Goal: Task Accomplishment & Management: Manage account settings

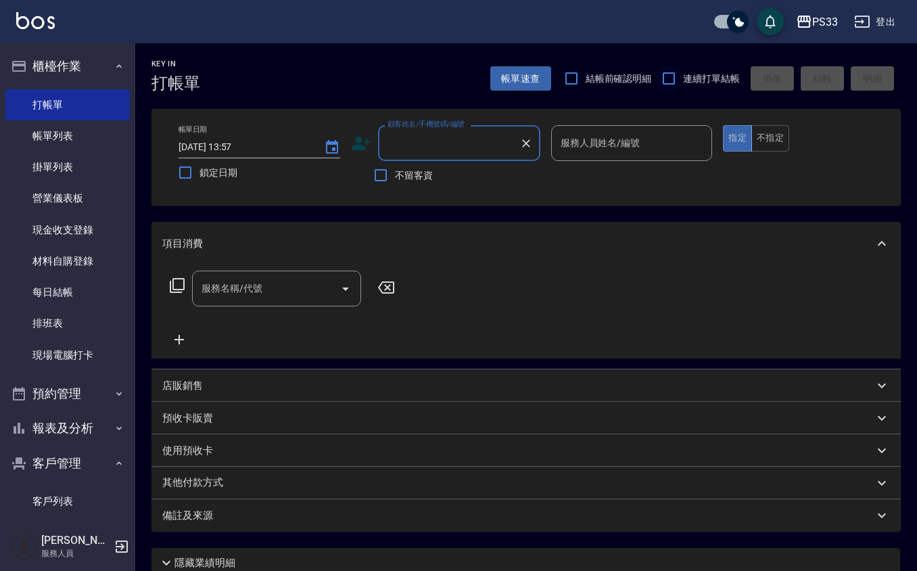
click at [675, 68] on input "連續打單結帳" at bounding box center [669, 78] width 28 height 28
checkbox input "true"
click at [357, 136] on icon at bounding box center [361, 143] width 20 height 20
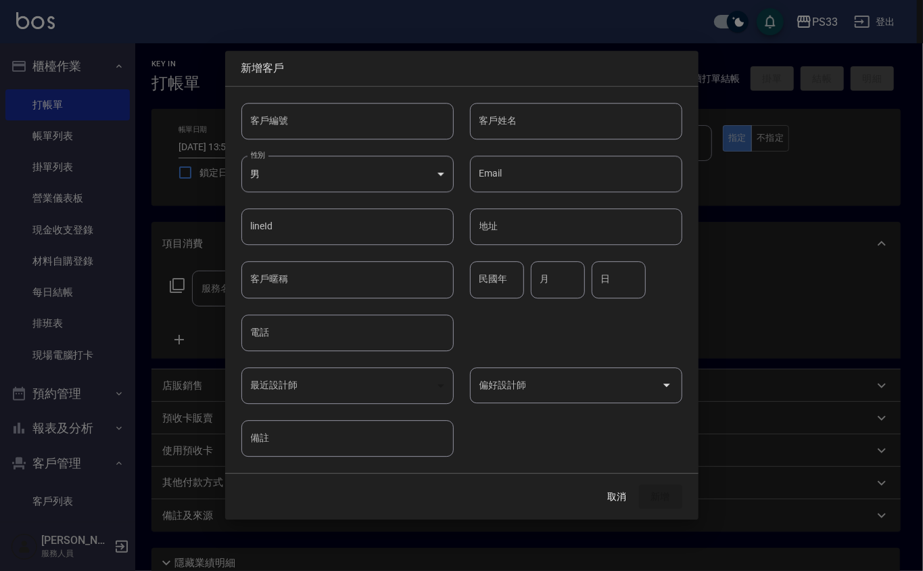
click at [355, 118] on input "客戶編號" at bounding box center [348, 121] width 212 height 37
type input "260928"
type input "5"
type input "[PERSON_NAME]"
type input "89"
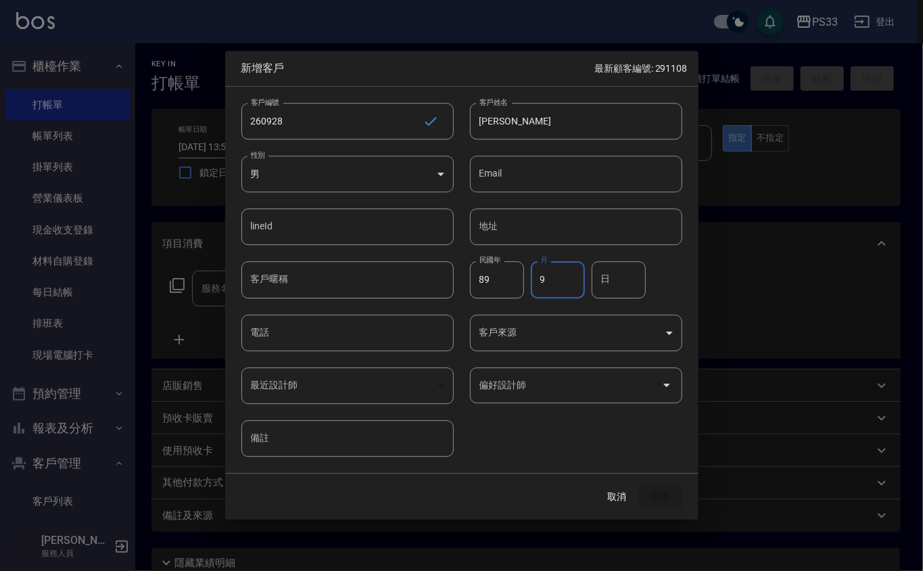
type input "9"
type input "28"
type input "1"
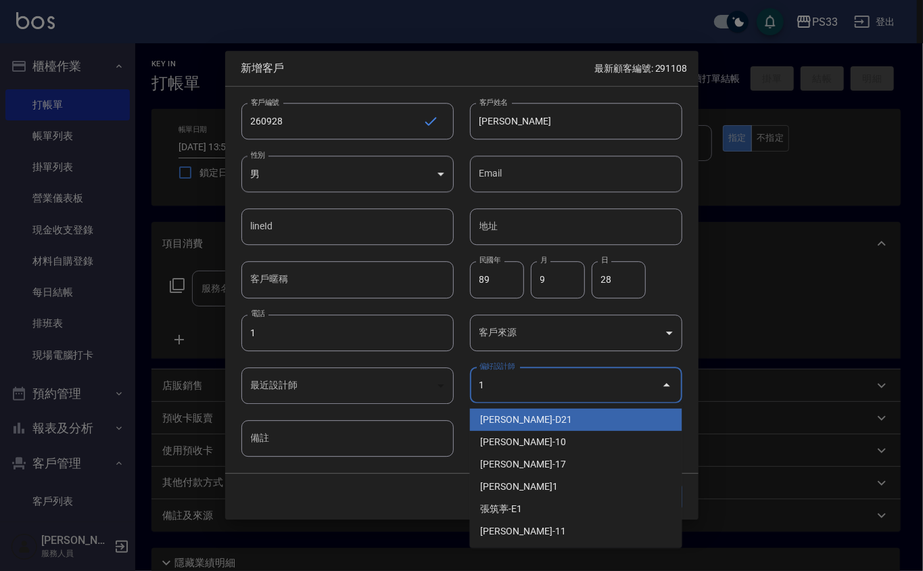
type input "[PERSON_NAME]"
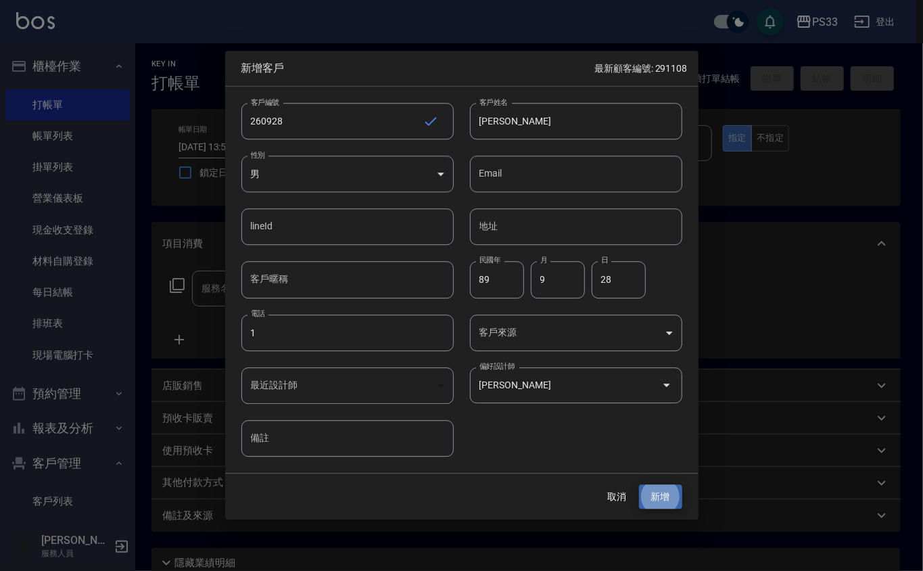
click at [639, 484] on button "新增" at bounding box center [660, 496] width 43 height 25
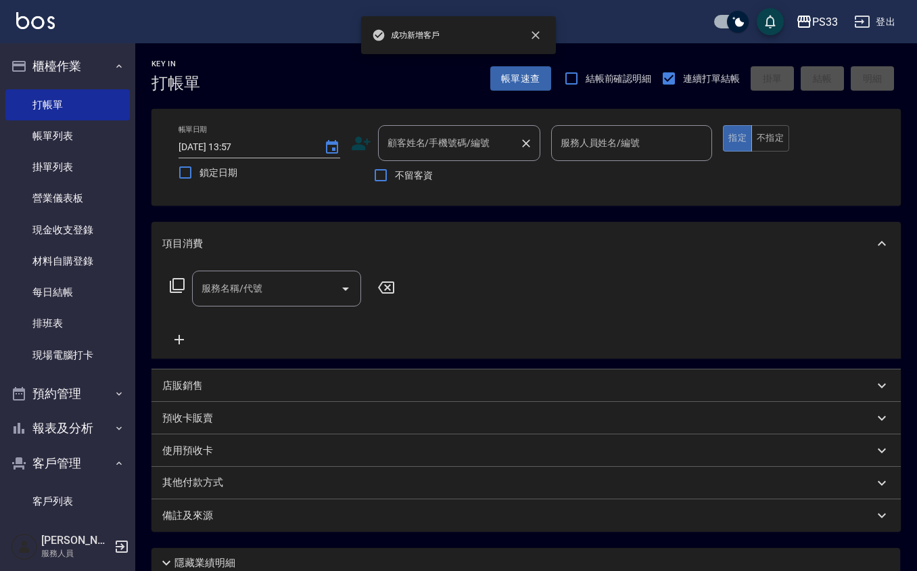
click at [463, 154] on input "顧客姓名/手機號碼/編號" at bounding box center [449, 143] width 130 height 24
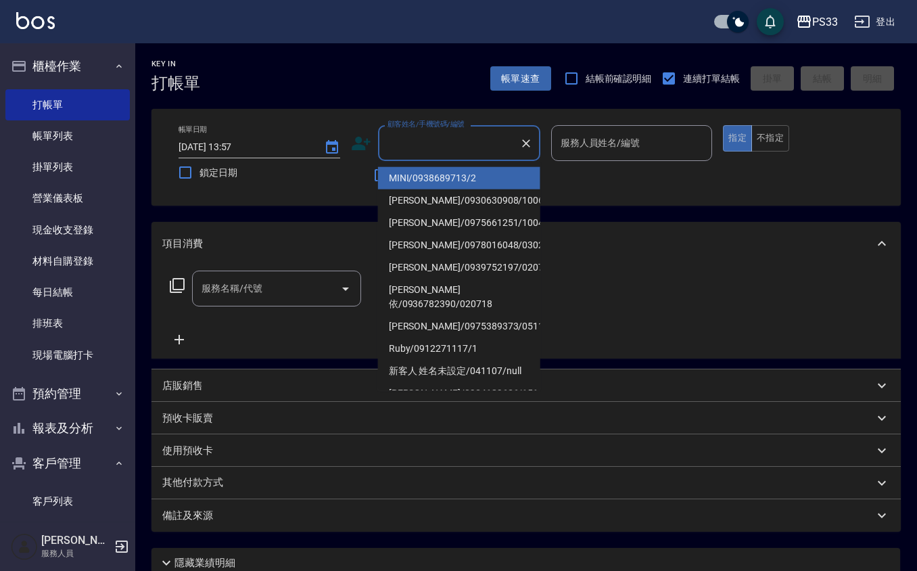
click at [357, 137] on icon at bounding box center [361, 144] width 19 height 14
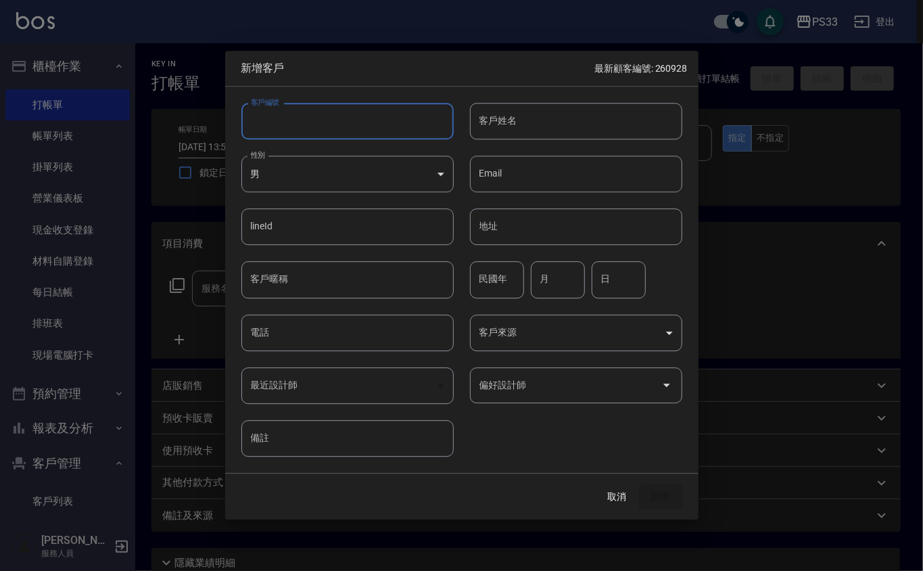
click at [359, 124] on input "客戶編號" at bounding box center [348, 121] width 212 height 37
type input "070213"
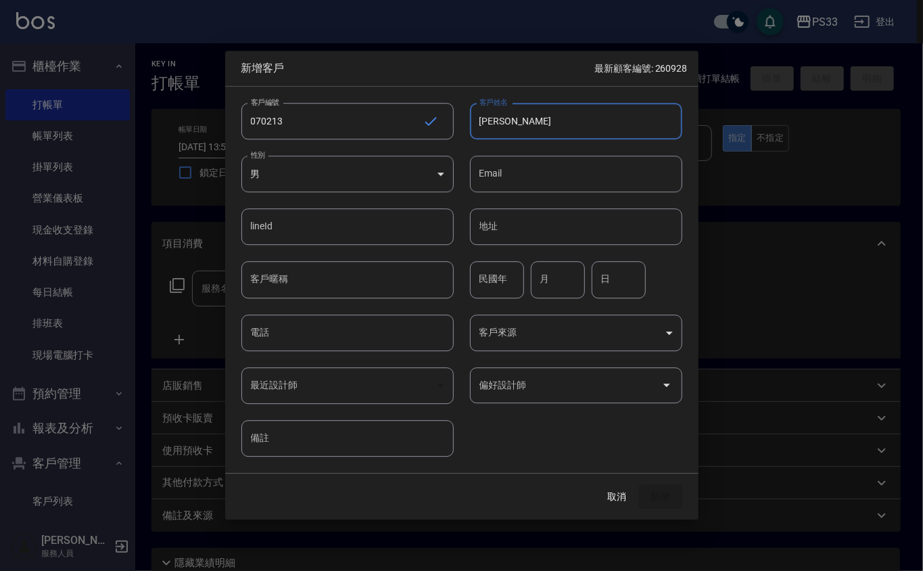
type input "[PERSON_NAME]"
type input "90"
type input "2"
type input "13"
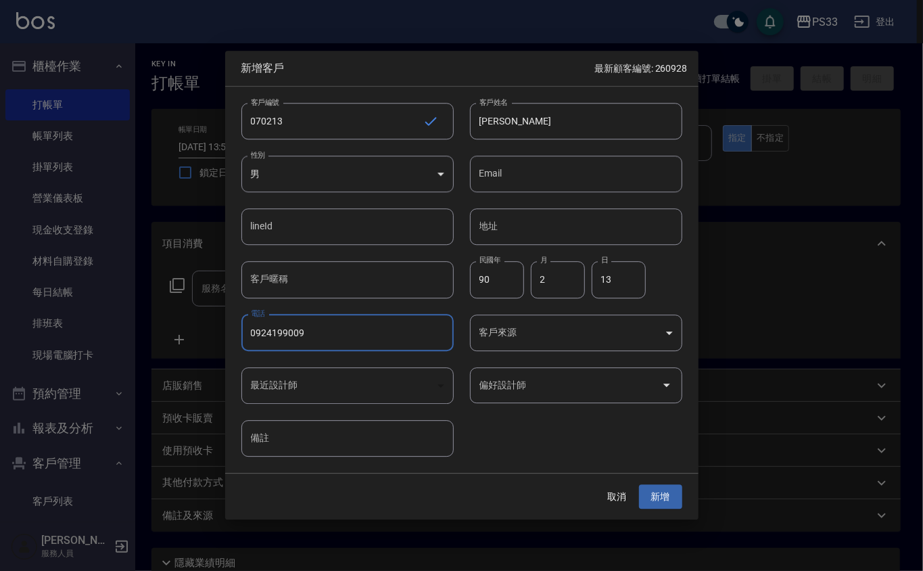
type input "0924199009"
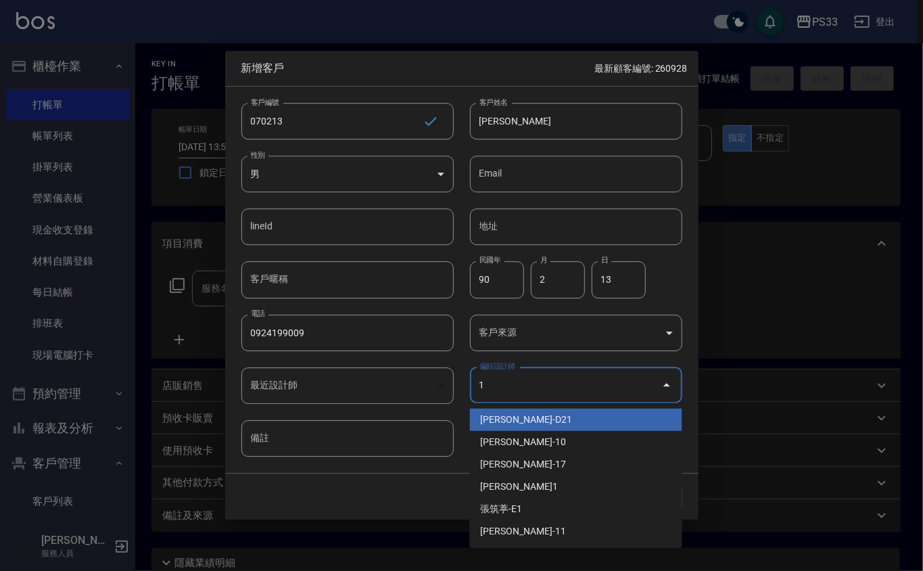
type input "[PERSON_NAME]"
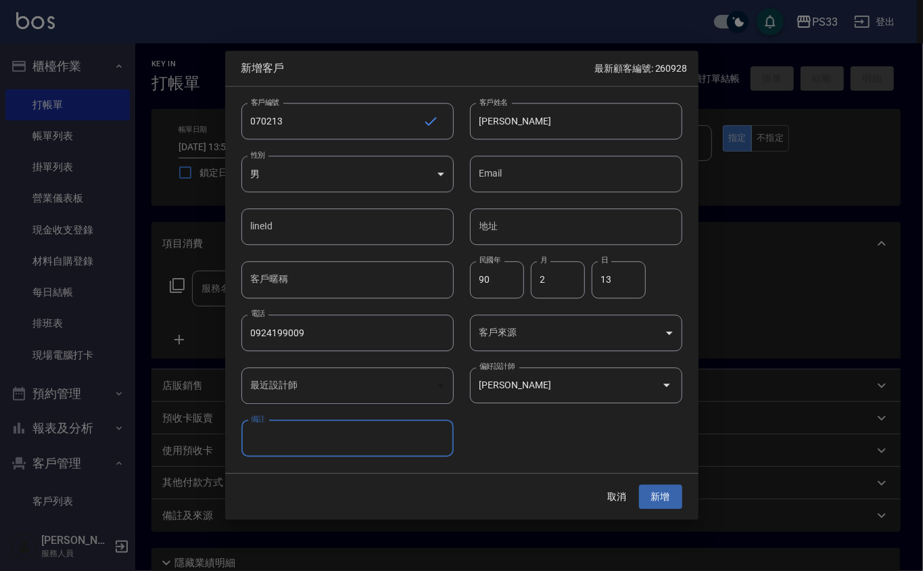
click at [499, 122] on input "[PERSON_NAME]" at bounding box center [576, 121] width 212 height 37
type input "[PERSON_NAME]"
click at [639, 484] on button "新增" at bounding box center [660, 496] width 43 height 25
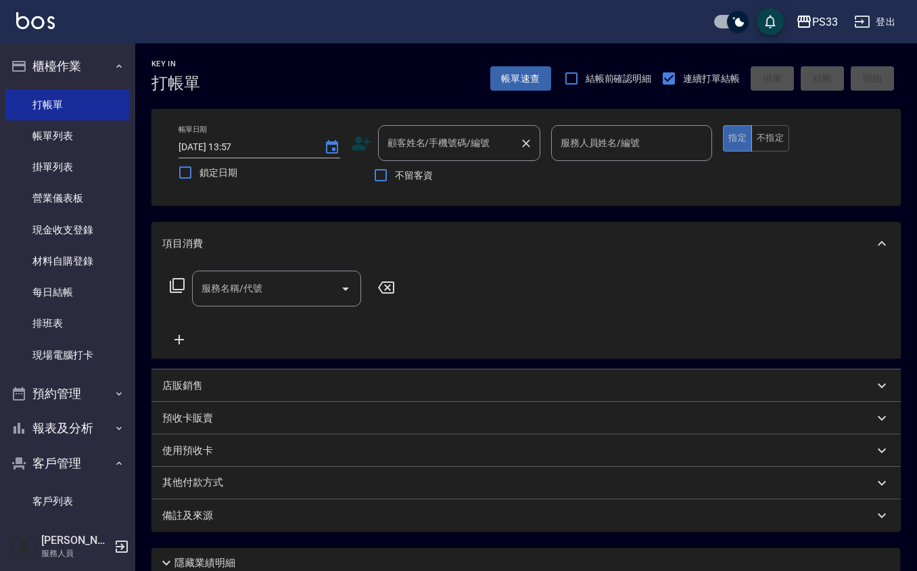
click at [442, 144] on input "顧客姓名/手機號碼/編號" at bounding box center [449, 143] width 130 height 24
type input "[PERSON_NAME]/0924199009/070213"
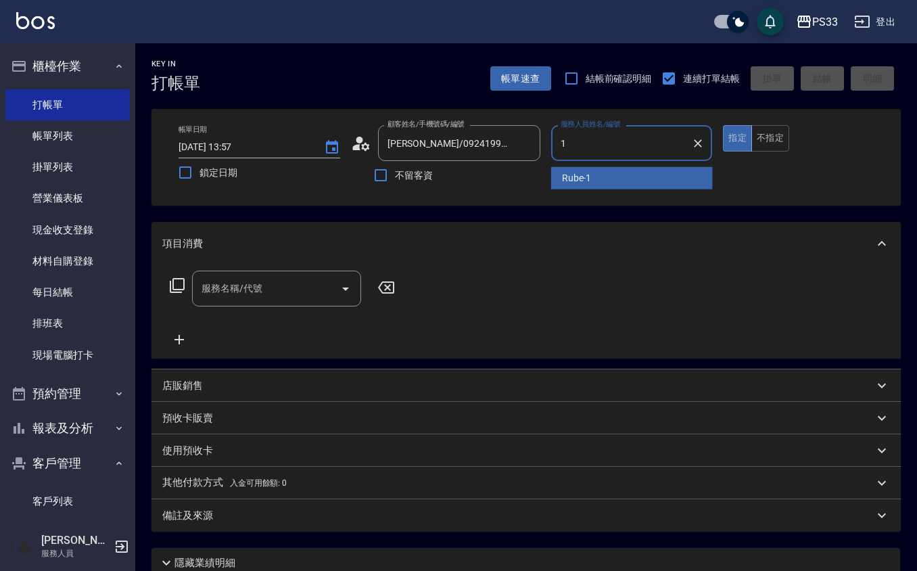
type input "Rube-1"
type button "true"
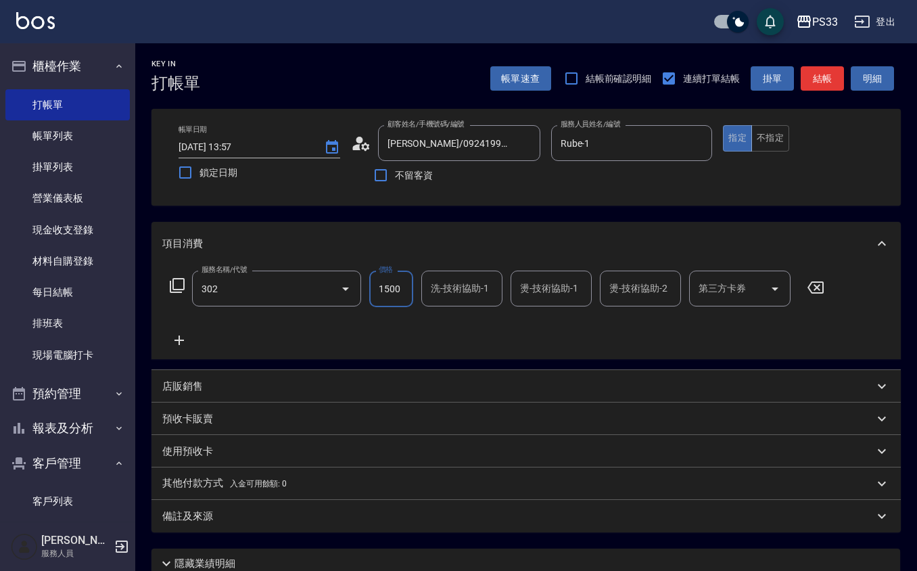
type input "設計燙髮(302)"
type input "1500"
type input "Rube-1"
type input "[PERSON_NAME]-22"
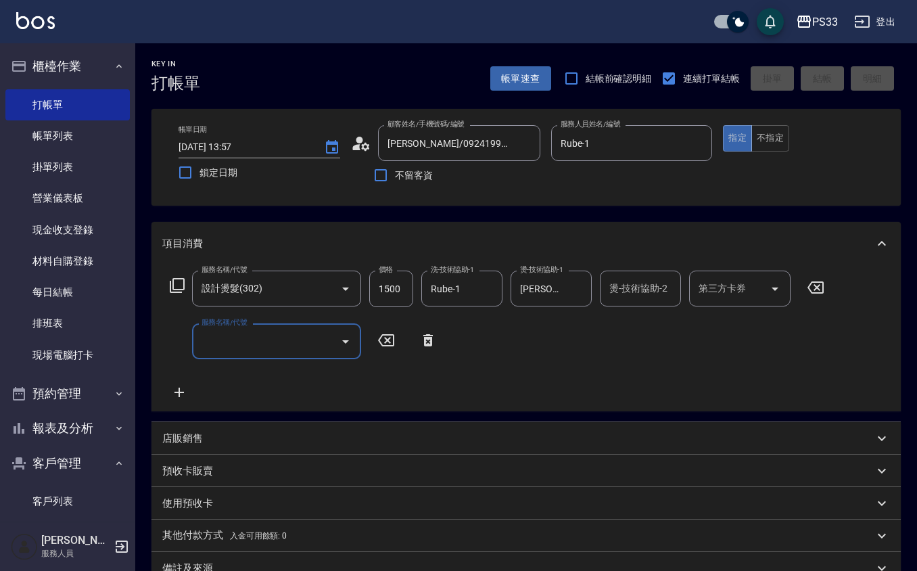
type input "[DATE] 19:34"
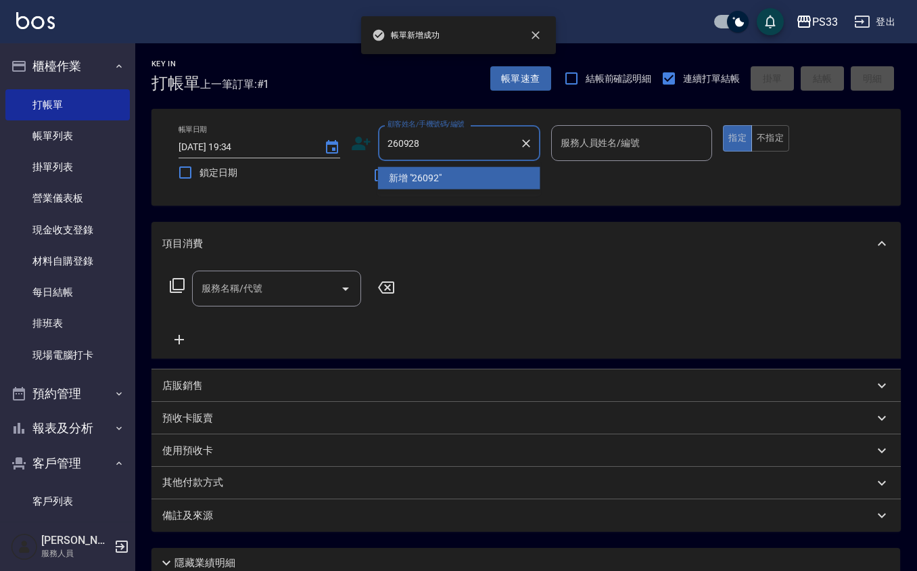
type input "260928"
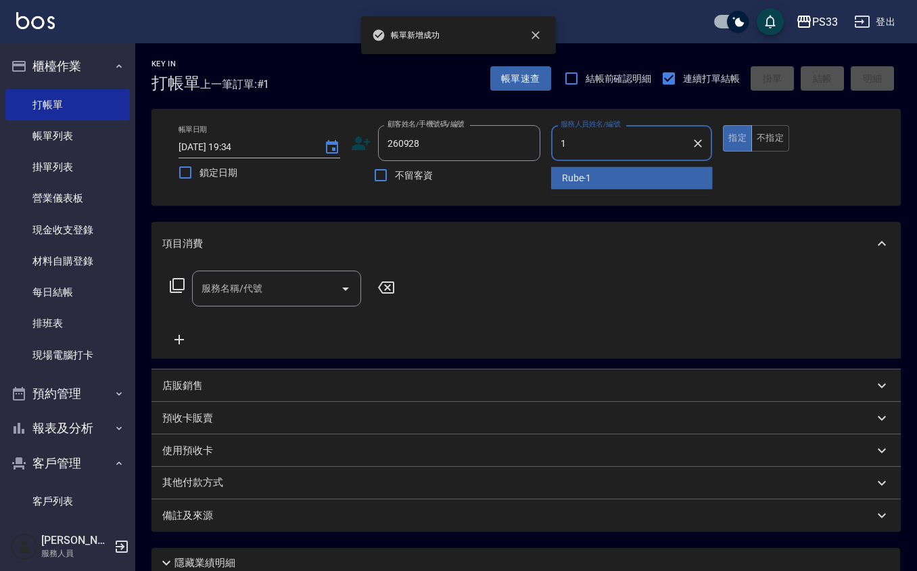
type input "Rube-1"
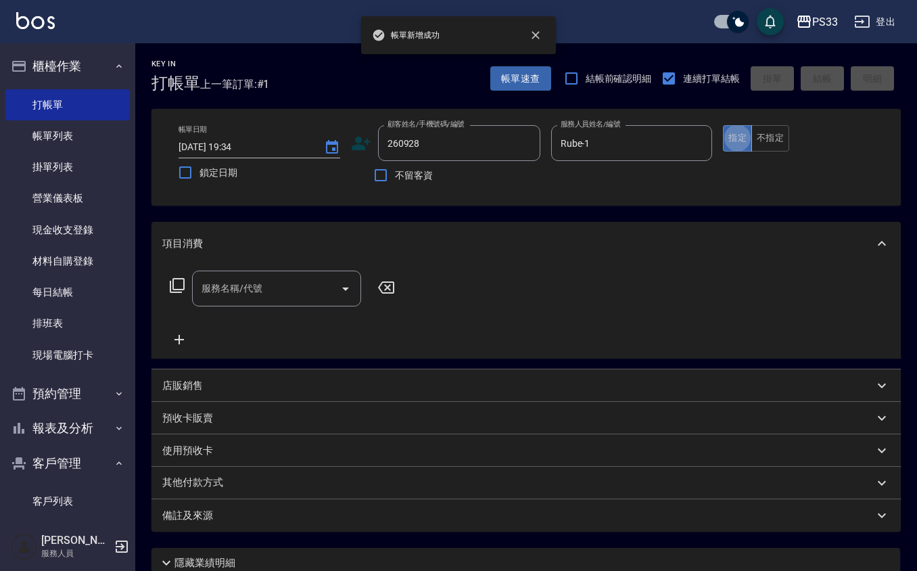
type input "[DEMOGRAPHIC_DATA][PERSON_NAME]/1/260928"
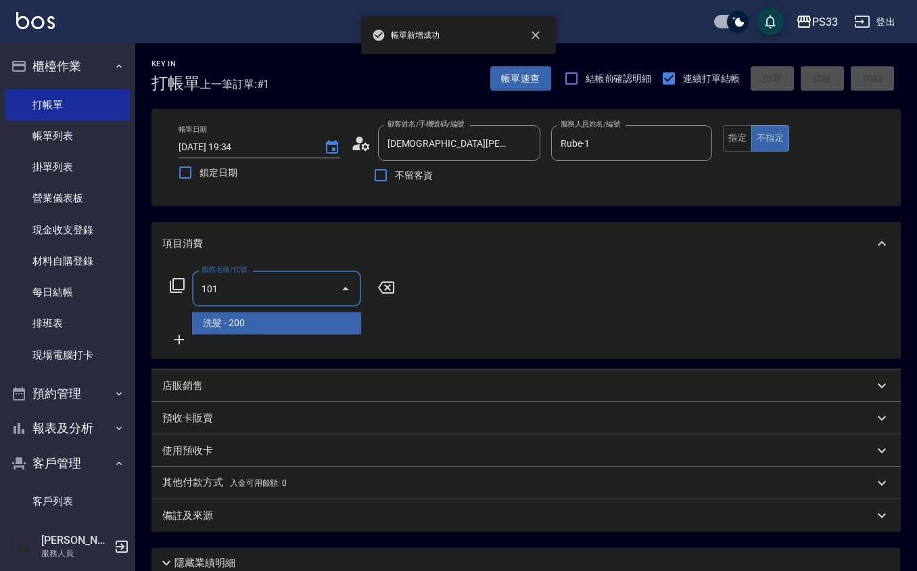
type input "洗髮(101)"
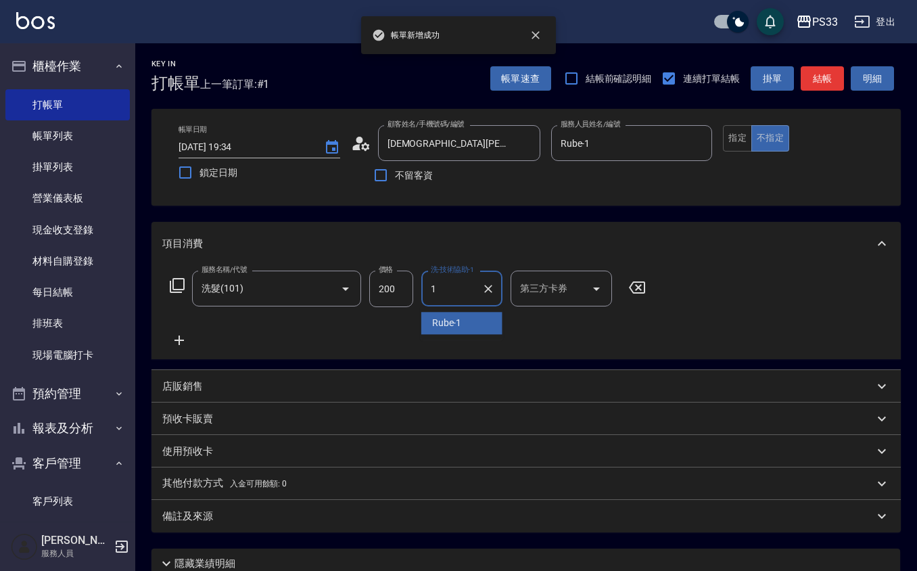
type input "Rube-1"
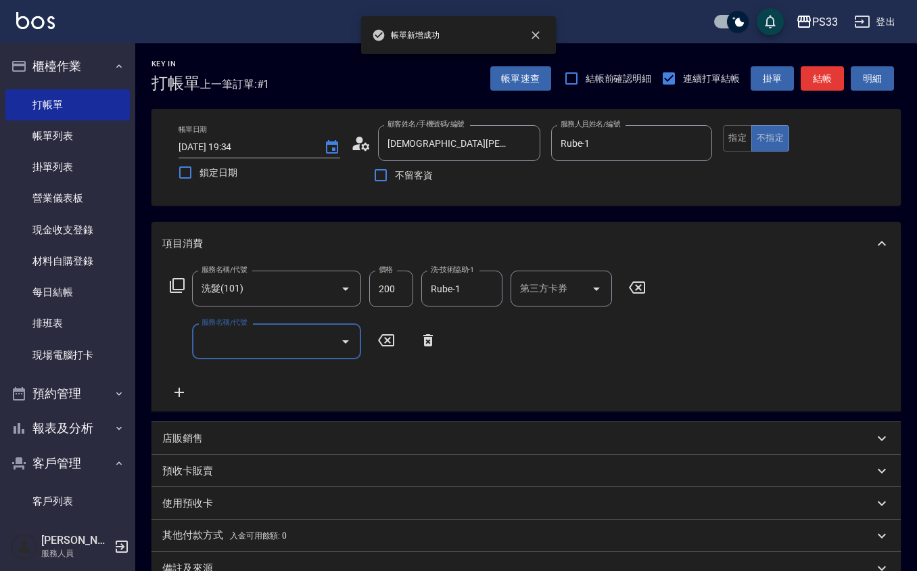
type input "5"
type input "剪瀏海(201)"
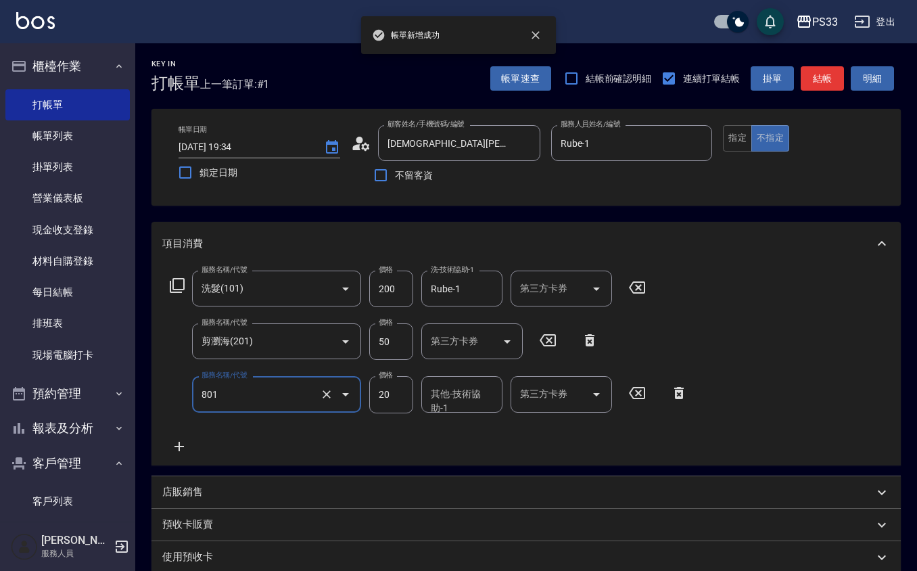
type input "潤絲(801)"
type input "10"
type input "Rube-1"
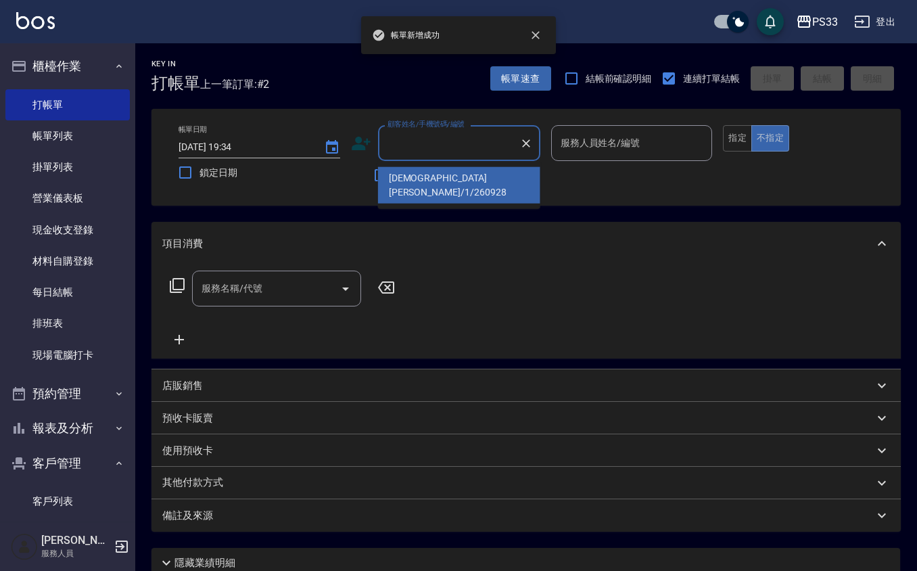
click at [467, 139] on input "顧客姓名/手機號碼/編號" at bounding box center [449, 143] width 130 height 24
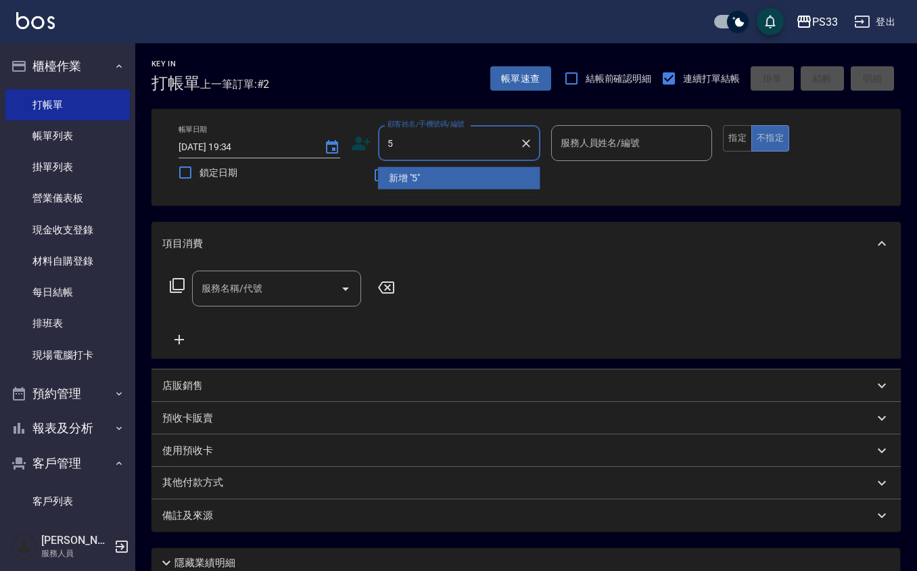
type input "5"
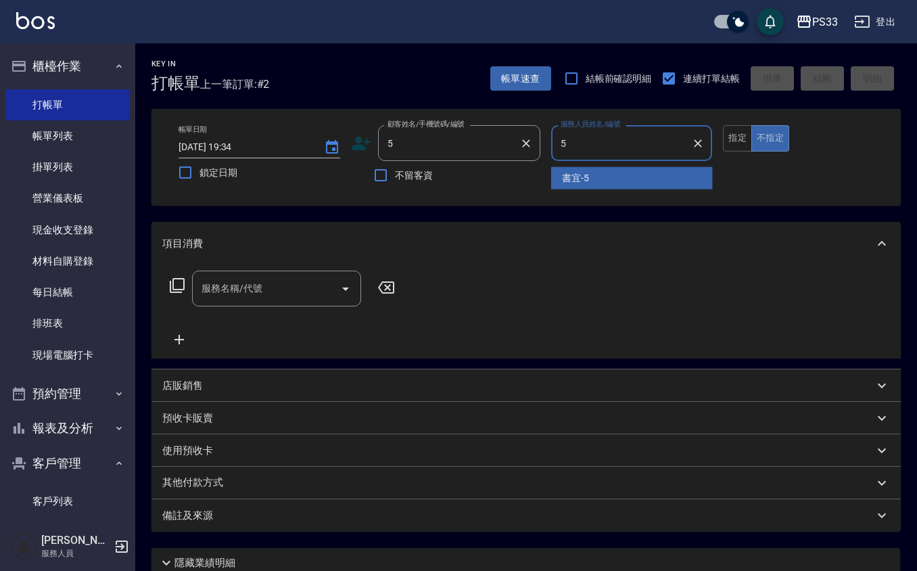
type input "書宜-5"
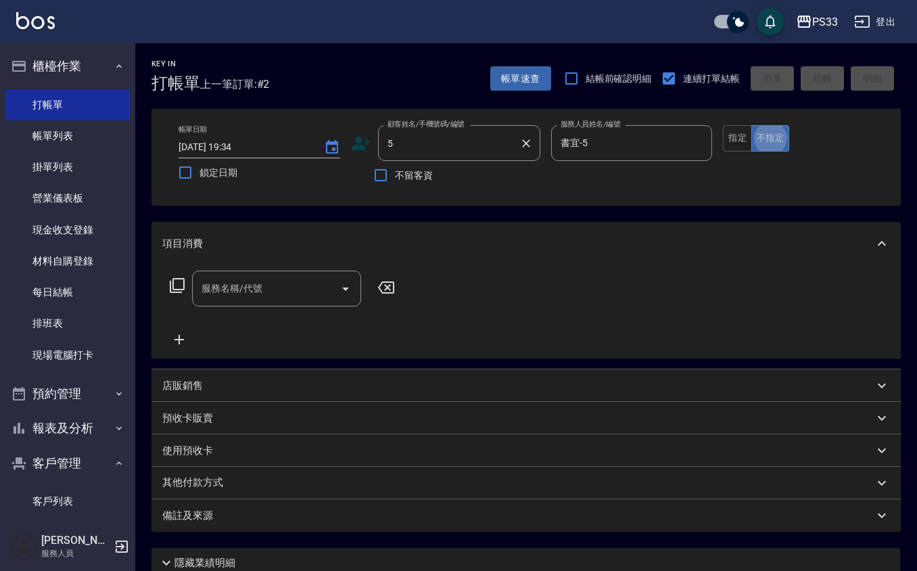
type button "false"
type input "書宜/0989724214/5"
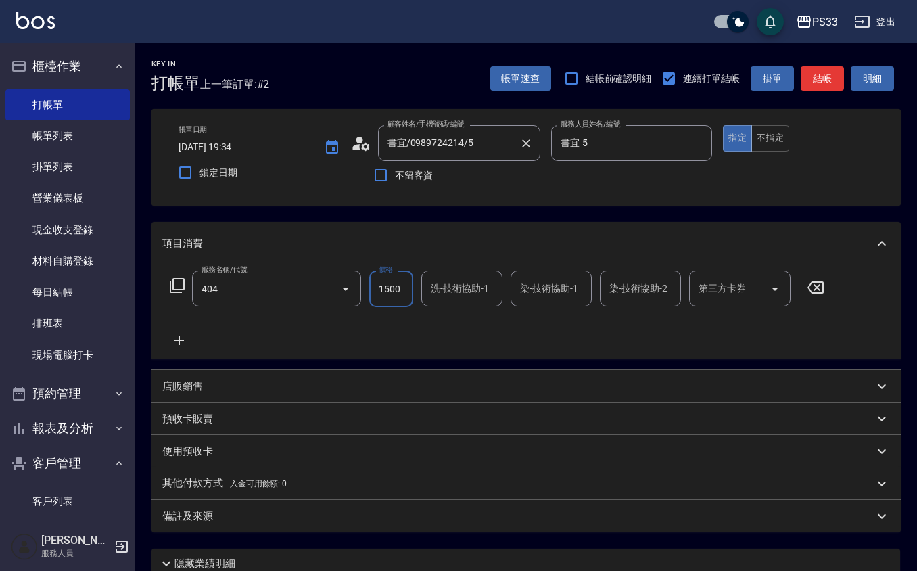
type input "設計染髮(404)"
type input "1500"
type input "[PERSON_NAME]-22"
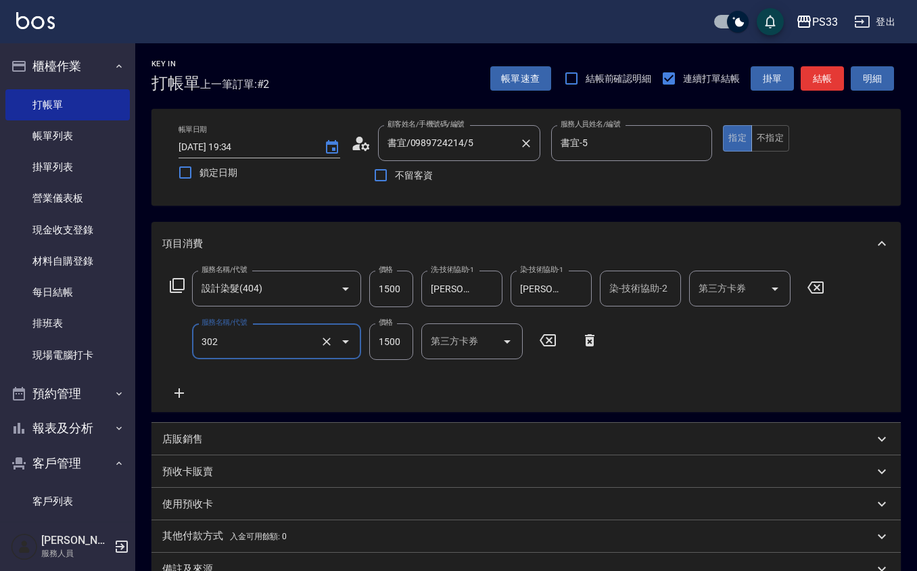
type input "設計燙髮(302)"
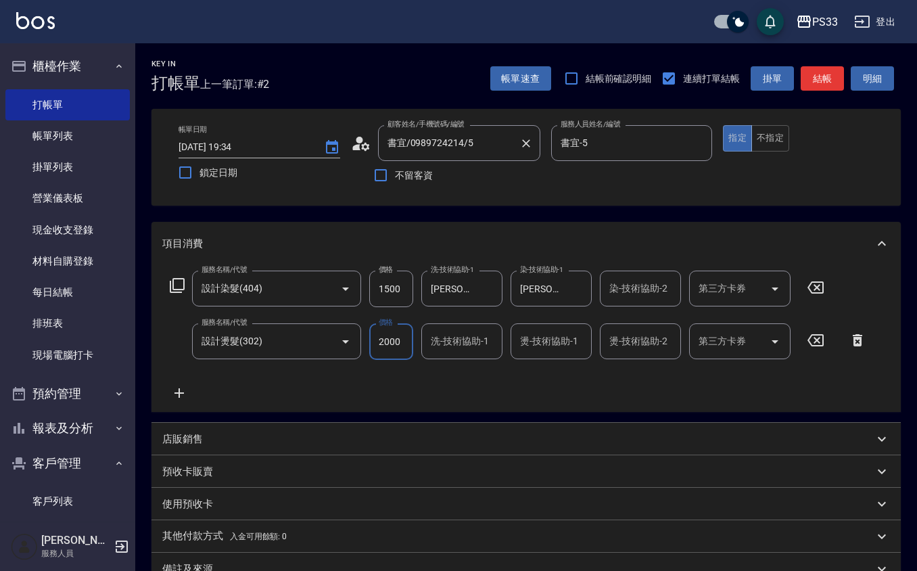
type input "2000"
type input "[PERSON_NAME]-22"
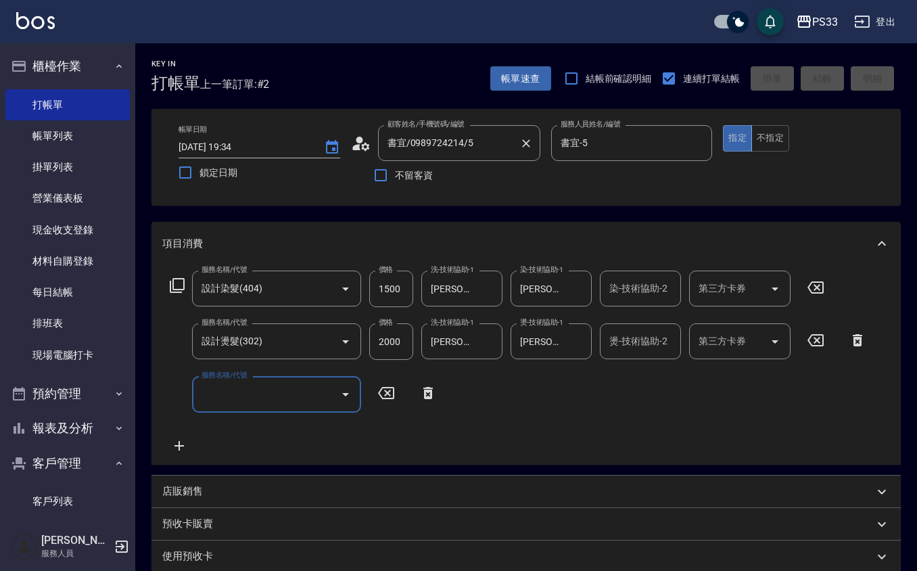
type input "[DATE] 19:35"
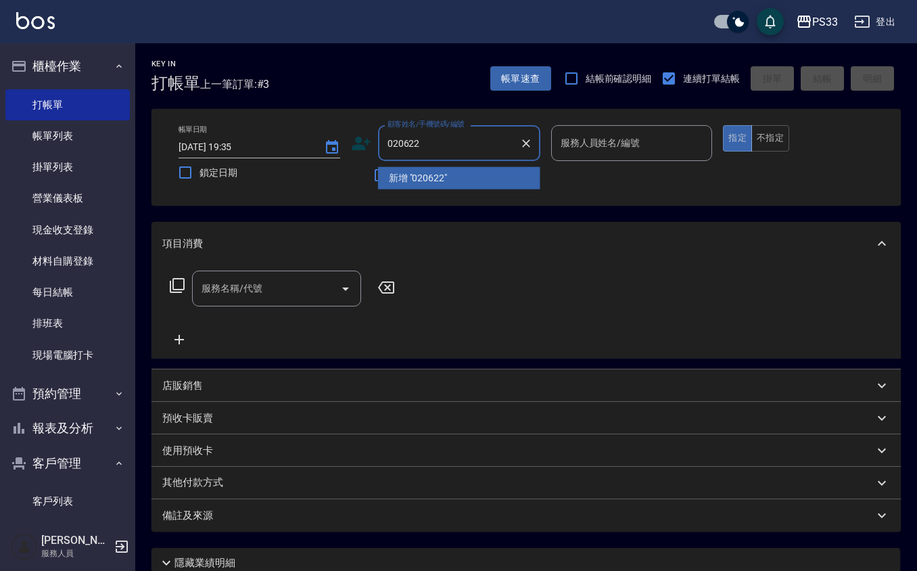
type input "020622"
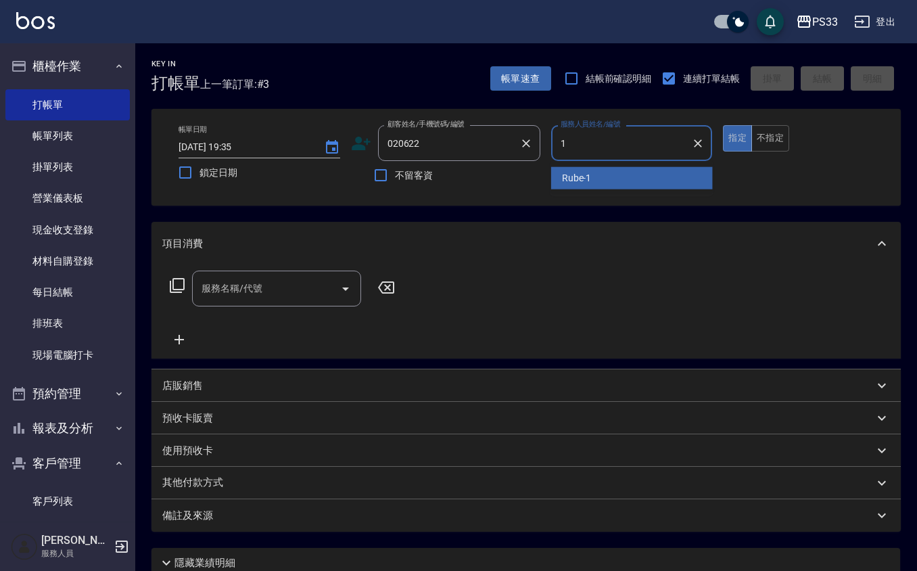
type input "17"
type input "[PERSON_NAME]/0981923733/020622"
type input "[PERSON_NAME]-17"
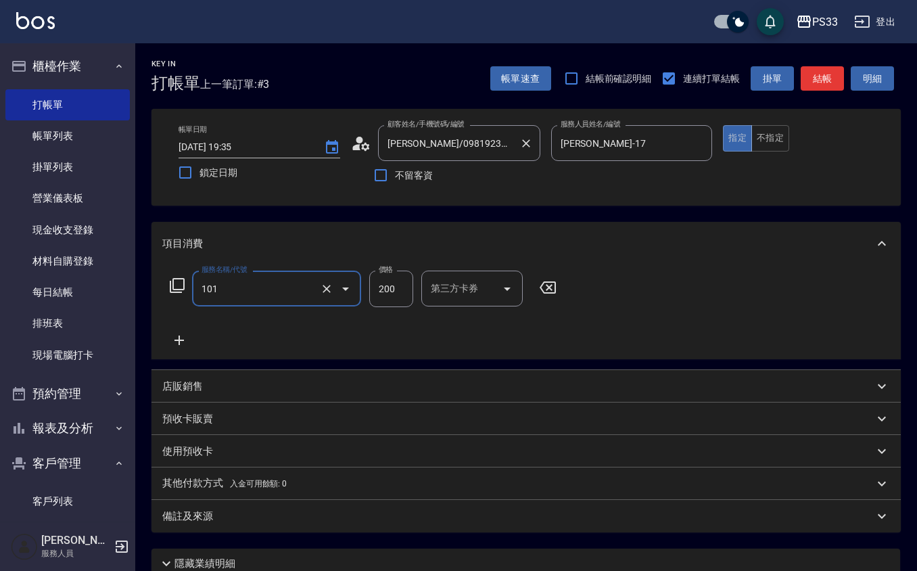
type input "洗髮(101)"
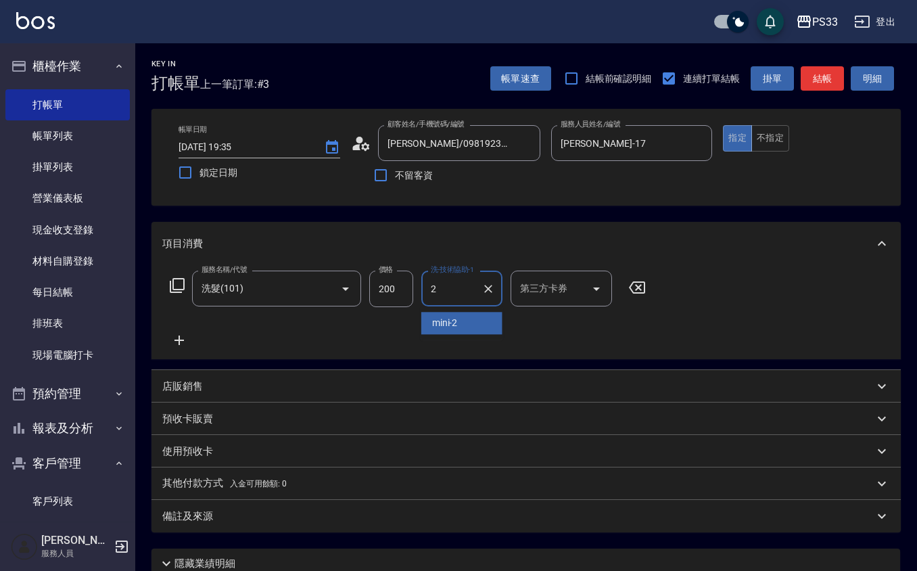
type input "2"
click at [403, 287] on input "200" at bounding box center [391, 289] width 44 height 37
type input "250"
type input "[PERSON_NAME]-17"
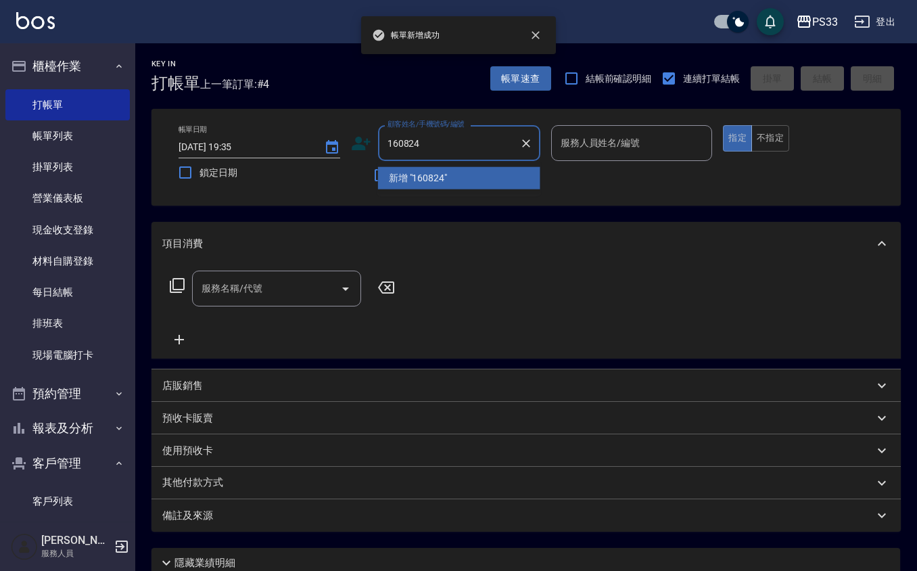
type input "160824"
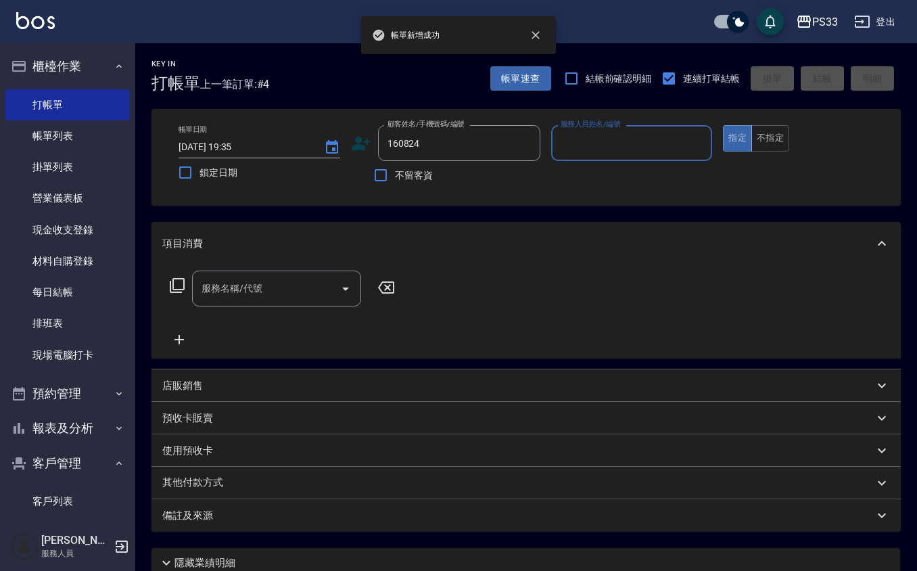
type input "1"
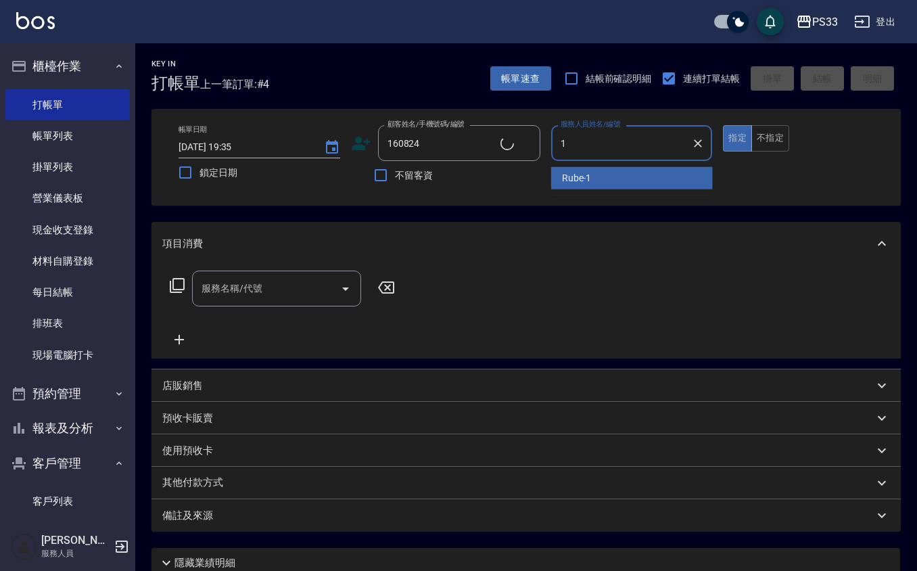
type input "[PERSON_NAME]/0976708245/160824"
type input "Rube-1"
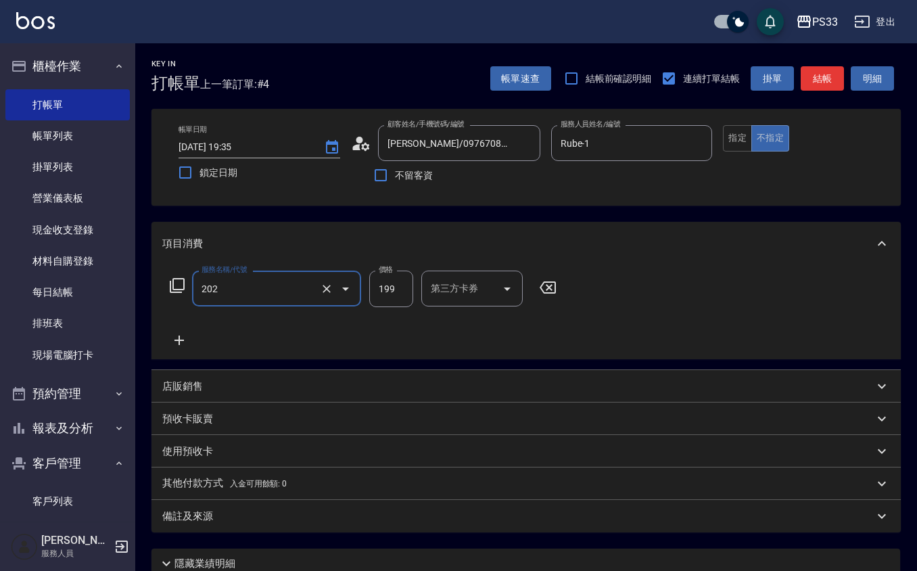
type input "不指定單剪(202)"
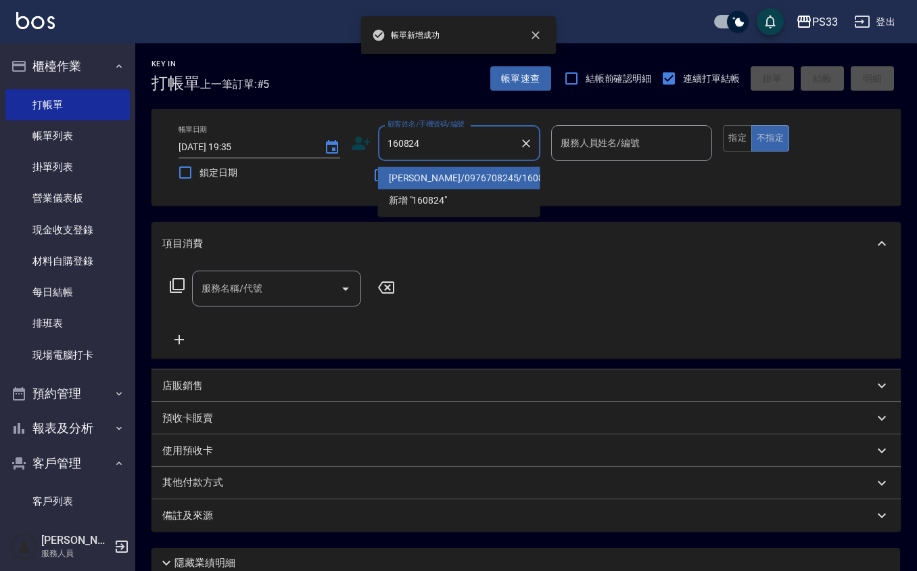
type input "[PERSON_NAME]/0976708245/160824"
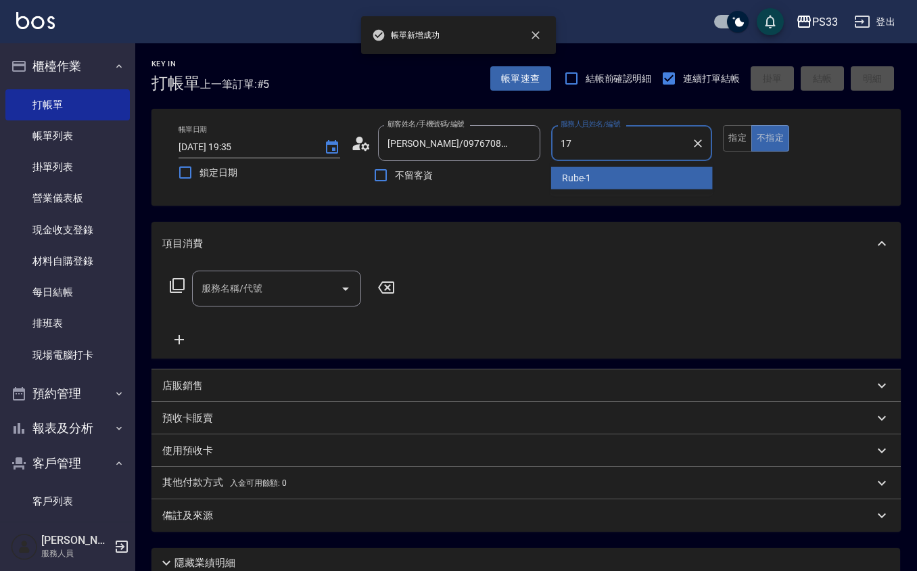
type input "[PERSON_NAME]-17"
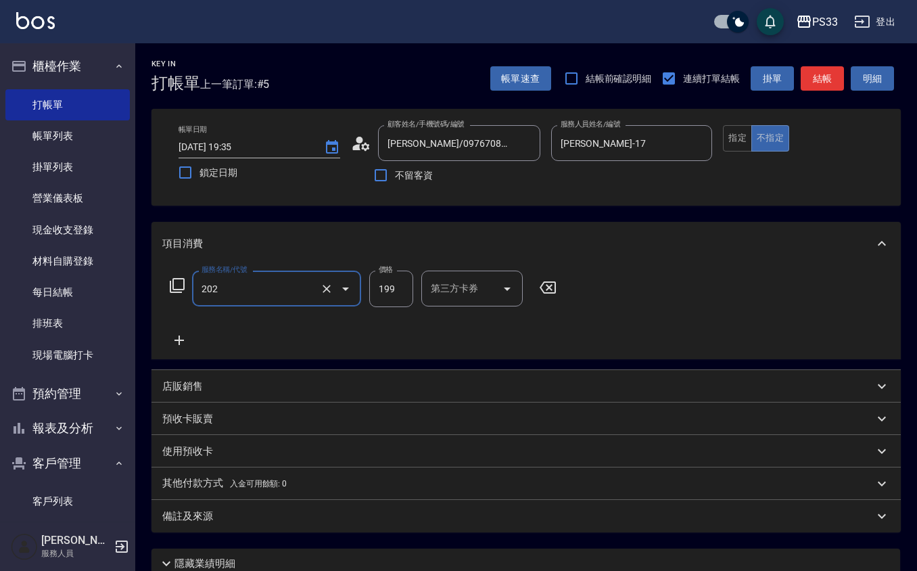
type input "不指定單剪(202)"
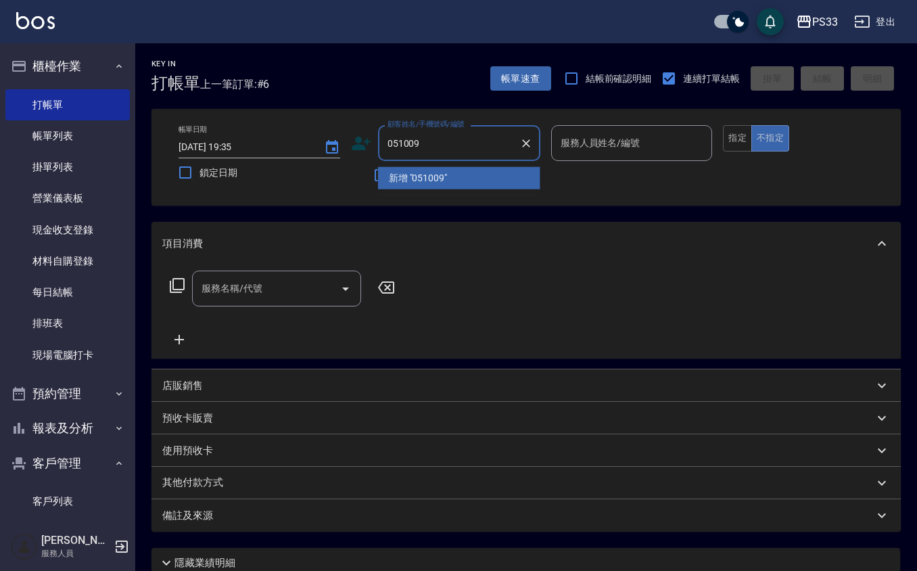
type input "051009"
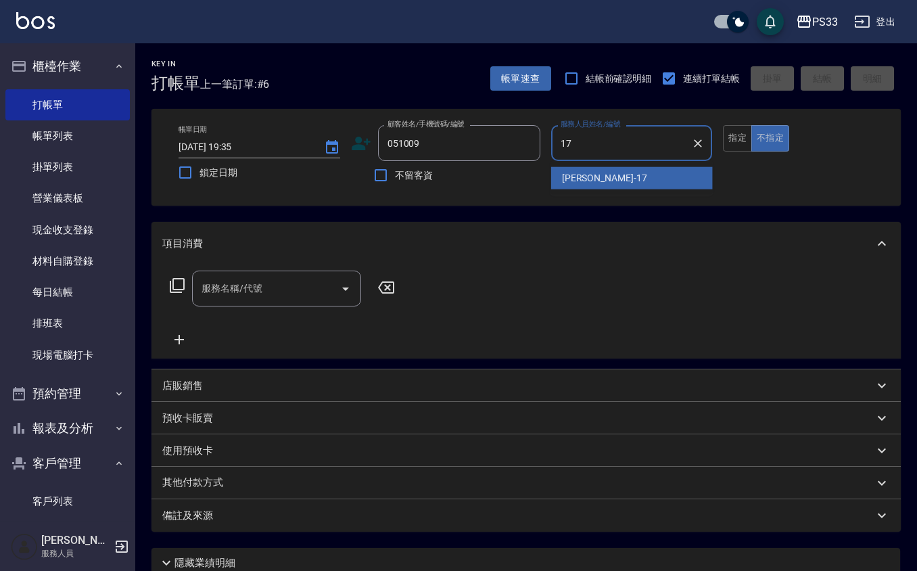
type input "[PERSON_NAME]-17"
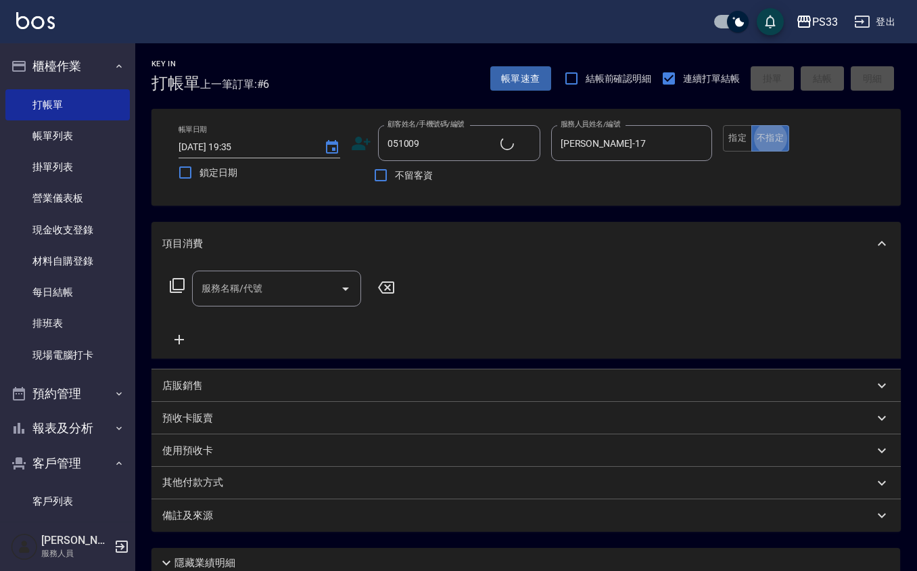
type input "余采欄/0933838160/051009"
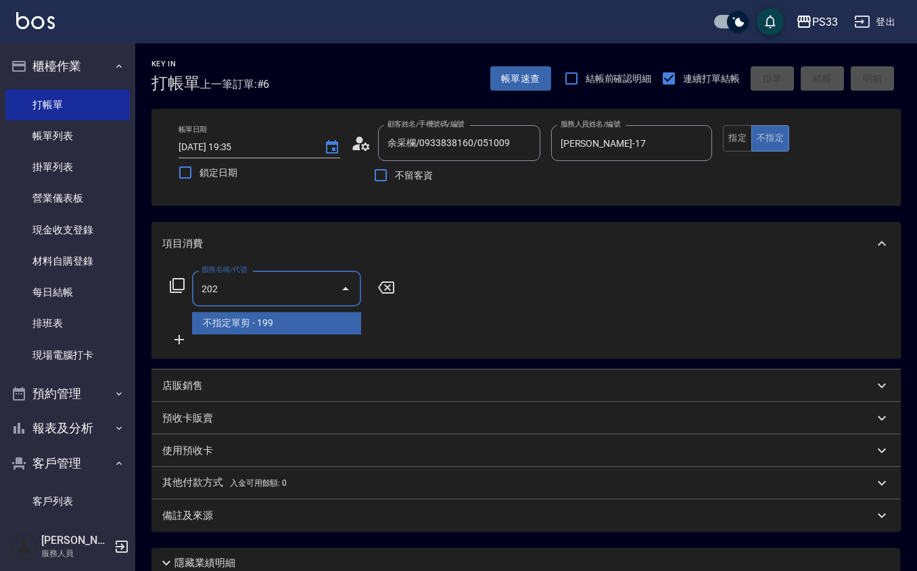
type input "不指定單剪(202)"
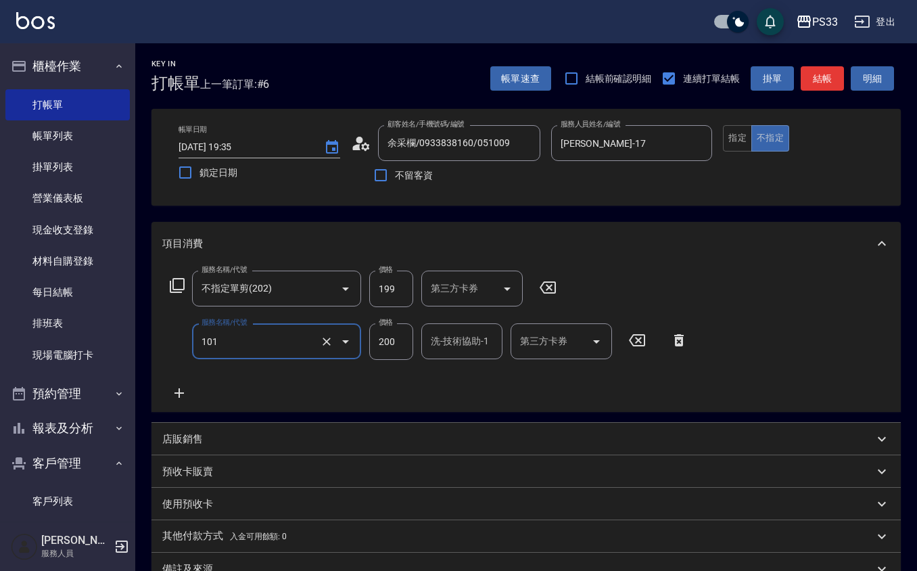
type input "洗髮(101)"
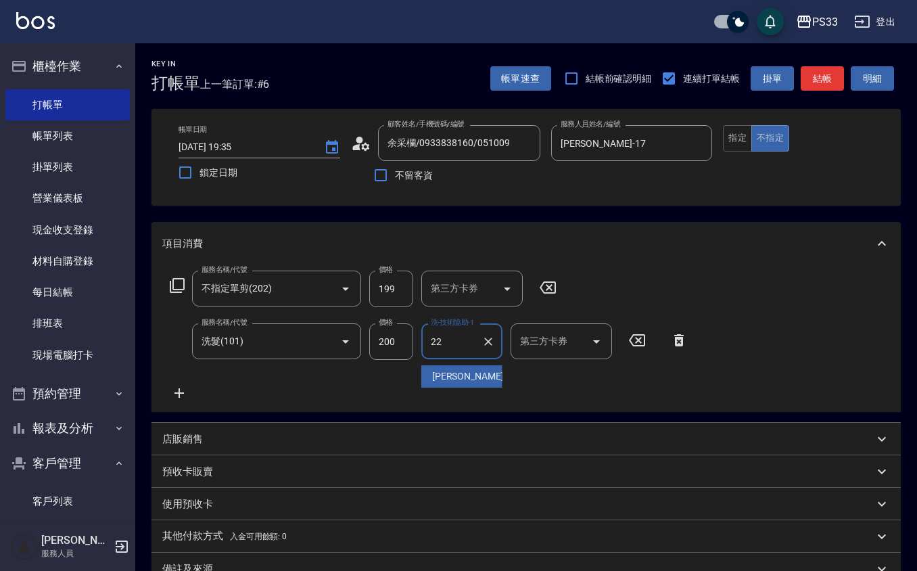
type input "[PERSON_NAME]-22"
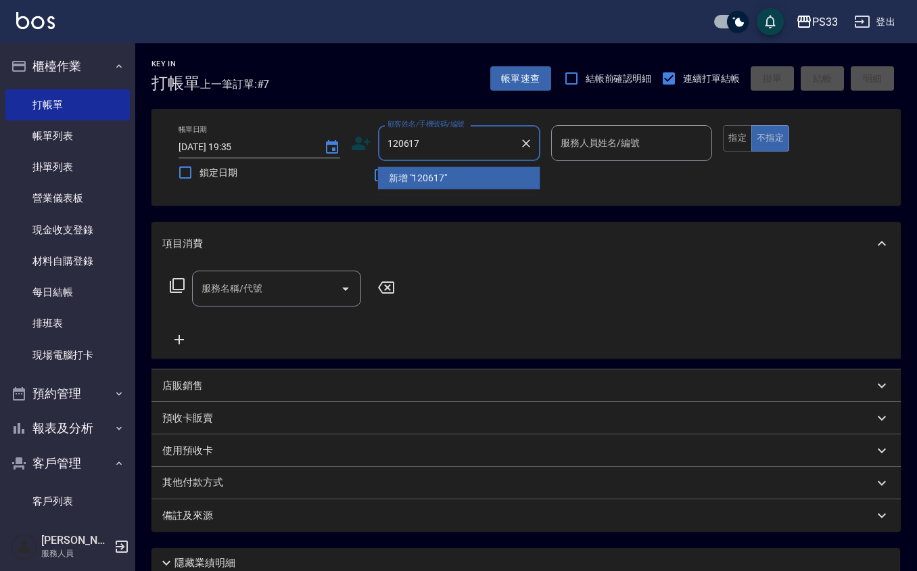
type input "120617"
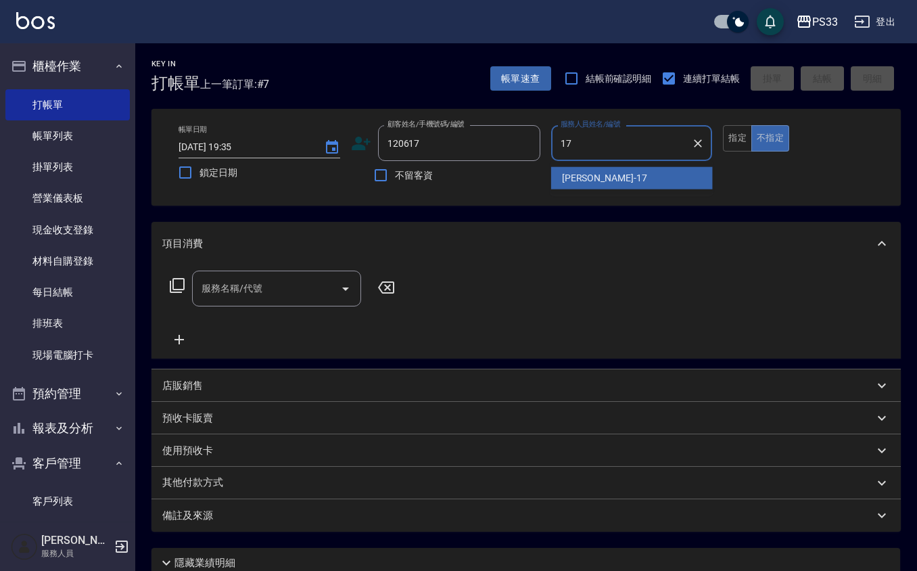
type input "[PERSON_NAME]-17"
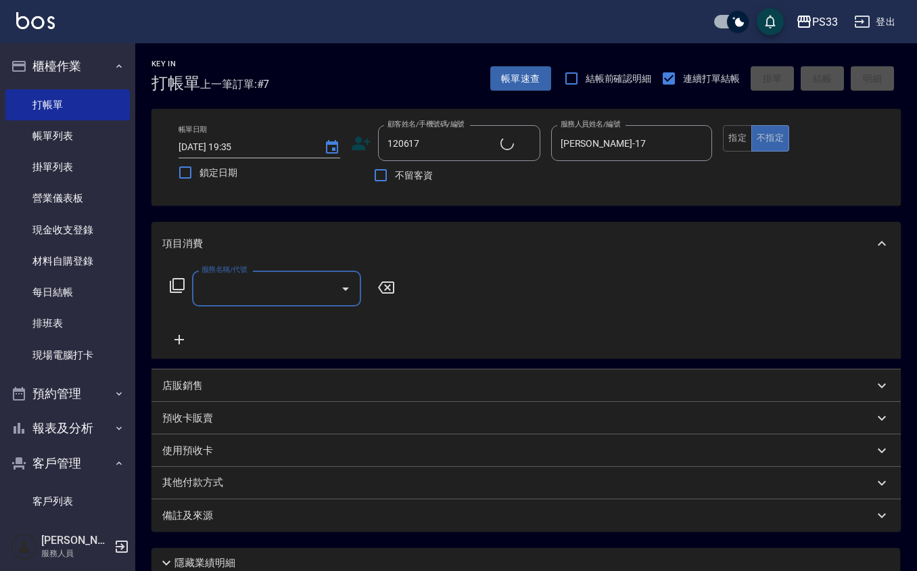
type input "[PERSON_NAME]/0938950617/120617"
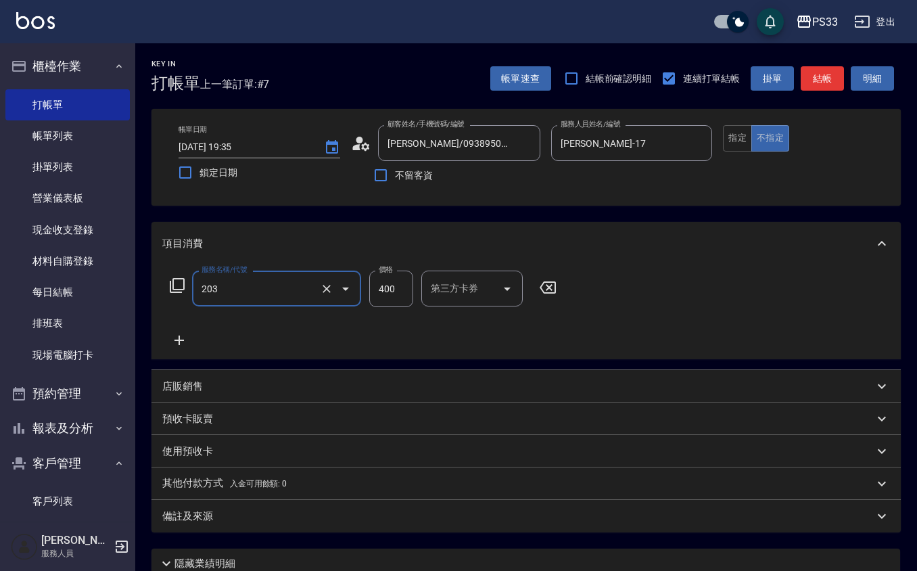
type input "指定單剪(203)"
type input "200"
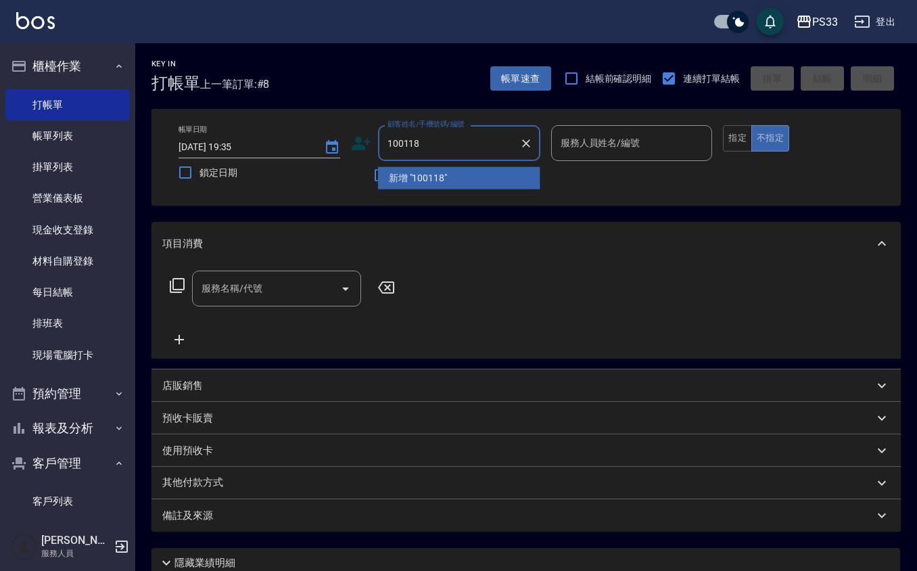
type input "100118"
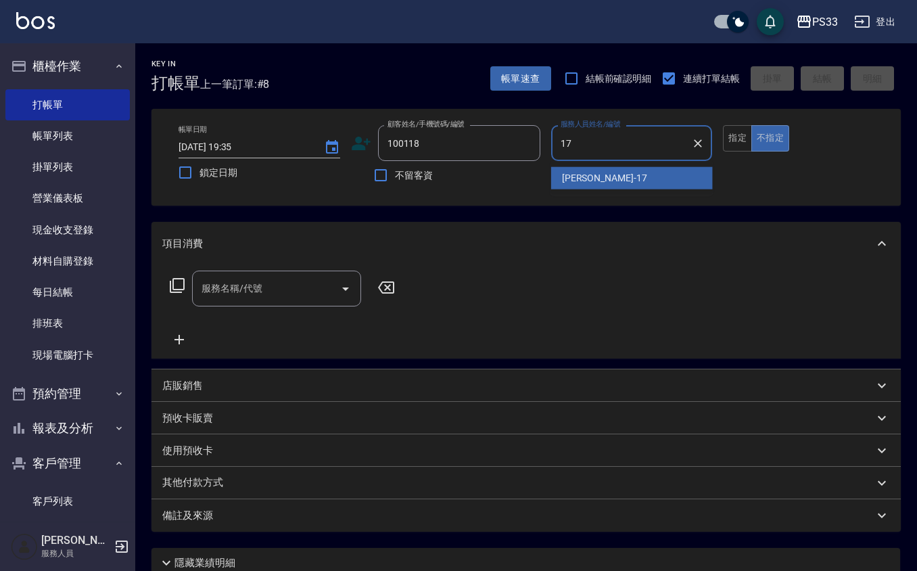
type input "[PERSON_NAME]-17"
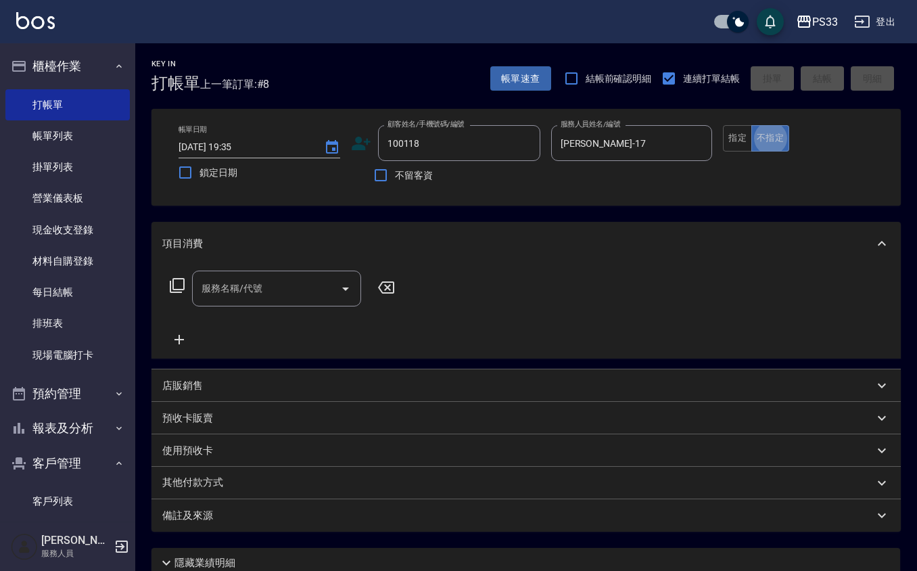
type input "[PERSON_NAME]/0955673871/100118"
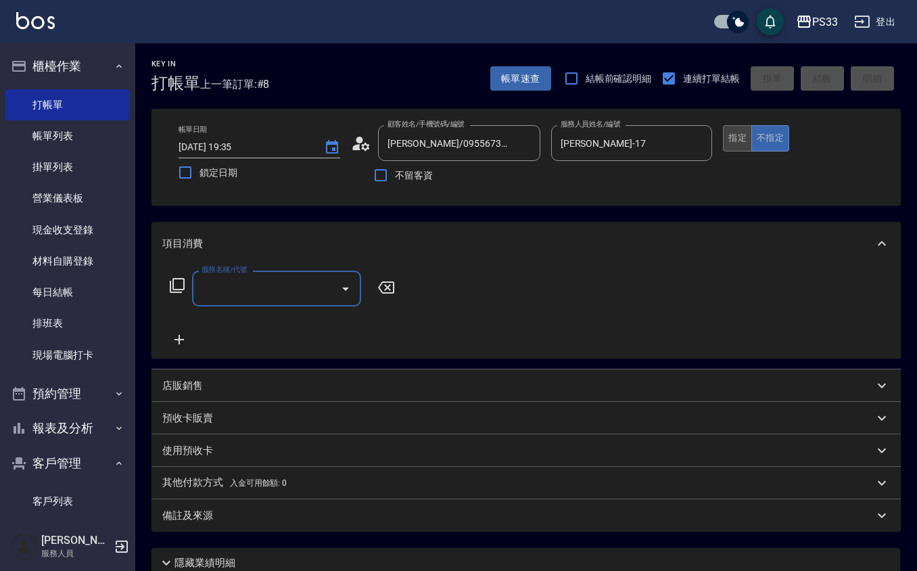
click at [739, 131] on button "指定" at bounding box center [737, 138] width 29 height 26
click at [292, 285] on input "服務名稱/代號" at bounding box center [266, 289] width 137 height 24
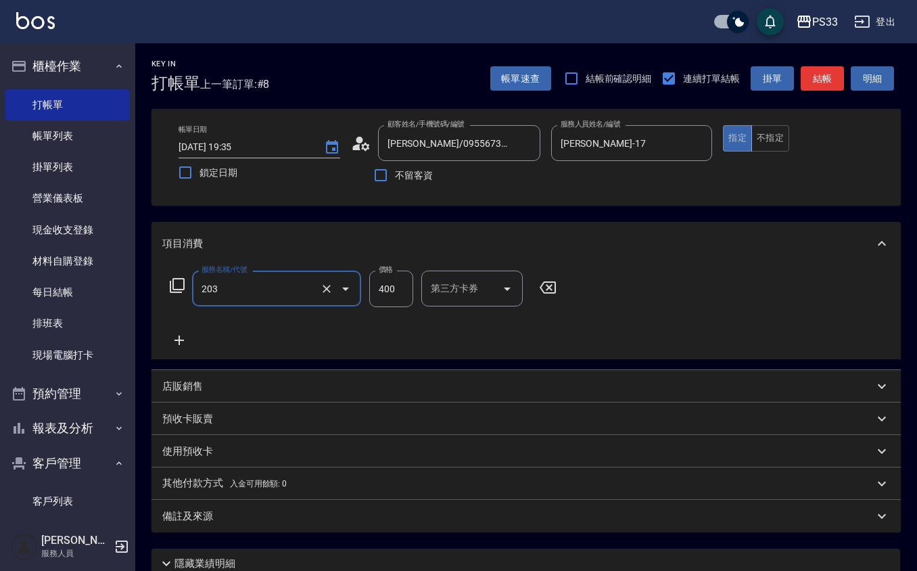
type input "指定單剪(203)"
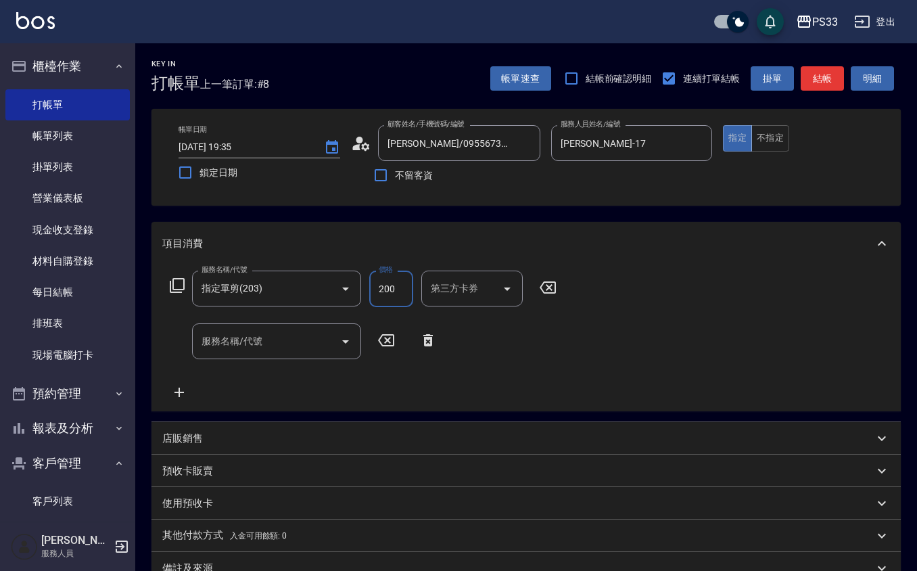
click at [387, 287] on input "200" at bounding box center [391, 289] width 44 height 37
type input "100"
type input "洗髮(101)"
type input "100"
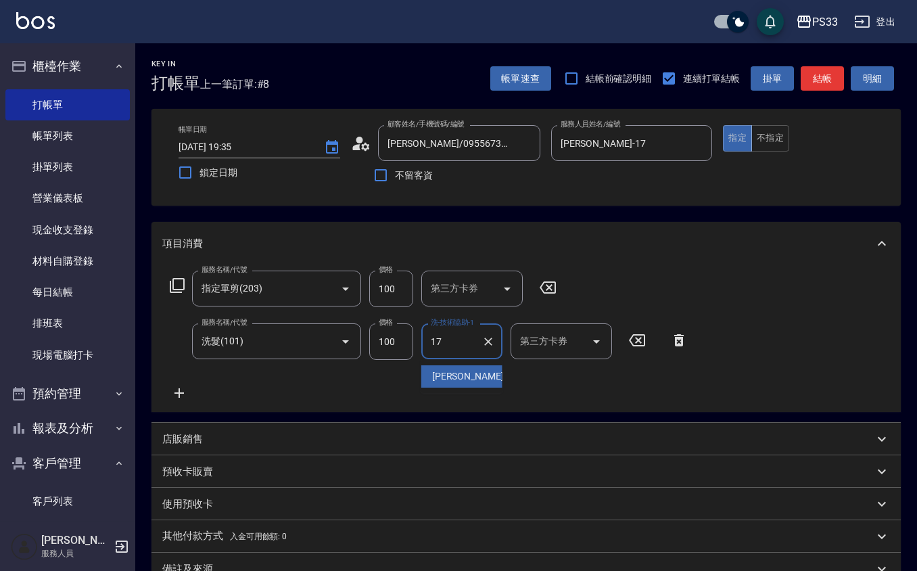
type input "[PERSON_NAME]-17"
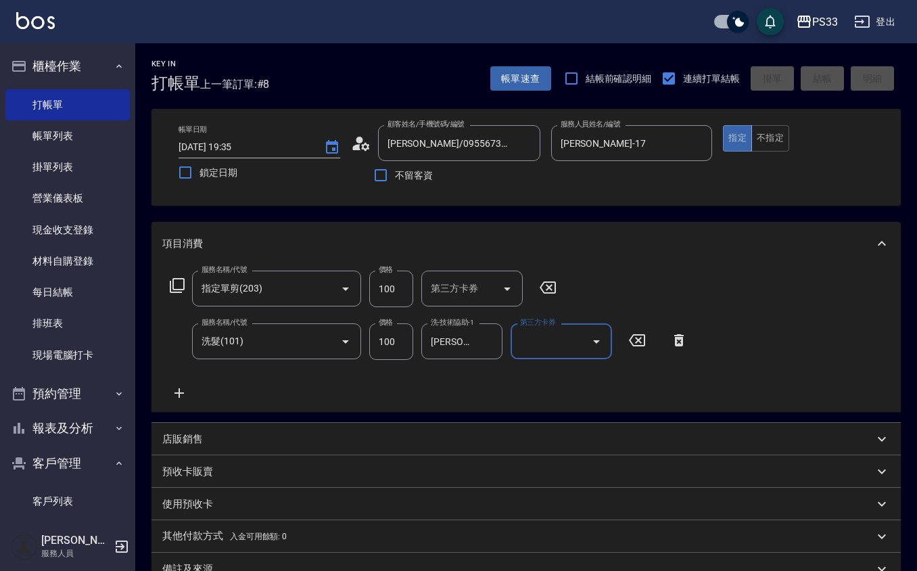
type input "[DATE] 19:36"
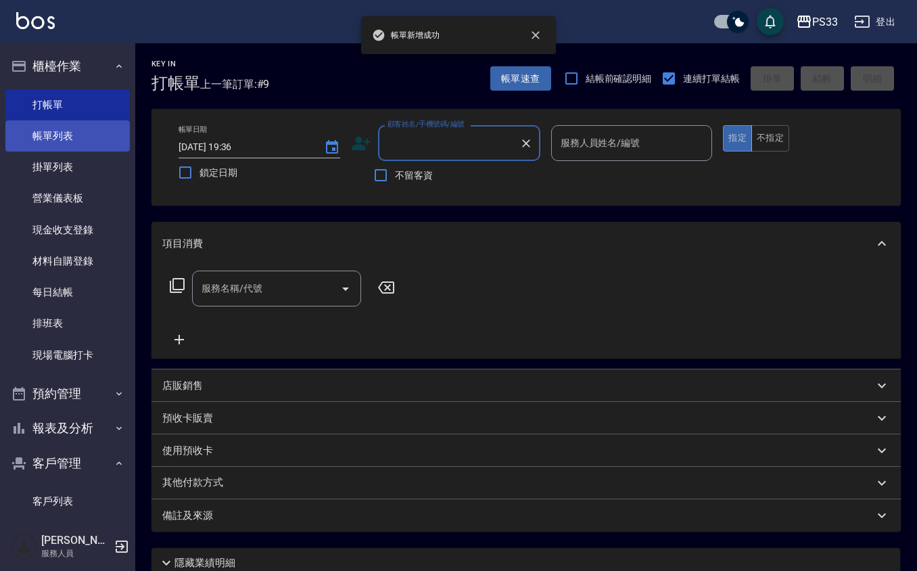
click at [44, 126] on link "帳單列表" at bounding box center [67, 135] width 124 height 31
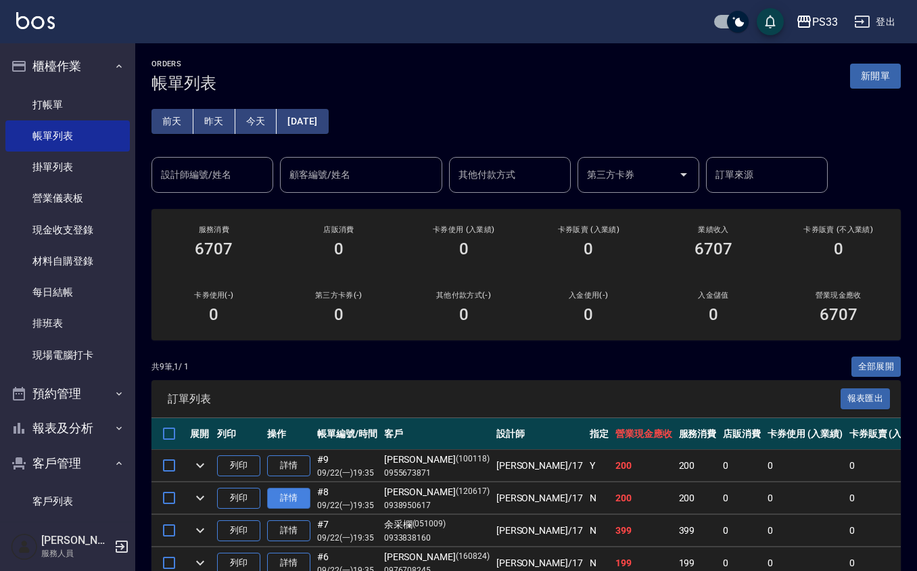
click at [302, 495] on link "詳情" at bounding box center [288, 498] width 43 height 21
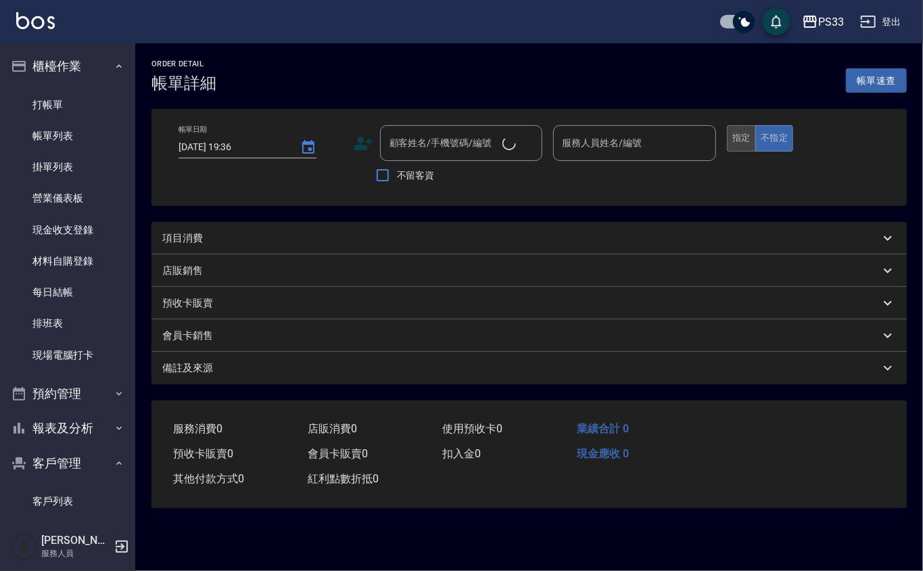
type input "[DATE] 19:35"
type input "[PERSON_NAME]-17"
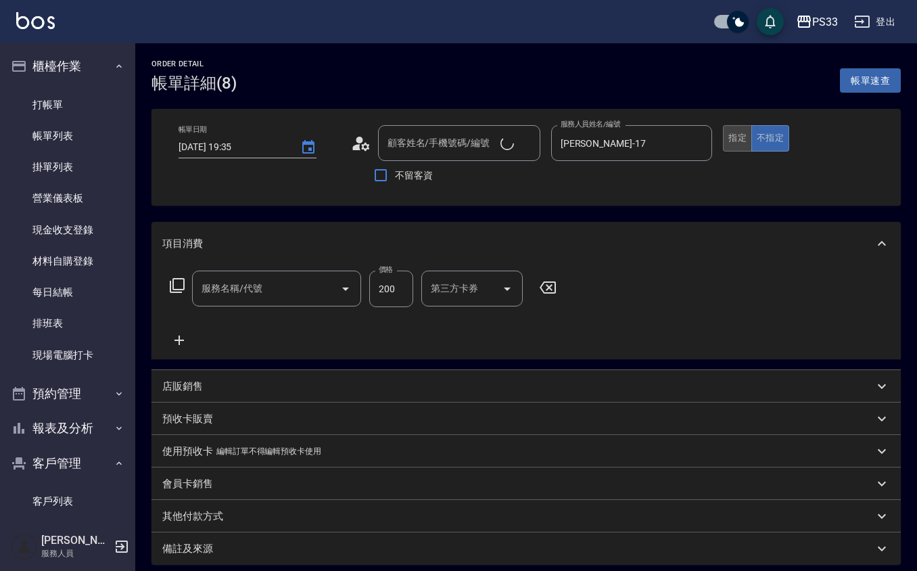
type input "指定單剪(203)"
click at [729, 146] on button "指定" at bounding box center [737, 138] width 29 height 26
type input "[PERSON_NAME]/0938950617/120617"
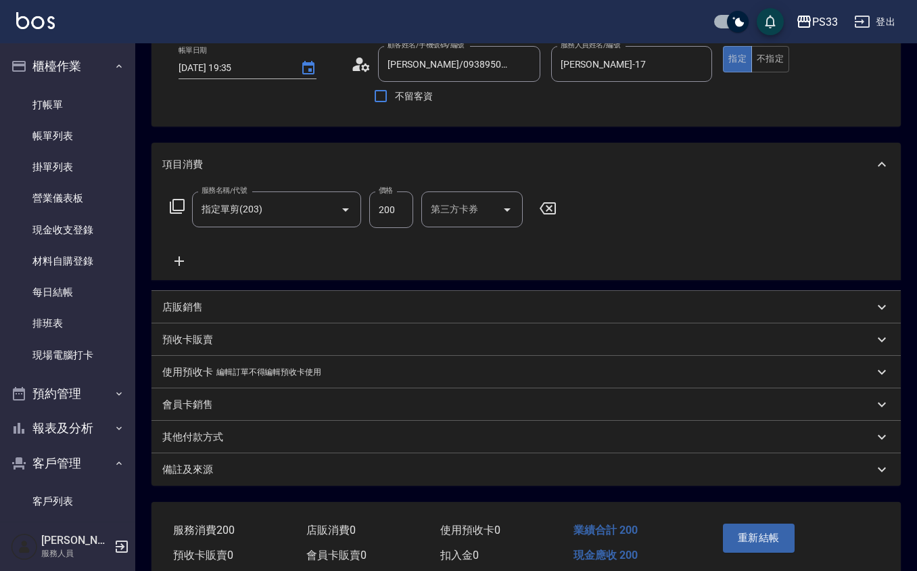
scroll to position [137, 0]
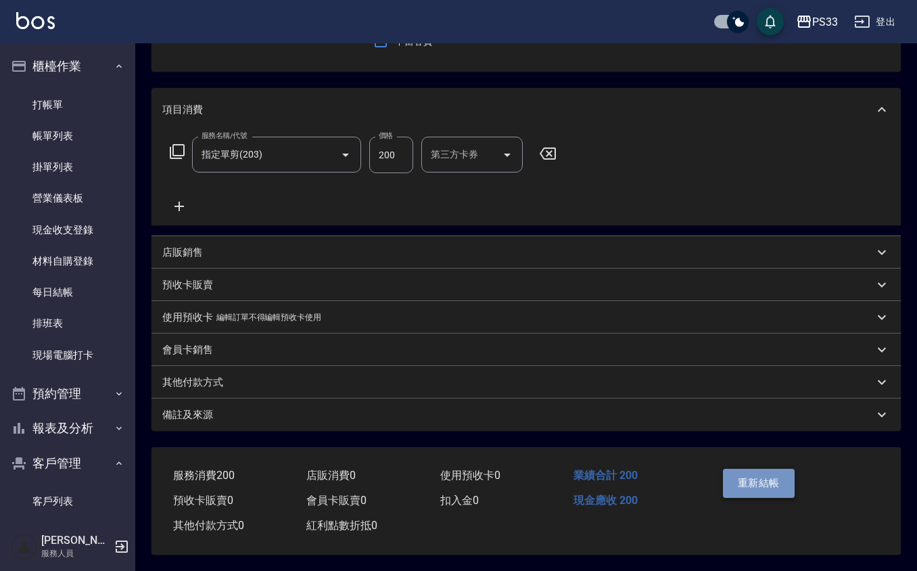
drag, startPoint x: 740, startPoint y: 474, endPoint x: 742, endPoint y: 464, distance: 10.3
click at [740, 474] on button "重新結帳" at bounding box center [759, 483] width 72 height 28
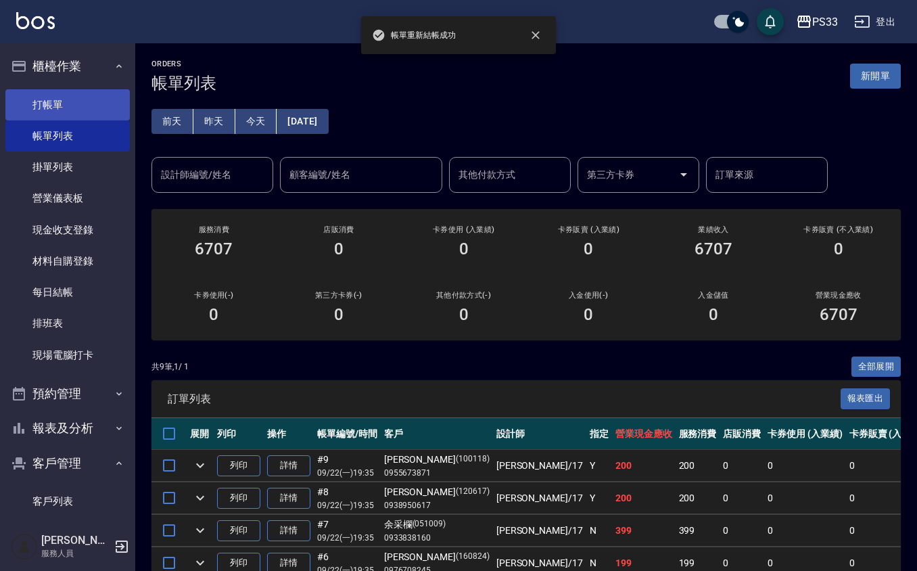
click at [62, 101] on link "打帳單" at bounding box center [67, 104] width 124 height 31
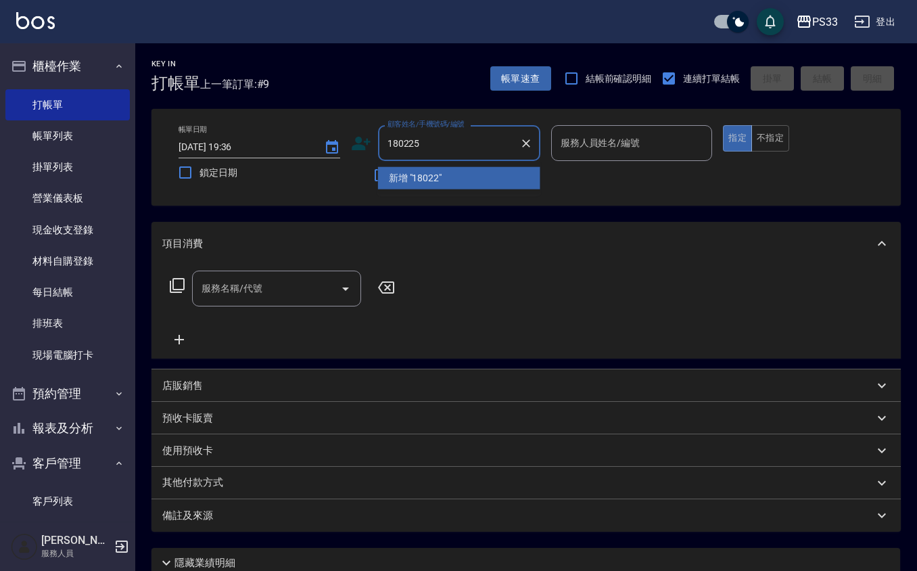
type input "180225"
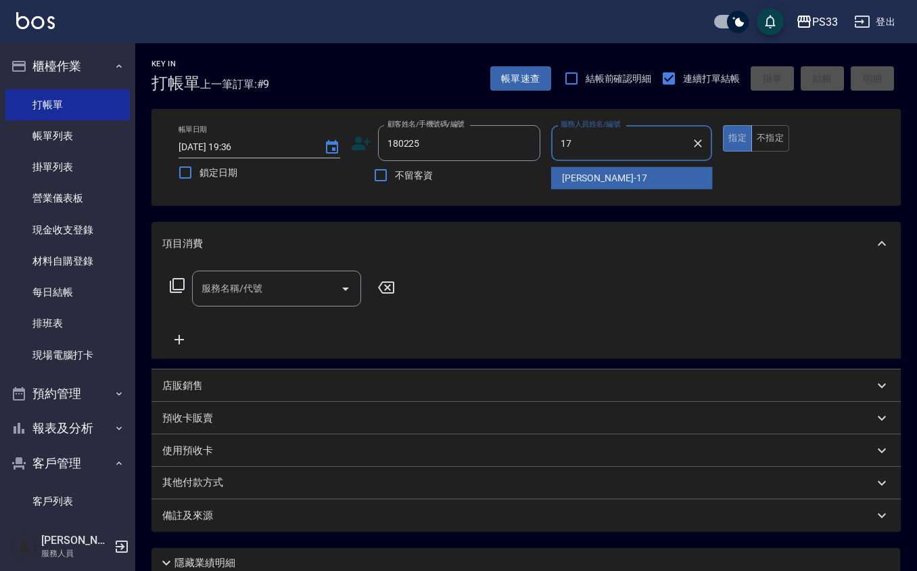
type input "[PERSON_NAME]-17"
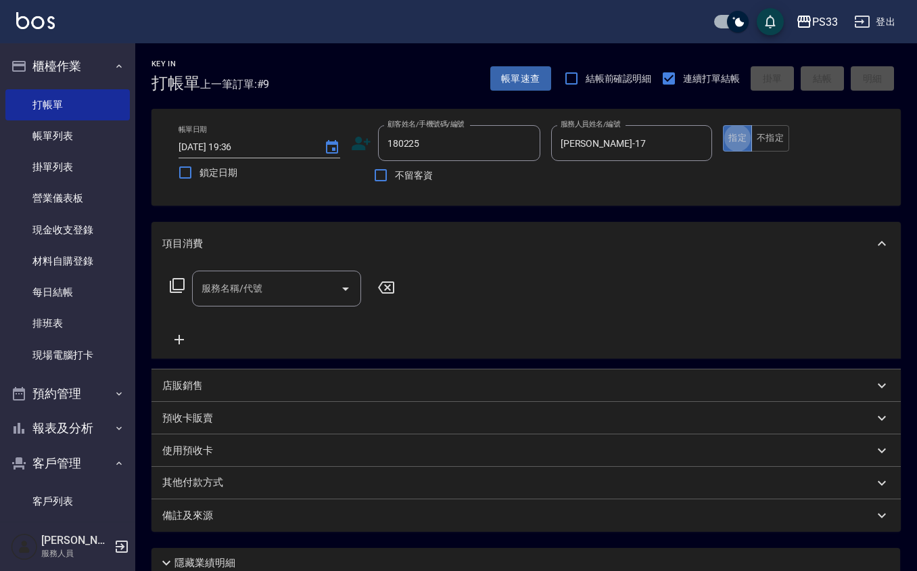
type button "true"
type input "[PERSON_NAME]/0987576853/180225"
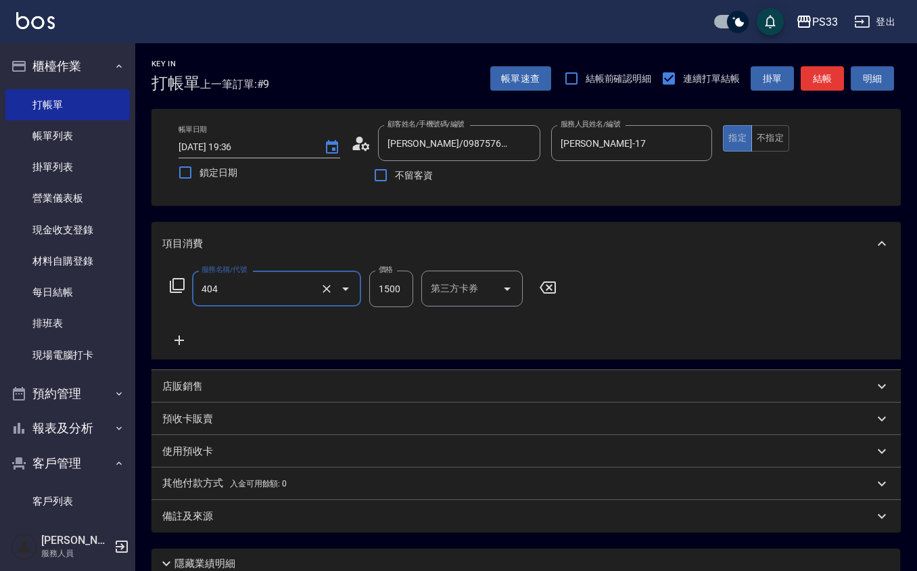
type input "設計染髮(404)"
type input "2000"
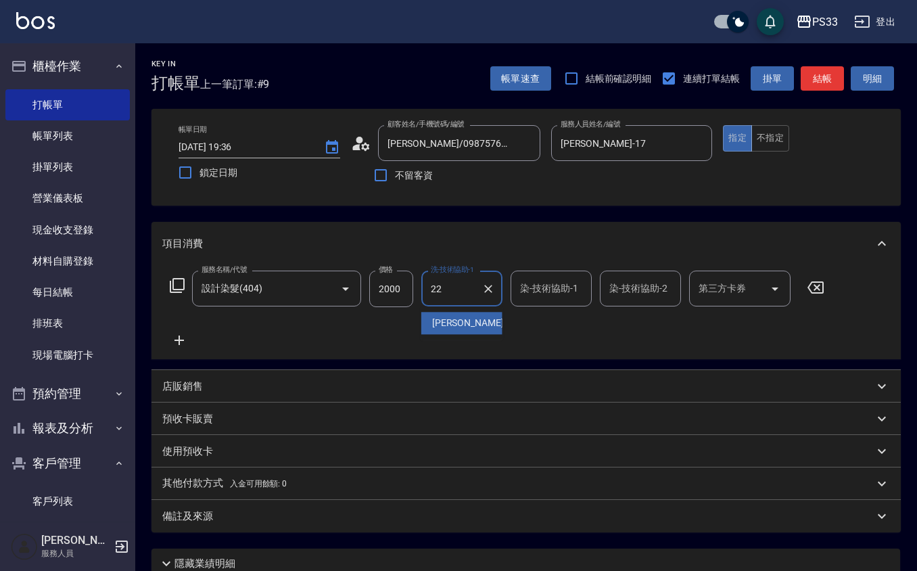
type input "[PERSON_NAME]-22"
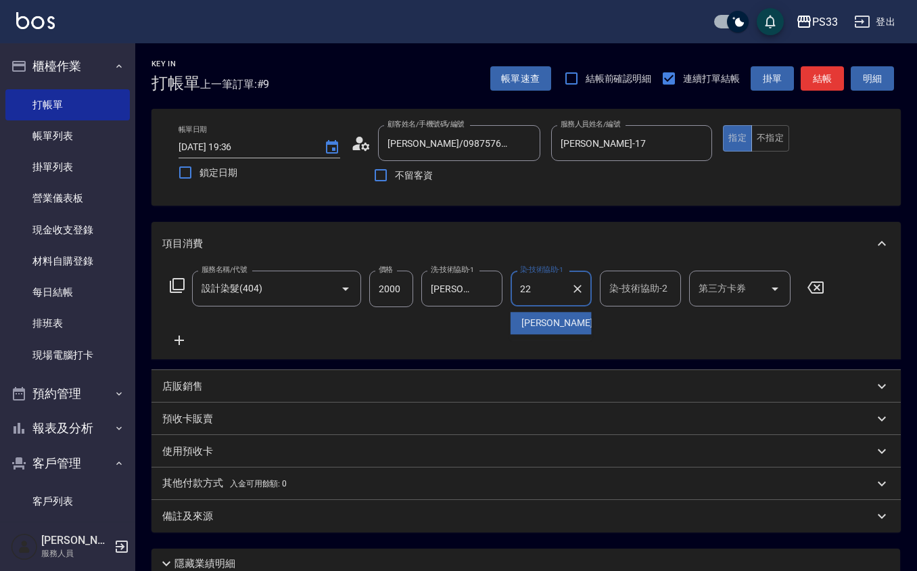
type input "[PERSON_NAME]-22"
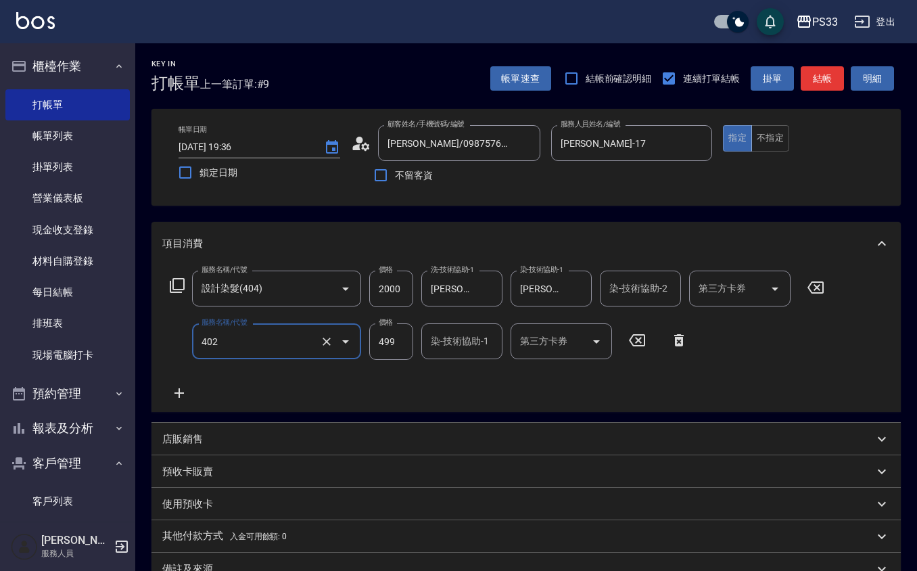
type input "10束挑染(402)"
type input "1000"
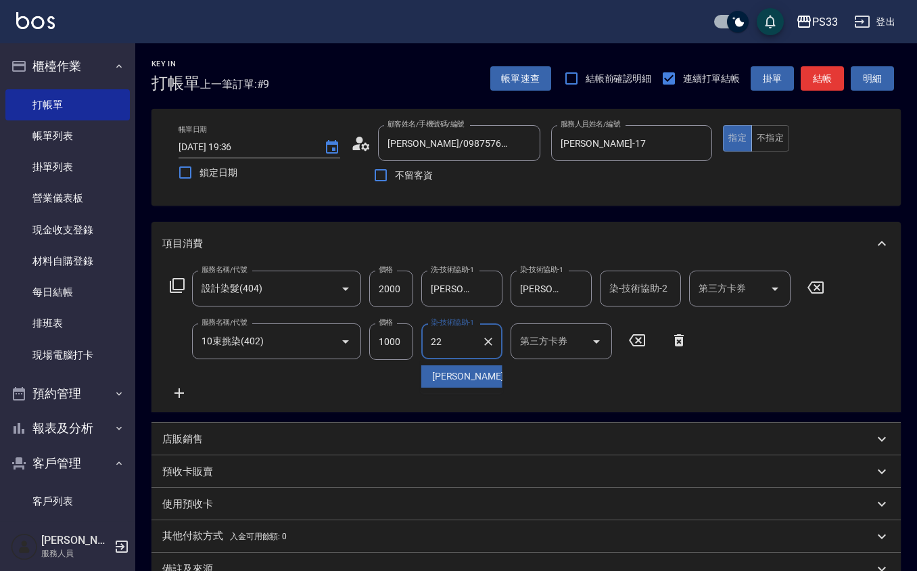
type input "[PERSON_NAME]-22"
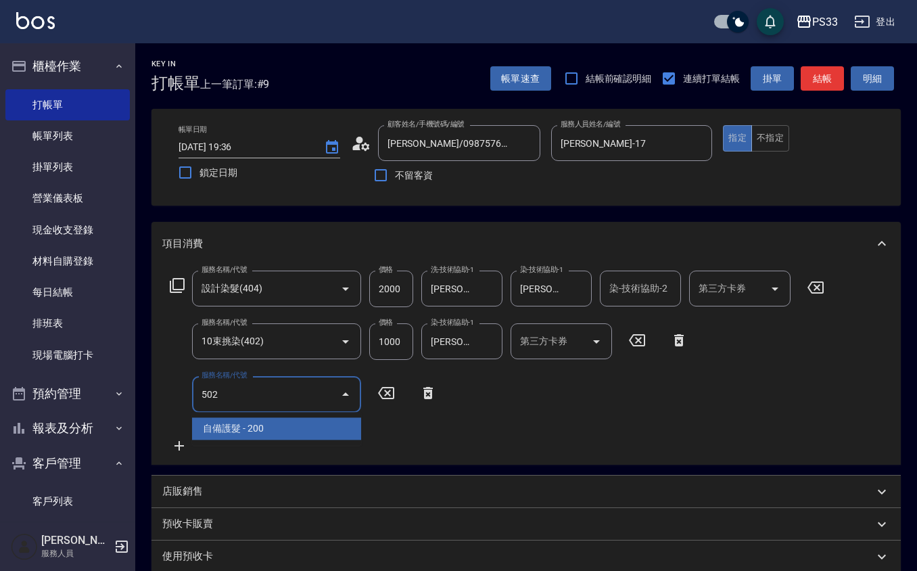
type input "自備護髮(502)"
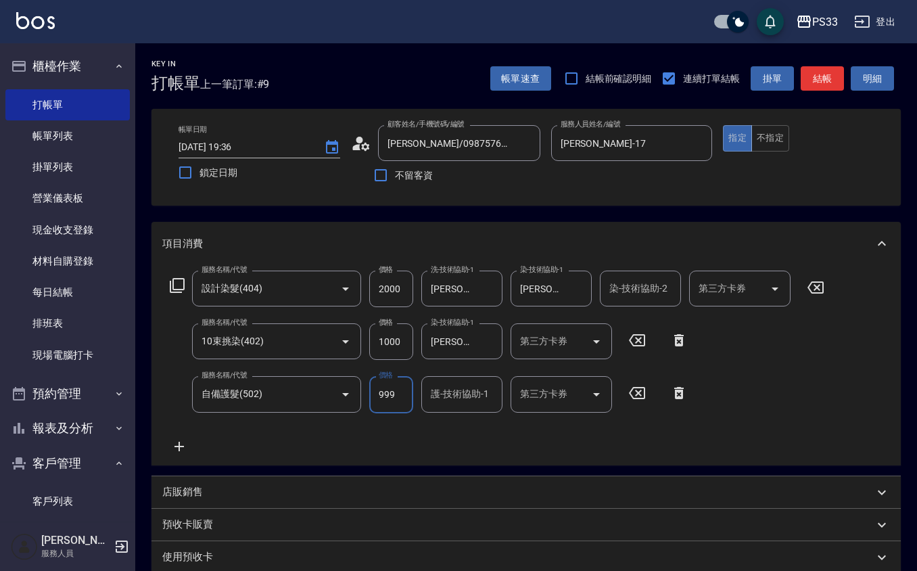
type input "999"
type input "[PERSON_NAME]-17"
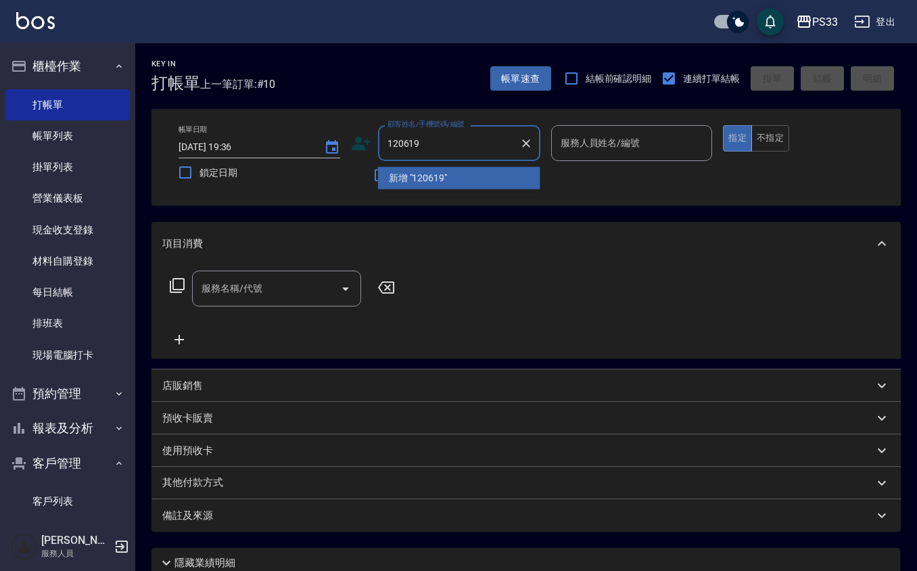
type input "120619"
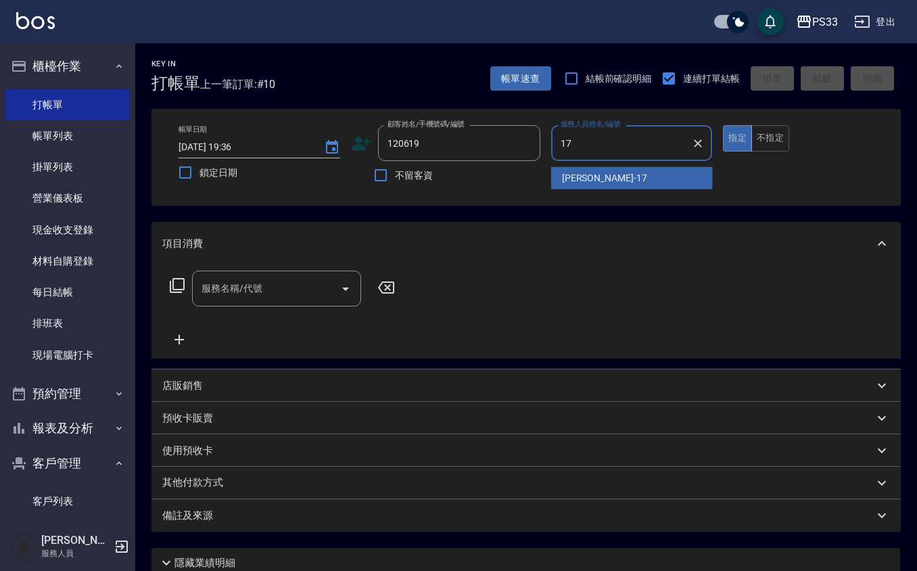
type input "[PERSON_NAME]-17"
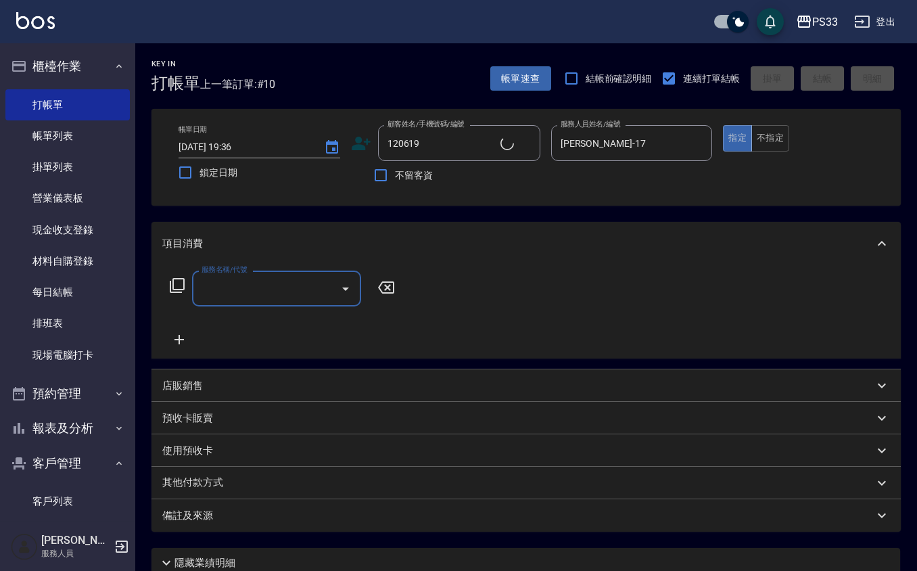
type input "[PERSON_NAME]/0980161832/120619"
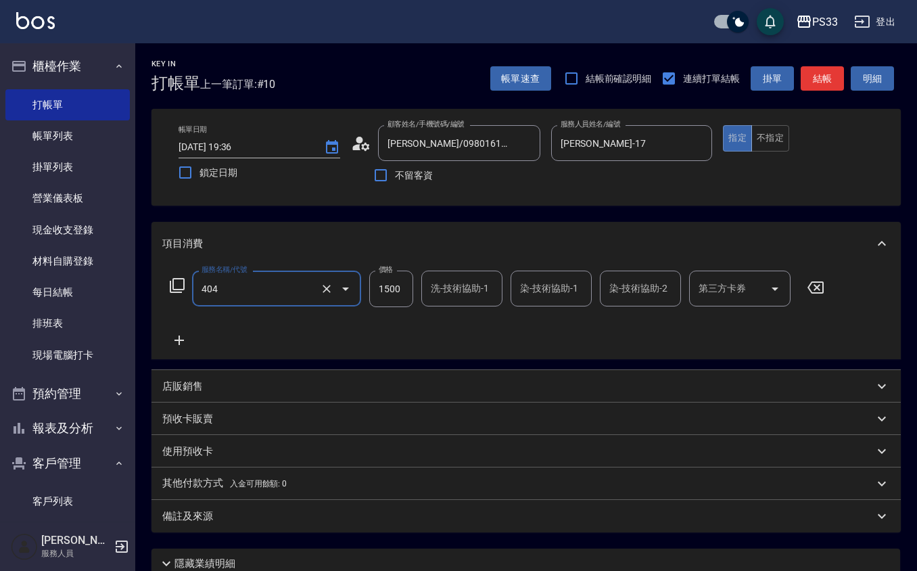
type input "設計染髮(404)"
type input "[PERSON_NAME]-17"
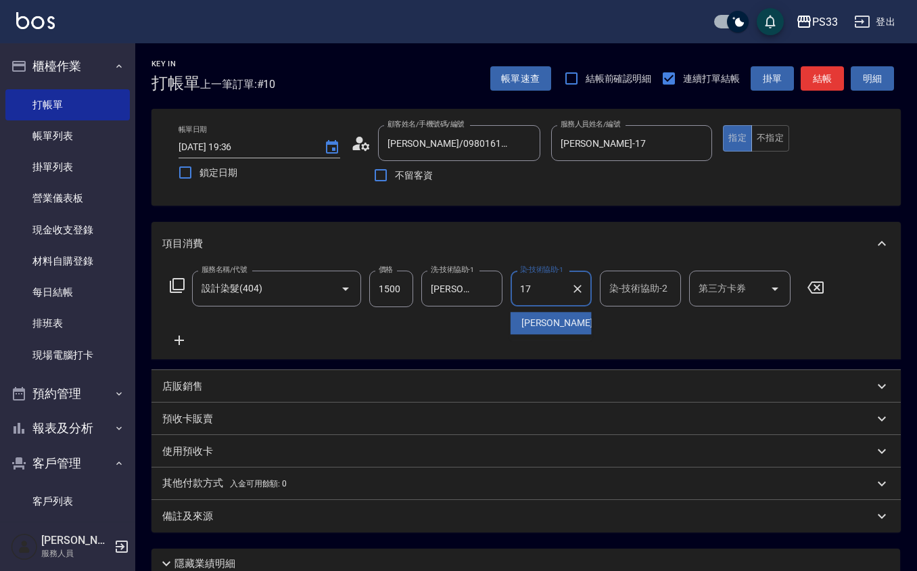
type input "[PERSON_NAME]-17"
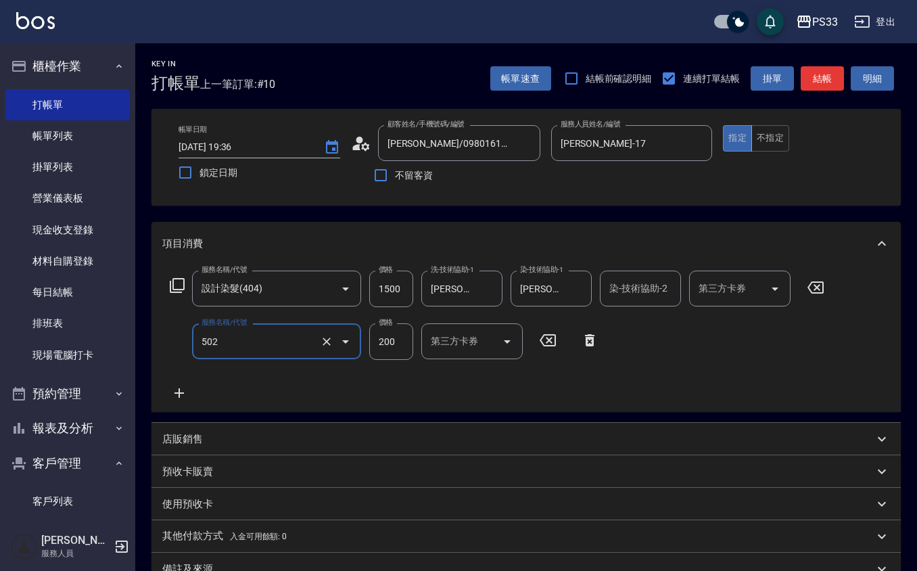
type input "自備護髮(502)"
type input "500"
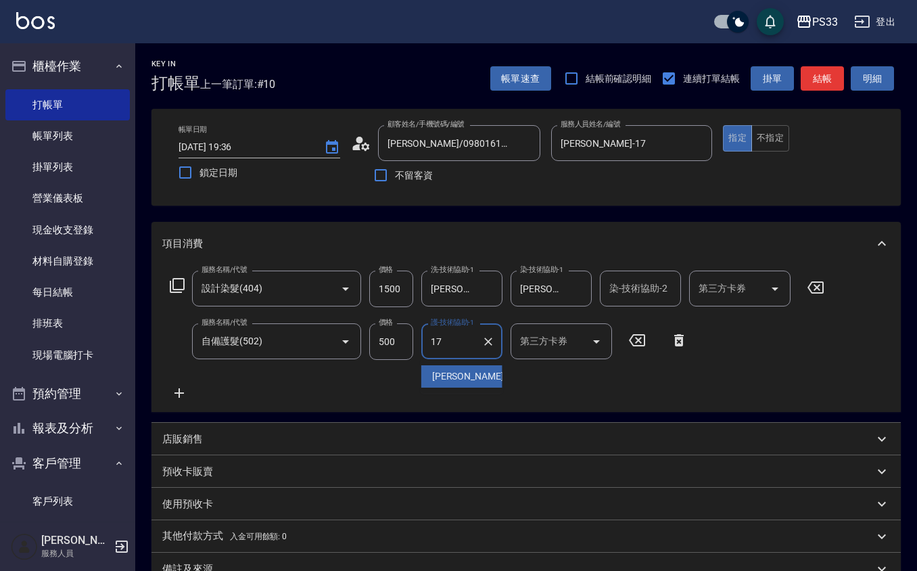
type input "[PERSON_NAME]-17"
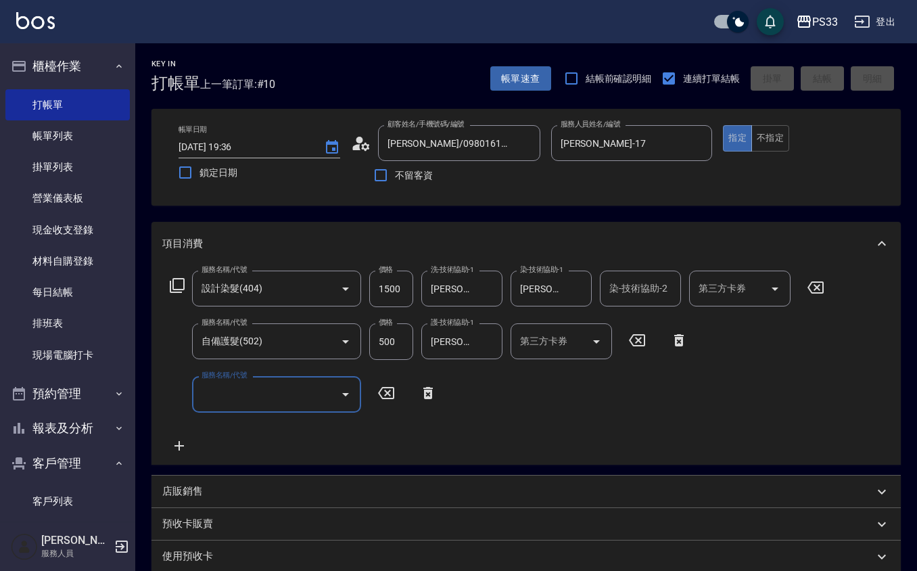
type input "[DATE] 19:37"
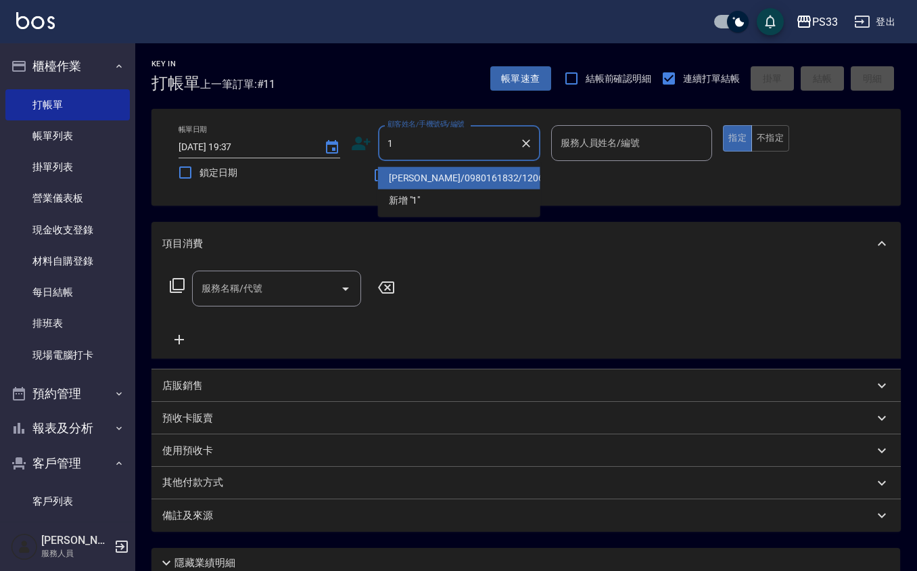
type input "[PERSON_NAME]/0980161832/120619"
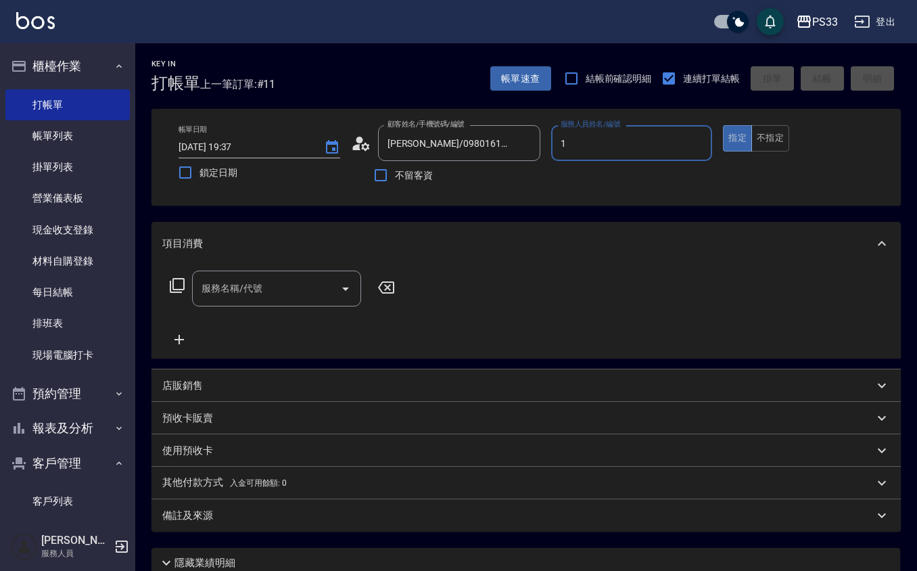
type input "Rube-1"
type input "[DEMOGRAPHIC_DATA][PERSON_NAME]/1/260928"
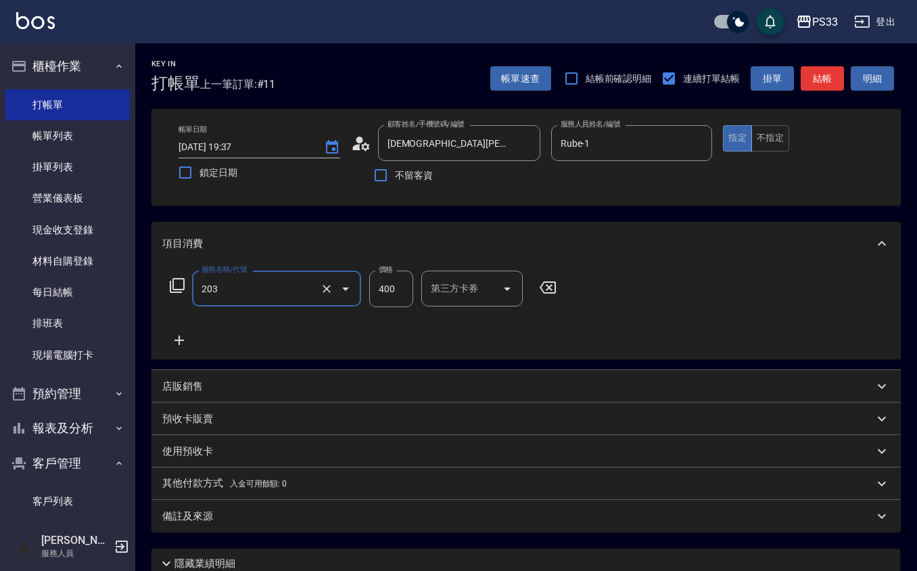
type input "指定單剪(203)"
type input "200"
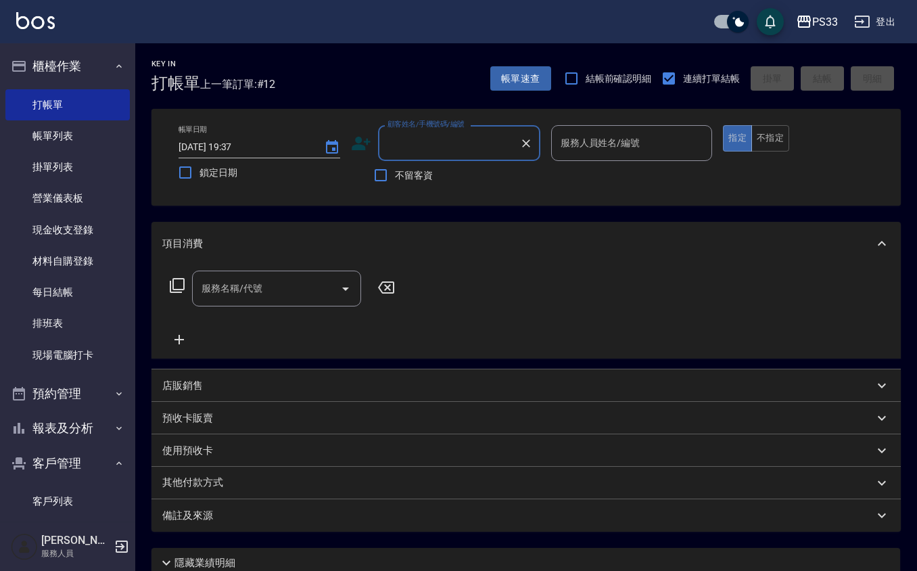
click at [368, 135] on icon at bounding box center [361, 143] width 20 height 20
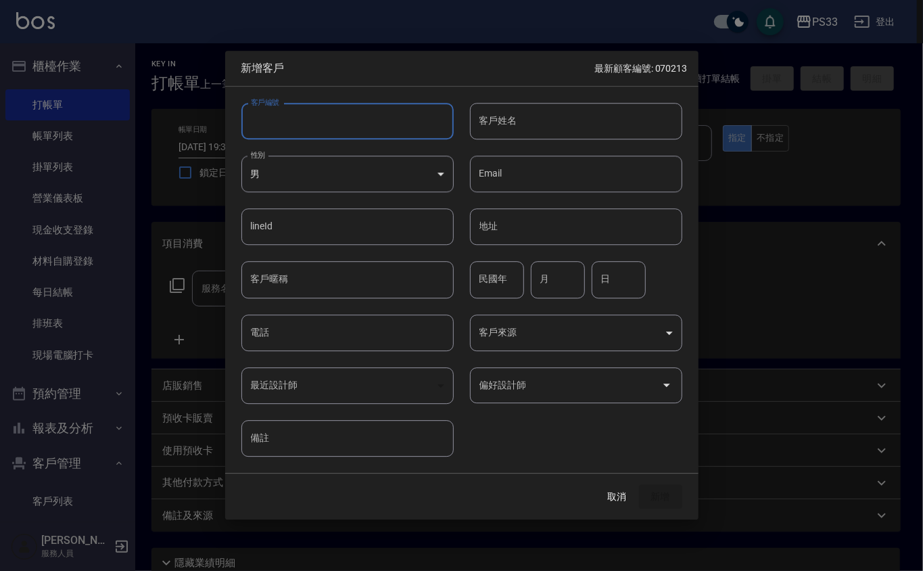
click at [359, 116] on input "客戶編號" at bounding box center [348, 121] width 212 height 37
type input "250917"
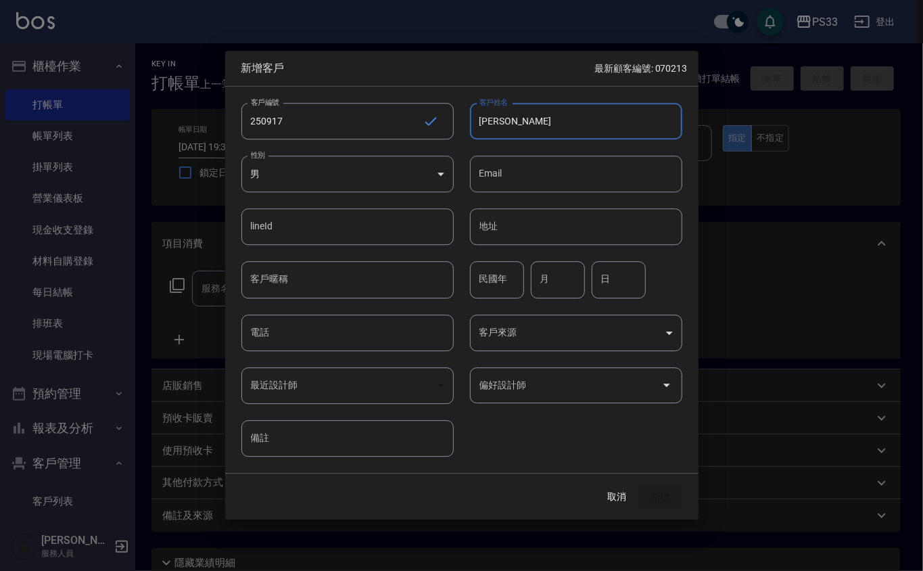
type input "[PERSON_NAME]"
type input "84"
type input "9"
type input "17"
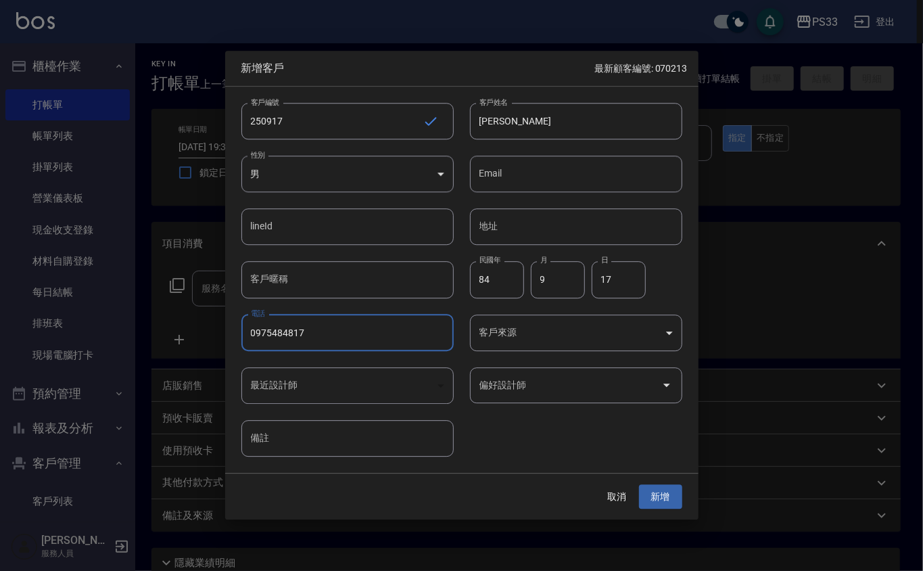
type input "0975484817"
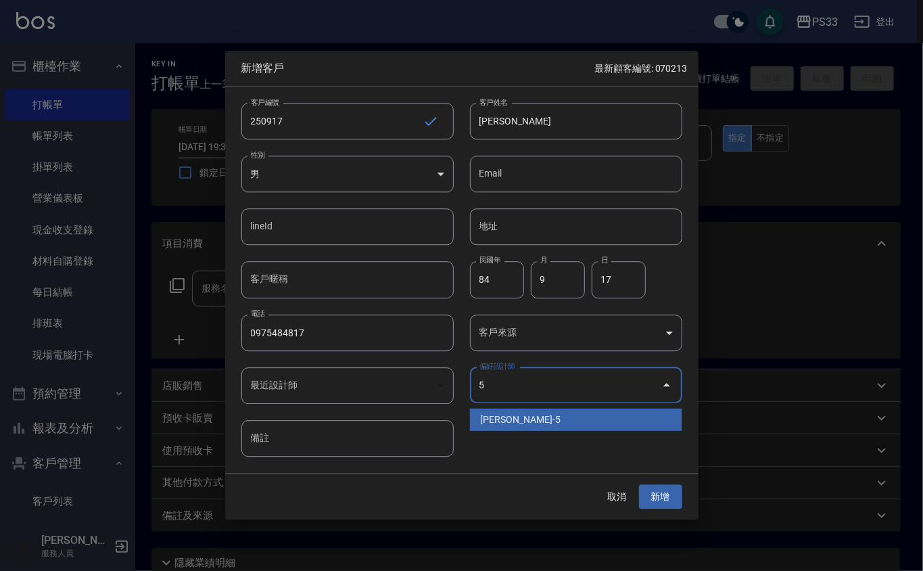
type input "[PERSON_NAME]"
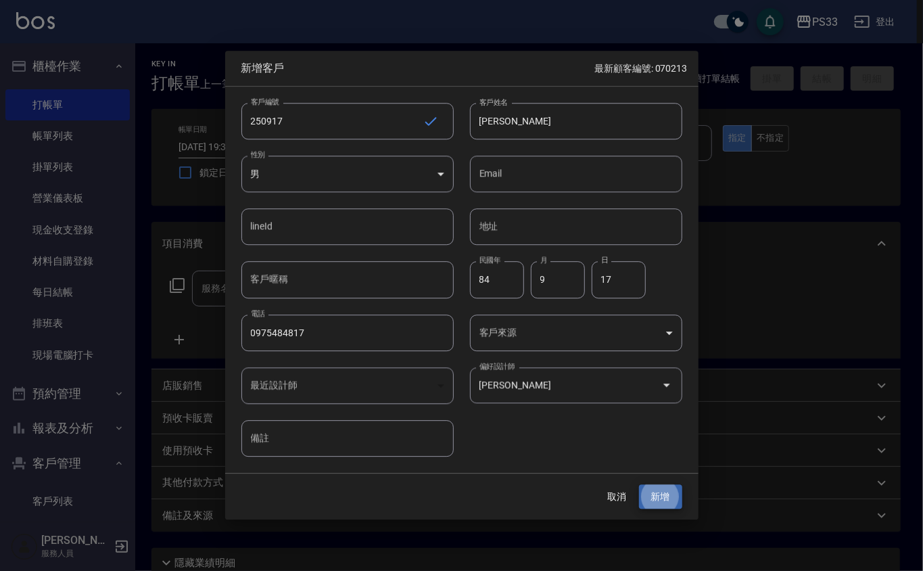
click at [639, 484] on button "新增" at bounding box center [660, 496] width 43 height 25
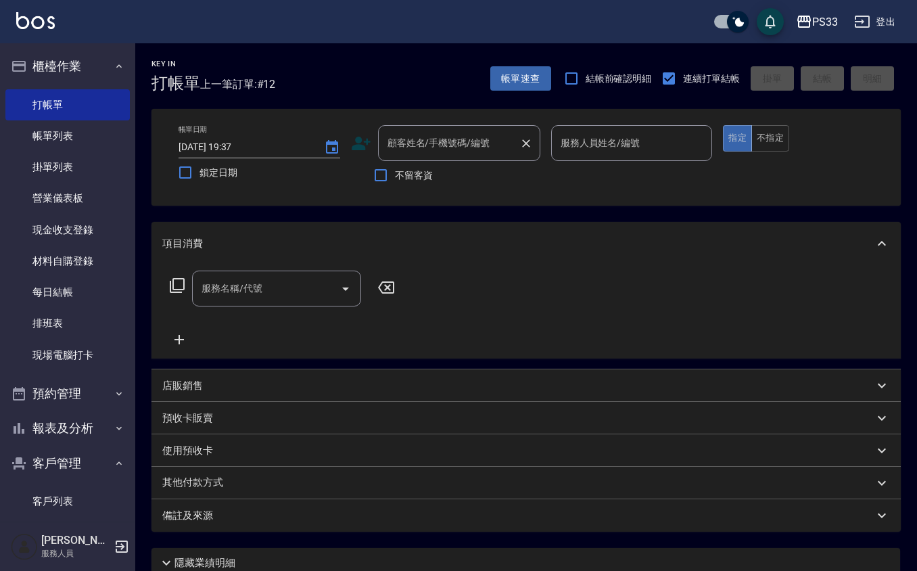
click at [459, 152] on input "顧客姓名/手機號碼/編號" at bounding box center [449, 143] width 130 height 24
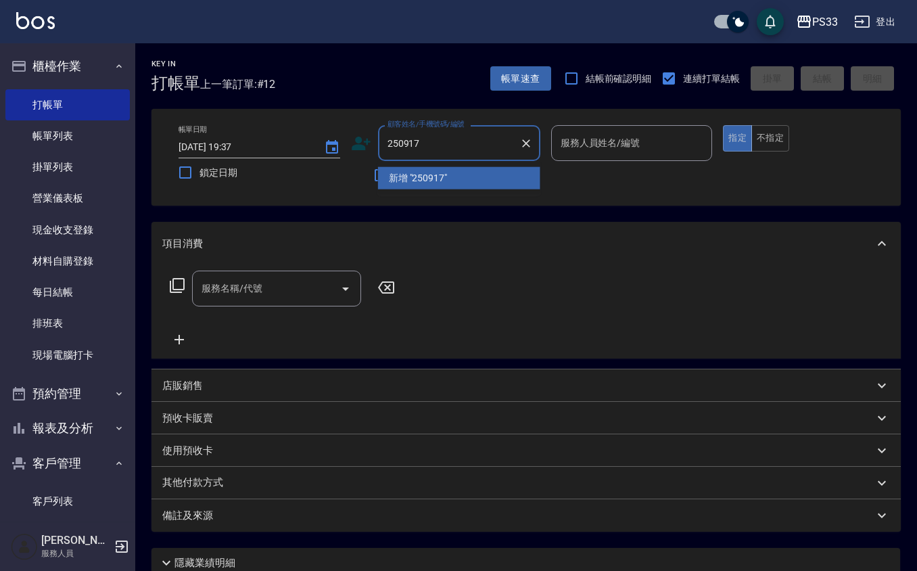
type input "250917"
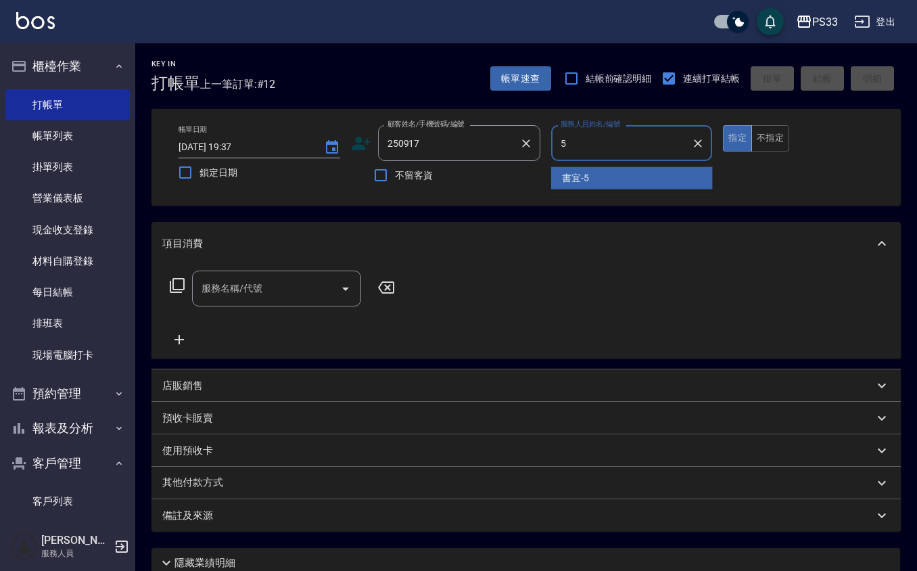
type input "書宜-5"
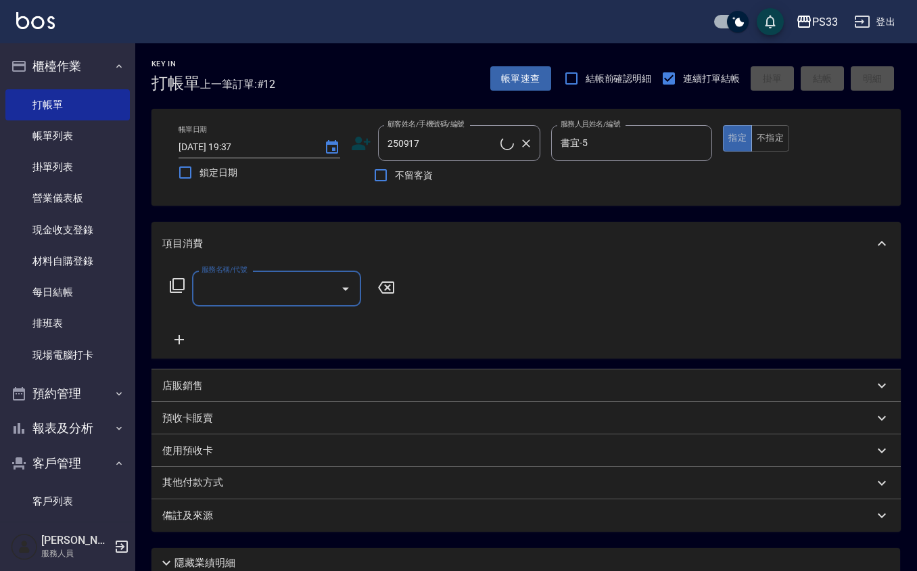
type input "[PERSON_NAME]/0975484817/250917"
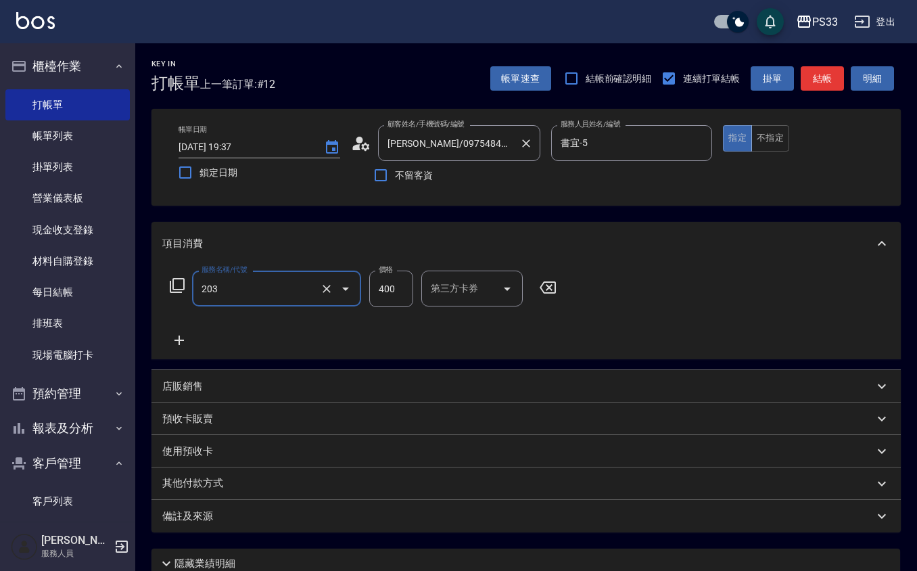
type input "指定單剪(203)"
type input "300"
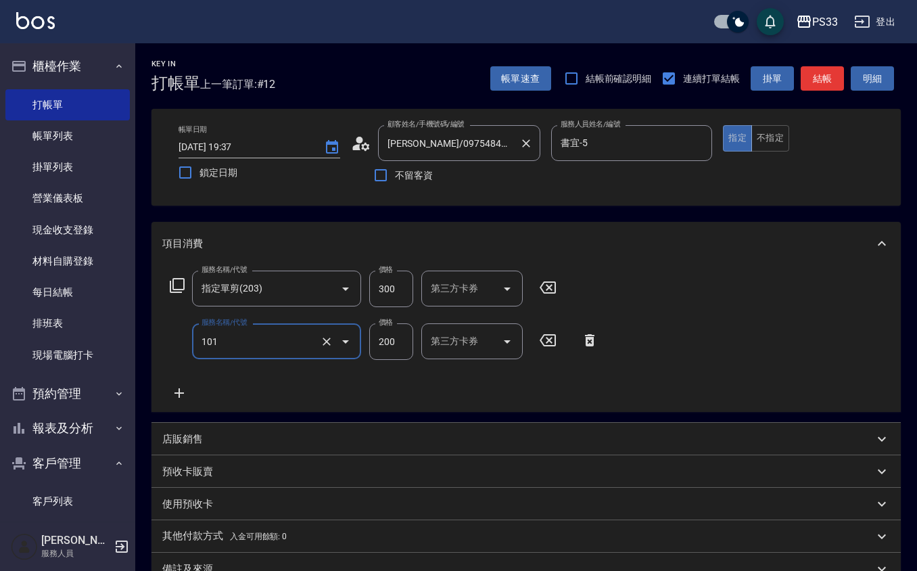
type input "洗髮(101)"
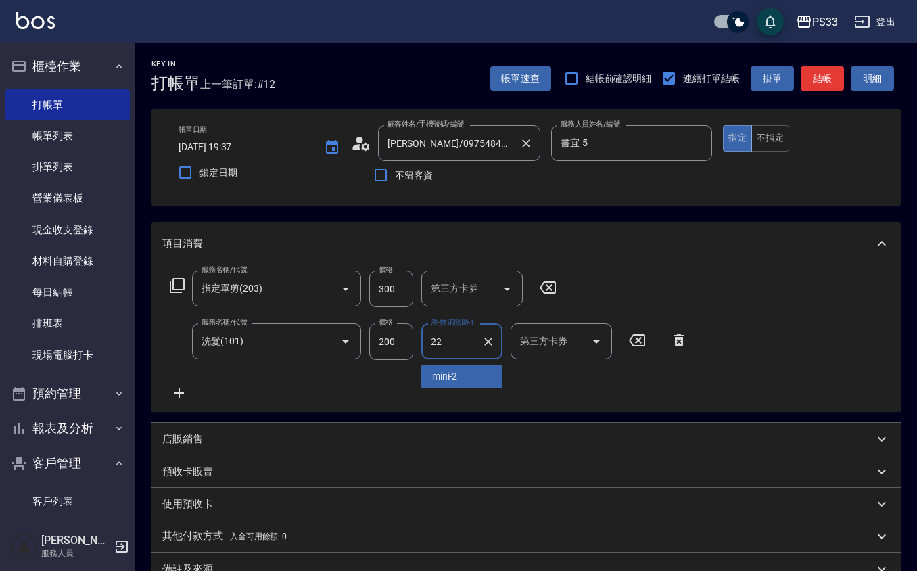
type input "[PERSON_NAME]-22"
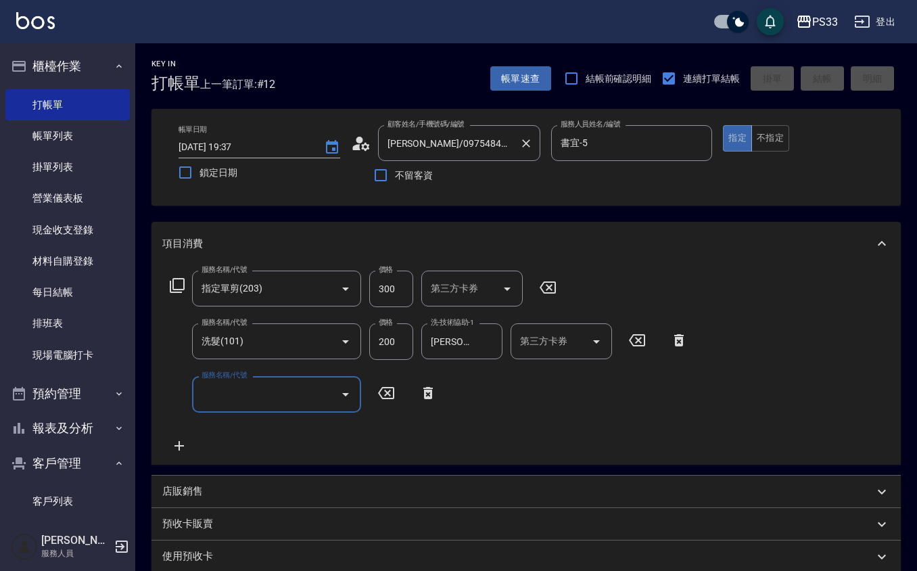
type input "[DATE] 19:39"
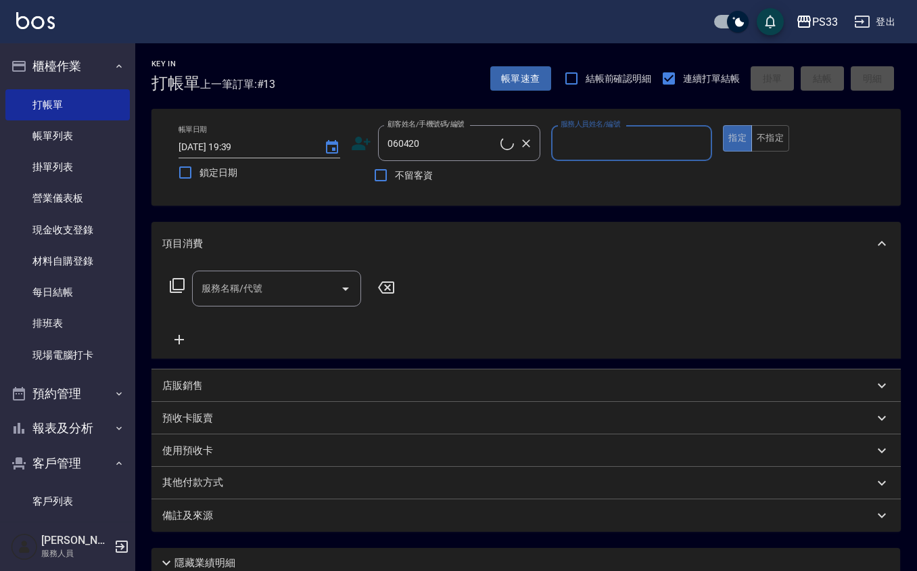
type input "羅乙喨/0925500350/060420"
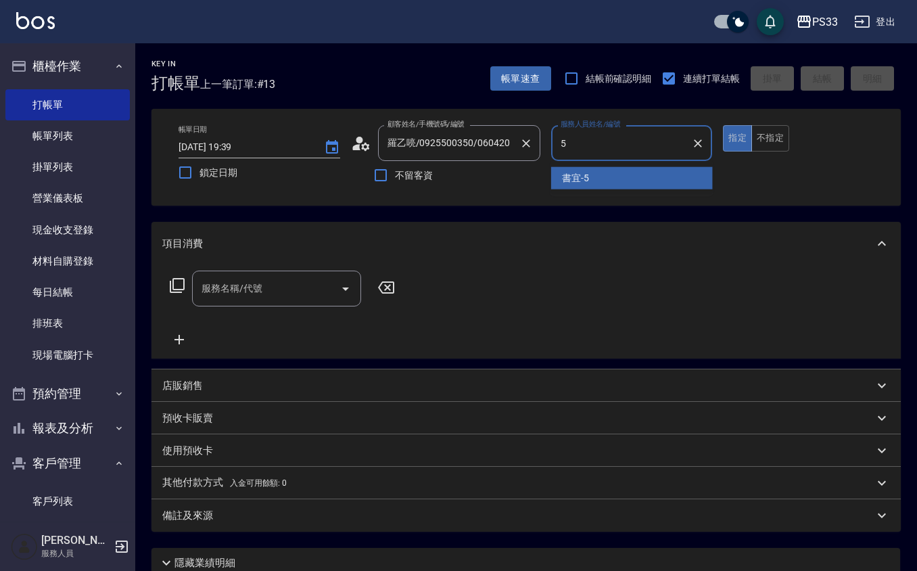
type input "書宜-5"
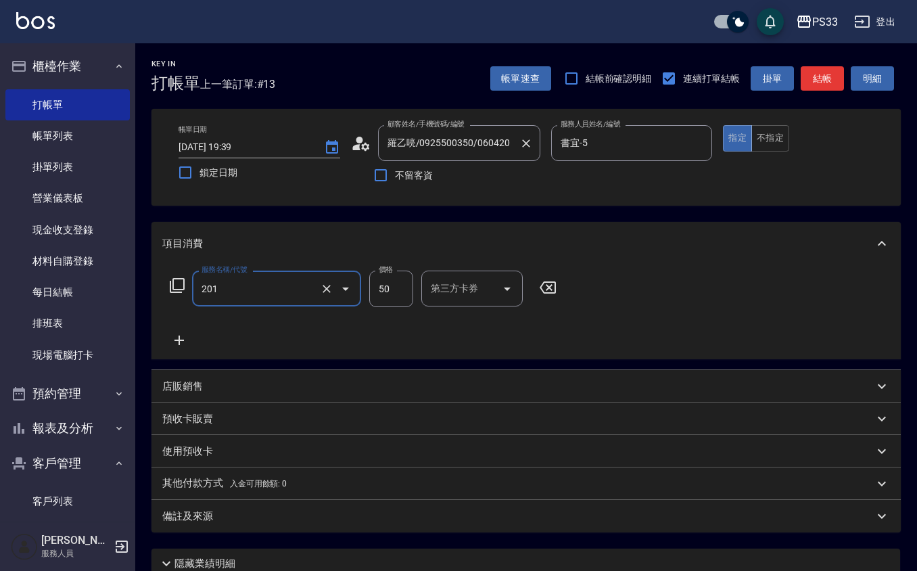
type input "剪瀏海(201)"
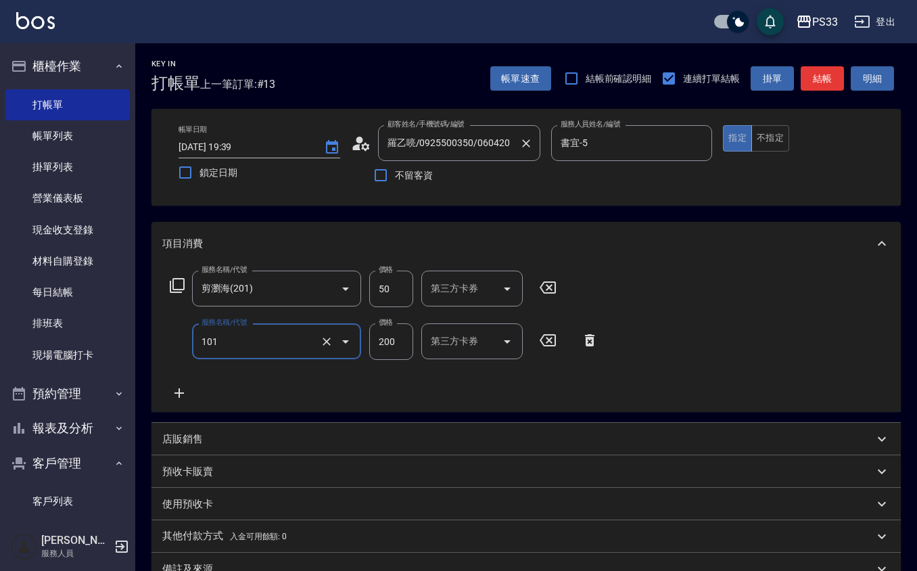
type input "洗髮(101)"
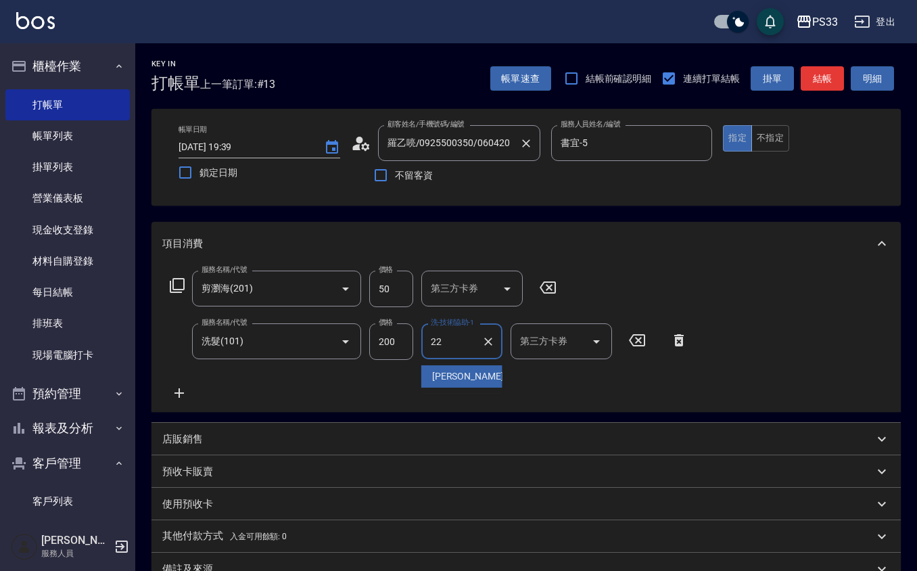
type input "[PERSON_NAME]-22"
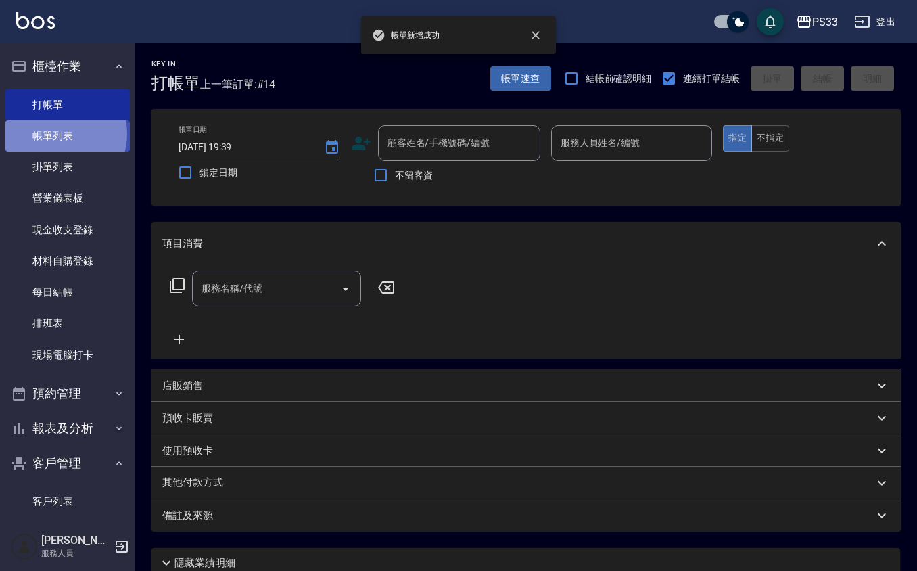
click at [57, 134] on link "帳單列表" at bounding box center [67, 135] width 124 height 31
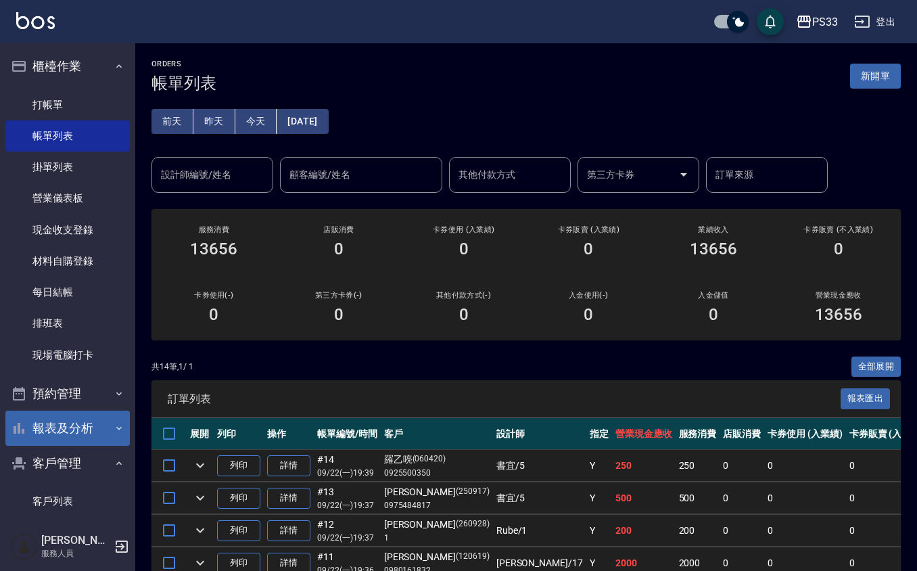
click at [85, 424] on button "報表及分析" at bounding box center [67, 428] width 124 height 35
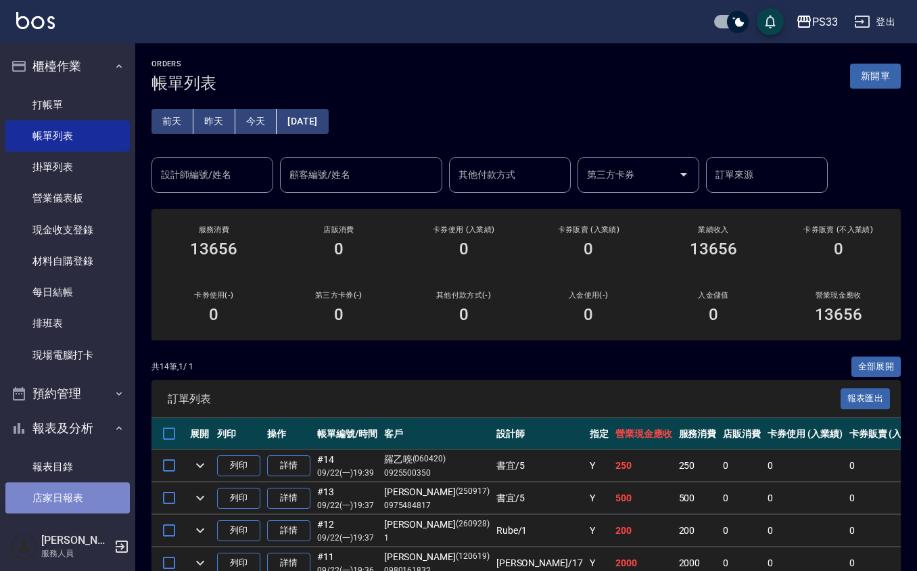
click at [84, 512] on link "店家日報表" at bounding box center [67, 497] width 124 height 31
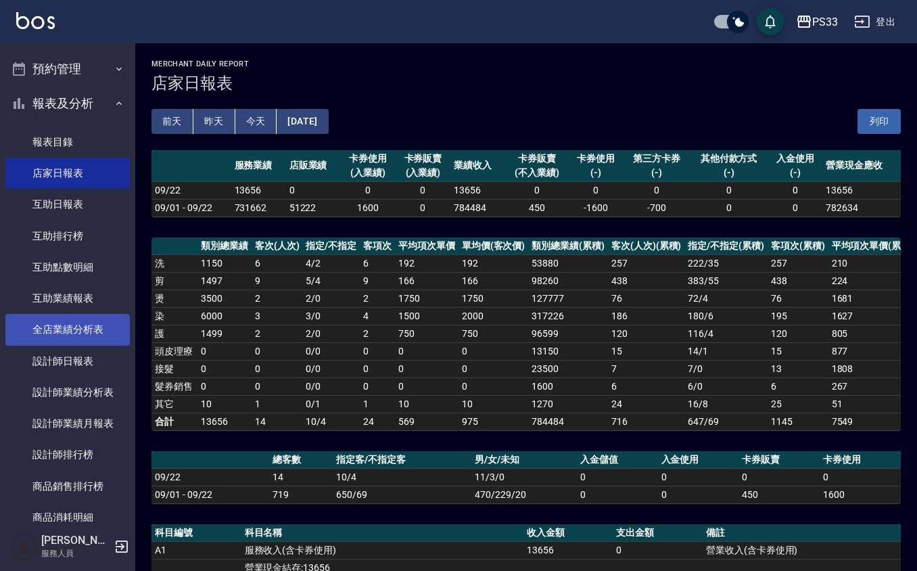
scroll to position [271, 0]
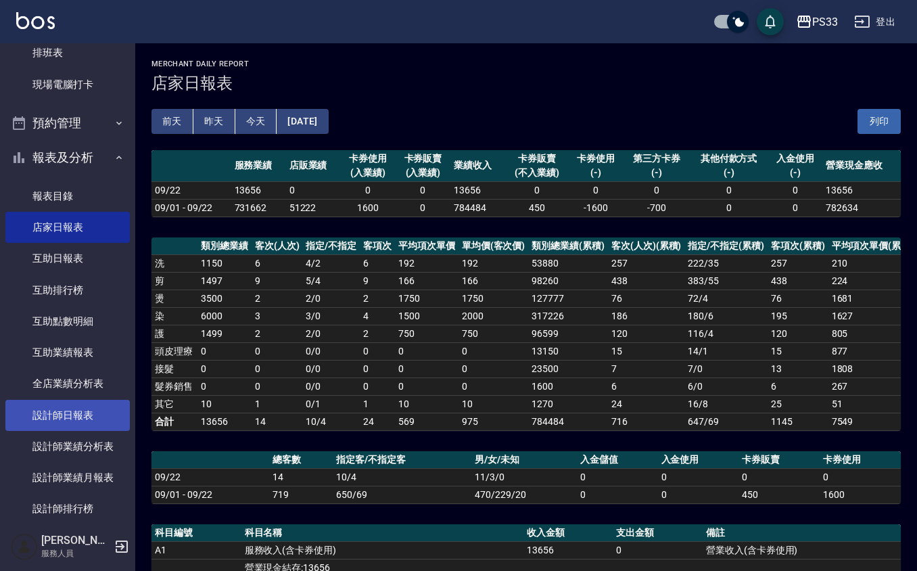
click at [45, 405] on link "設計師日報表" at bounding box center [67, 415] width 124 height 31
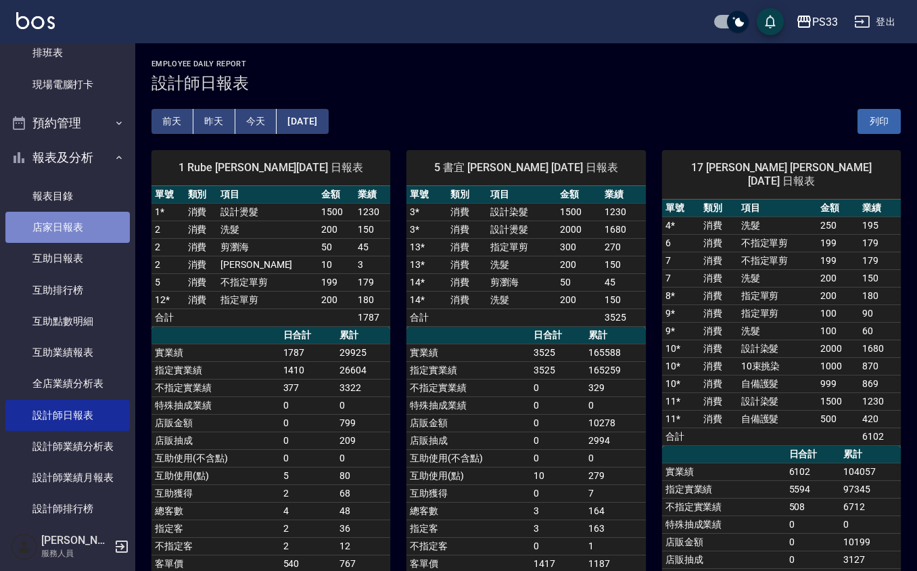
click at [95, 217] on link "店家日報表" at bounding box center [67, 227] width 124 height 31
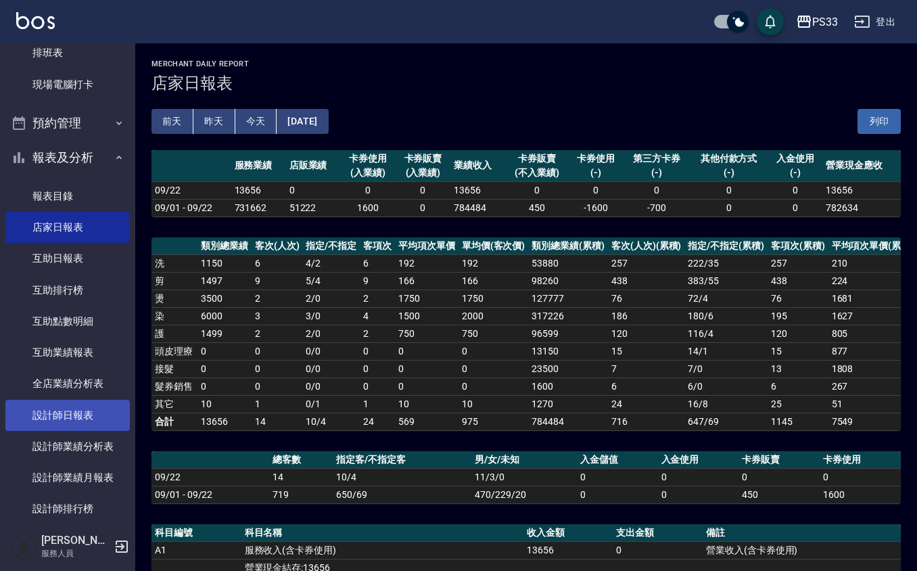
click at [74, 401] on link "設計師日報表" at bounding box center [67, 415] width 124 height 31
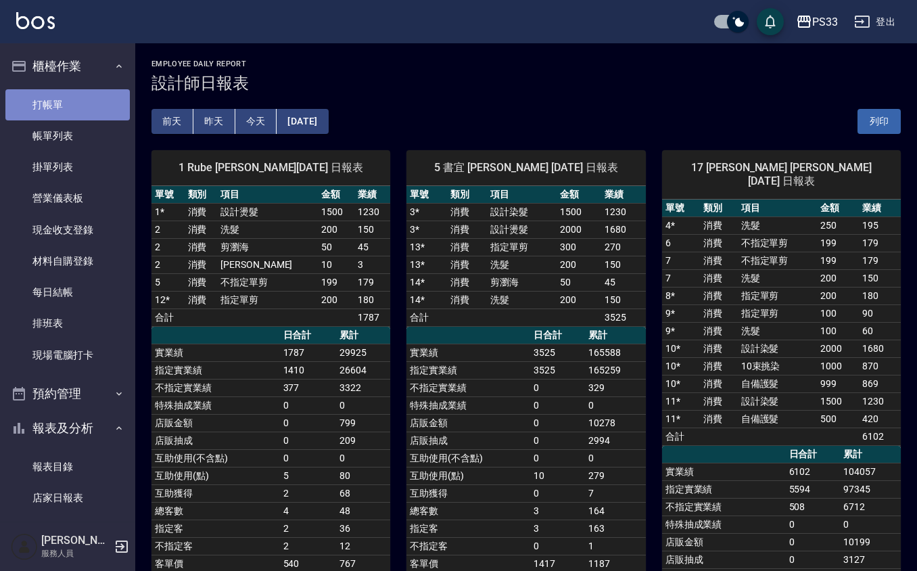
click at [85, 106] on link "打帳單" at bounding box center [67, 104] width 124 height 31
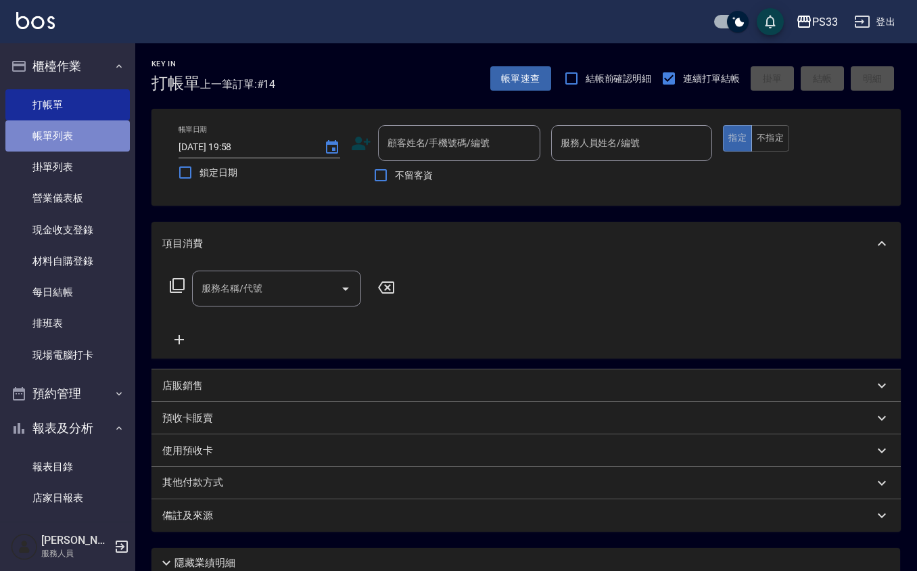
click at [112, 122] on link "帳單列表" at bounding box center [67, 135] width 124 height 31
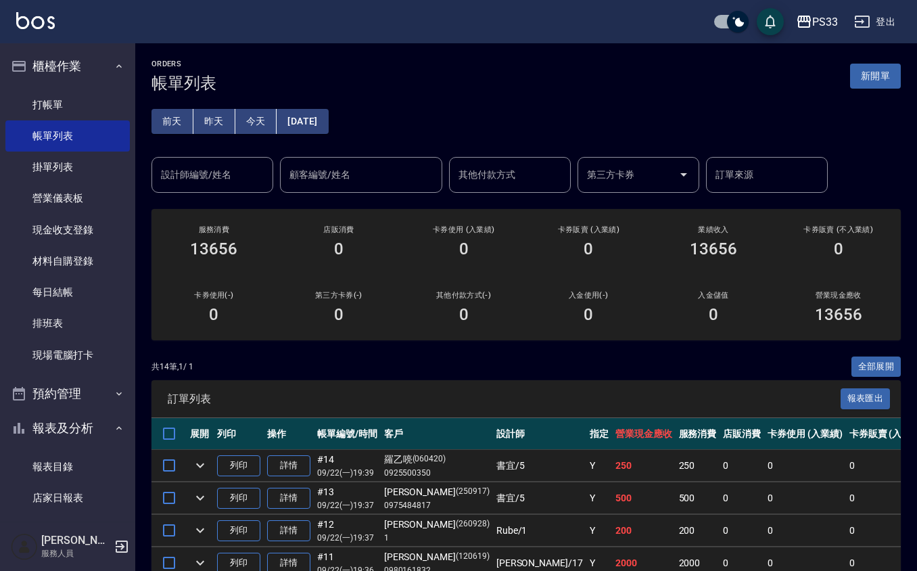
click at [233, 171] on input "設計師編號/姓名" at bounding box center [213, 175] width 110 height 24
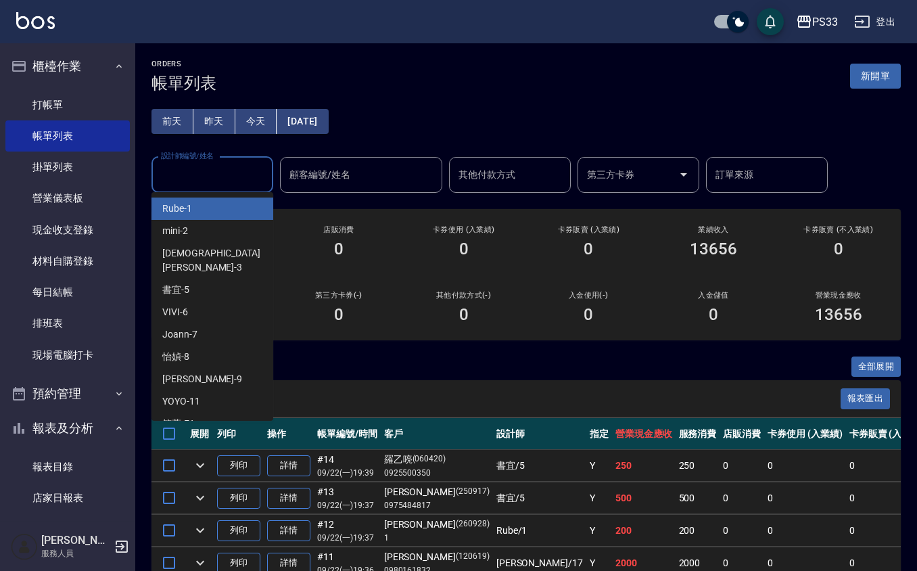
click at [217, 209] on div "Rube -1" at bounding box center [213, 209] width 122 height 22
type input "Rube-1"
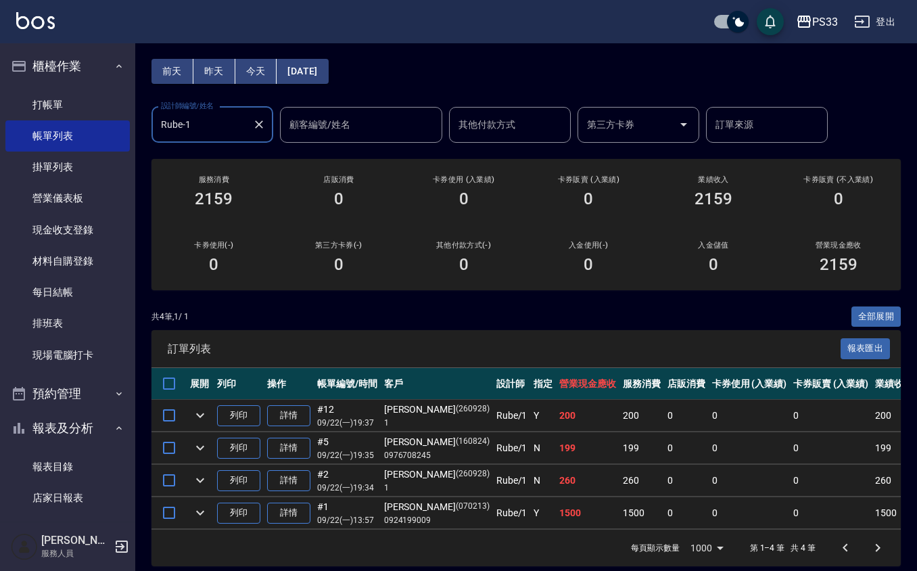
scroll to position [77, 0]
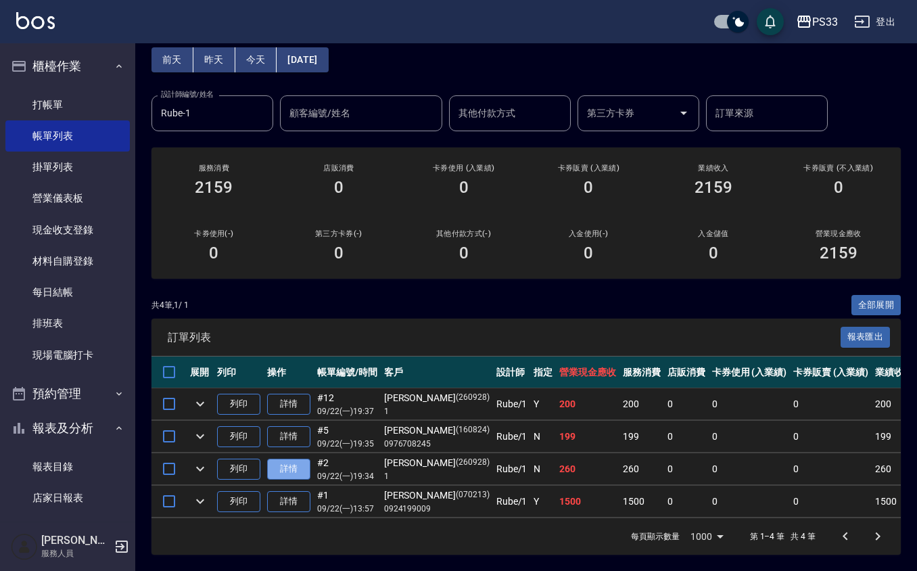
click at [298, 459] on link "詳情" at bounding box center [288, 469] width 43 height 21
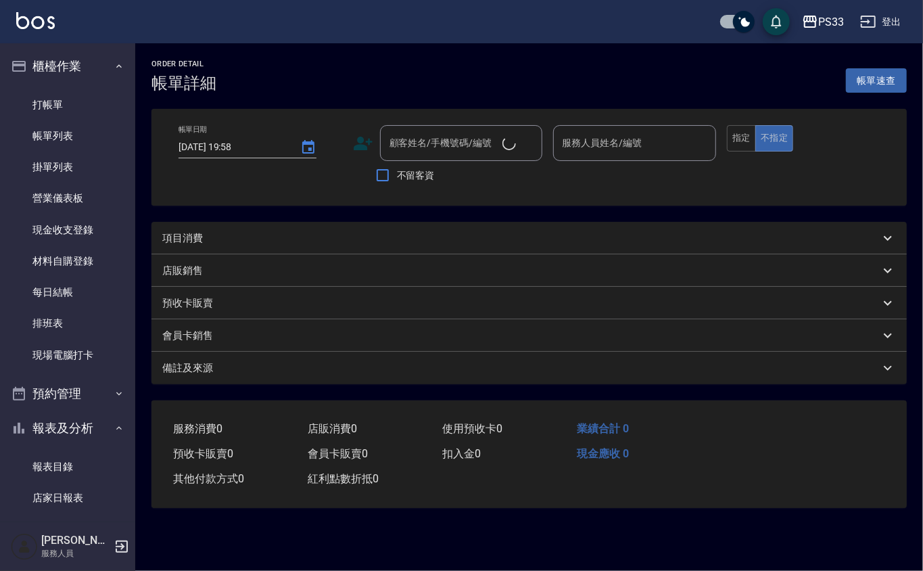
type input "[DATE] 19:34"
type input "Rube-1"
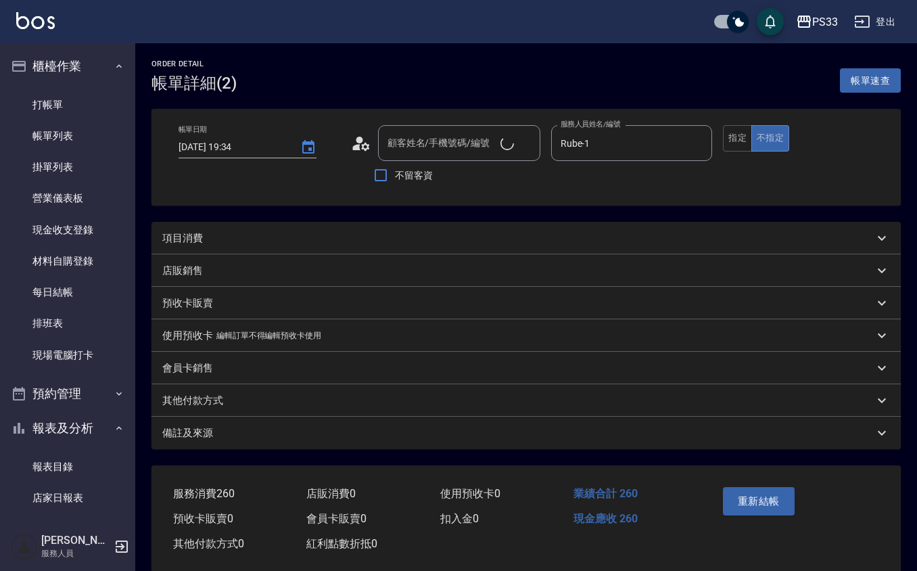
type input "[DEMOGRAPHIC_DATA][PERSON_NAME]/1/260928"
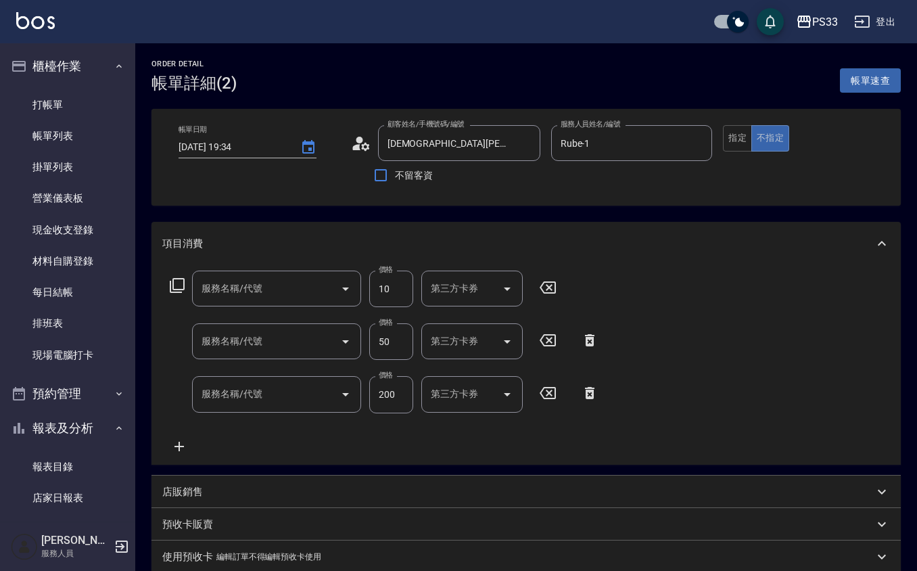
type input "潤絲(801)"
type input "剪瀏海(201)"
type input "洗髮(101)"
click at [350, 144] on div "帳單日期 [DATE] 19:34 顧客姓名/手機號碼/編號 [PERSON_NAME]/1/260928 顧客姓名/手機號碼/編號 不留客資 服務人員姓名/…" at bounding box center [526, 157] width 717 height 64
click at [365, 139] on icon at bounding box center [361, 143] width 20 height 20
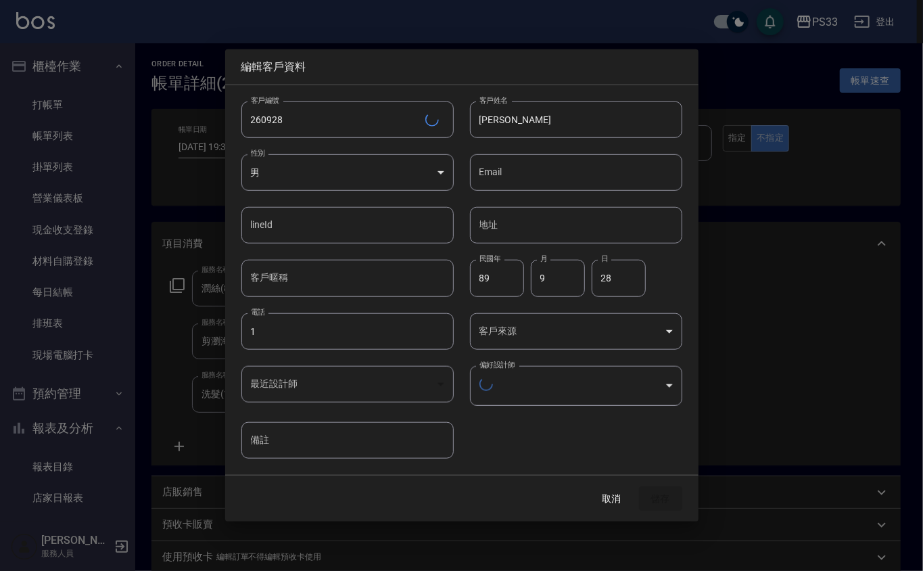
type input "f2df2d98-d013-4630-b475-e8e0bdc1e845"
click at [625, 499] on button "取消" at bounding box center [612, 496] width 43 height 25
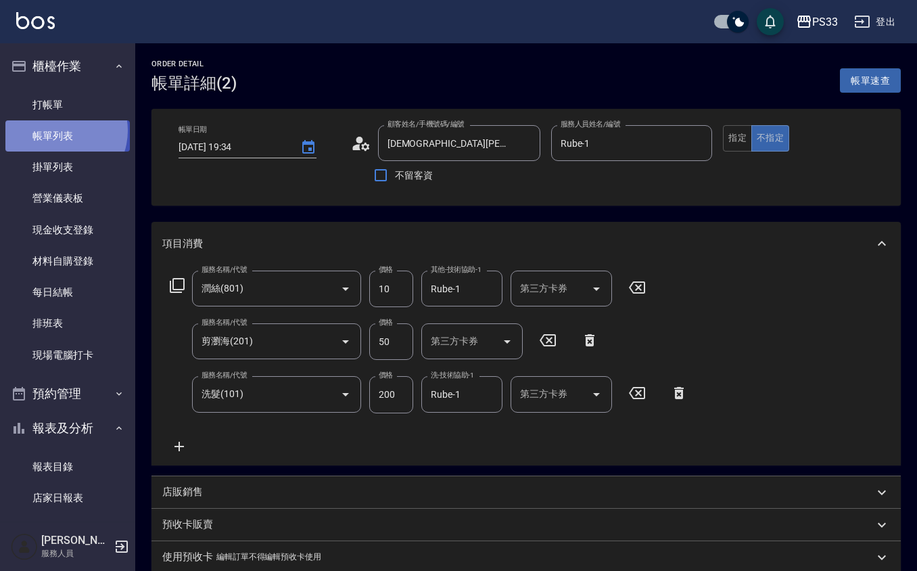
click at [58, 130] on link "帳單列表" at bounding box center [67, 135] width 124 height 31
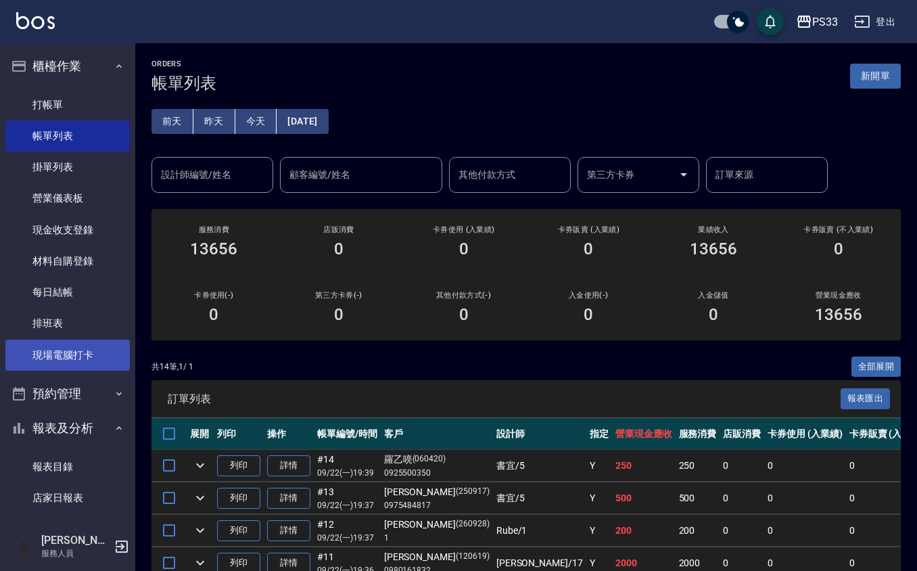
click at [73, 352] on link "現場電腦打卡" at bounding box center [67, 355] width 124 height 31
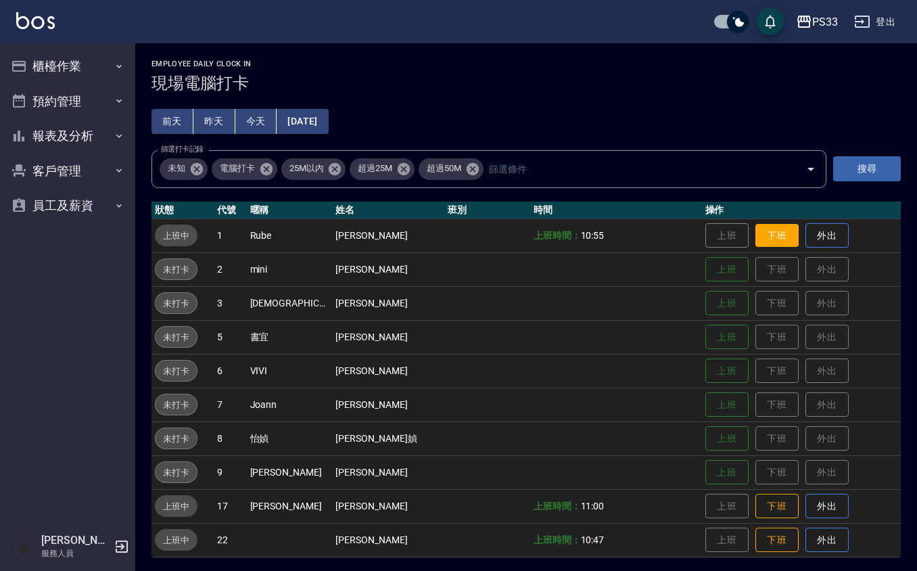
click at [756, 238] on button "下班" at bounding box center [777, 236] width 43 height 24
click at [764, 495] on button "下班" at bounding box center [777, 507] width 43 height 24
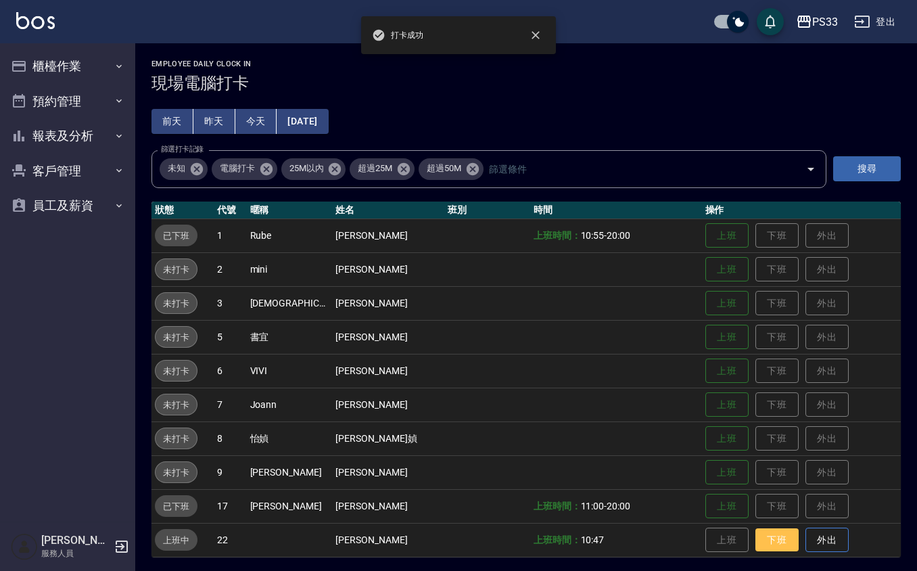
click at [763, 536] on button "下班" at bounding box center [777, 540] width 43 height 24
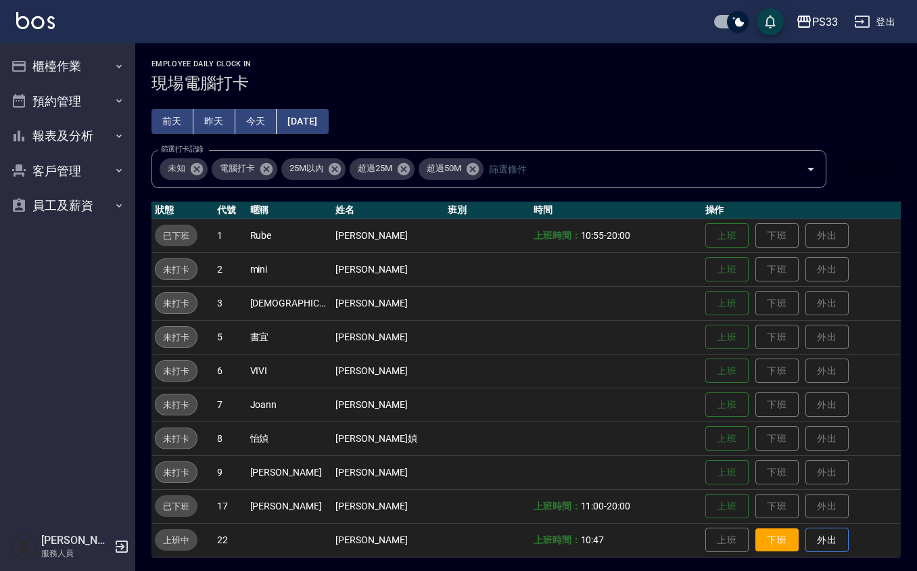
click at [762, 536] on button "下班" at bounding box center [777, 540] width 43 height 24
